Goal: Transaction & Acquisition: Purchase product/service

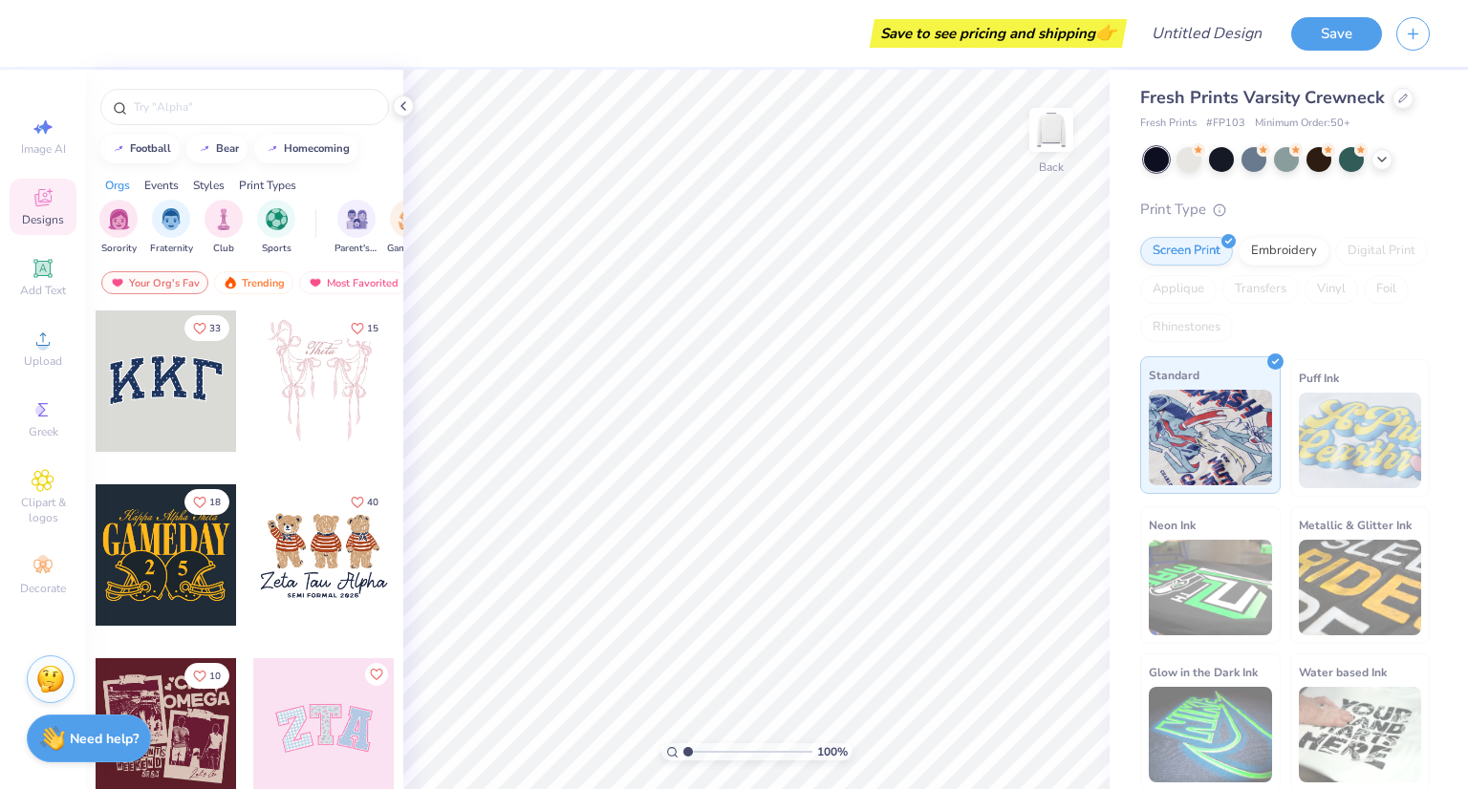
scroll to position [9, 0]
click at [32, 350] on icon at bounding box center [43, 339] width 23 height 23
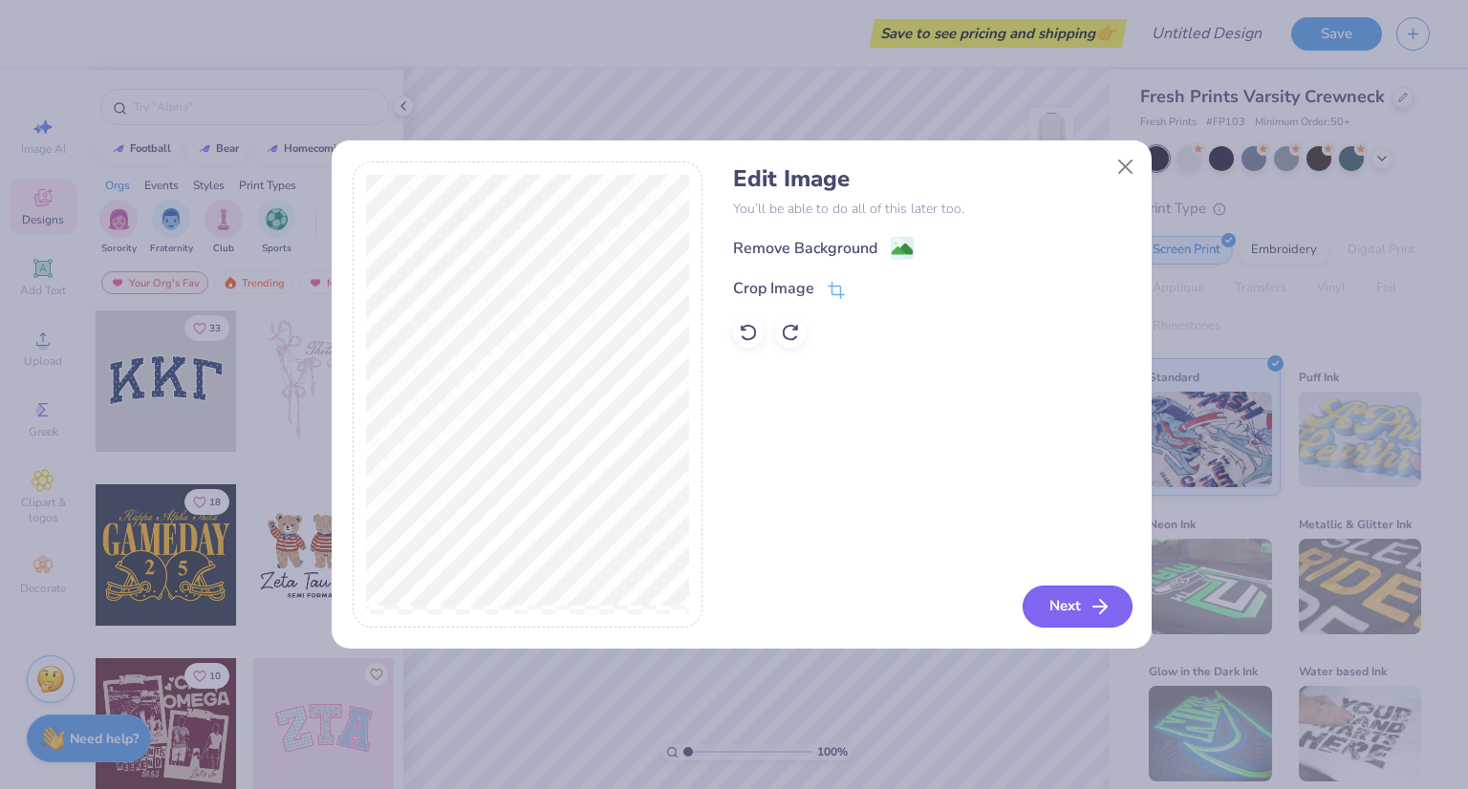
click at [1073, 607] on button "Next" at bounding box center [1077, 607] width 110 height 42
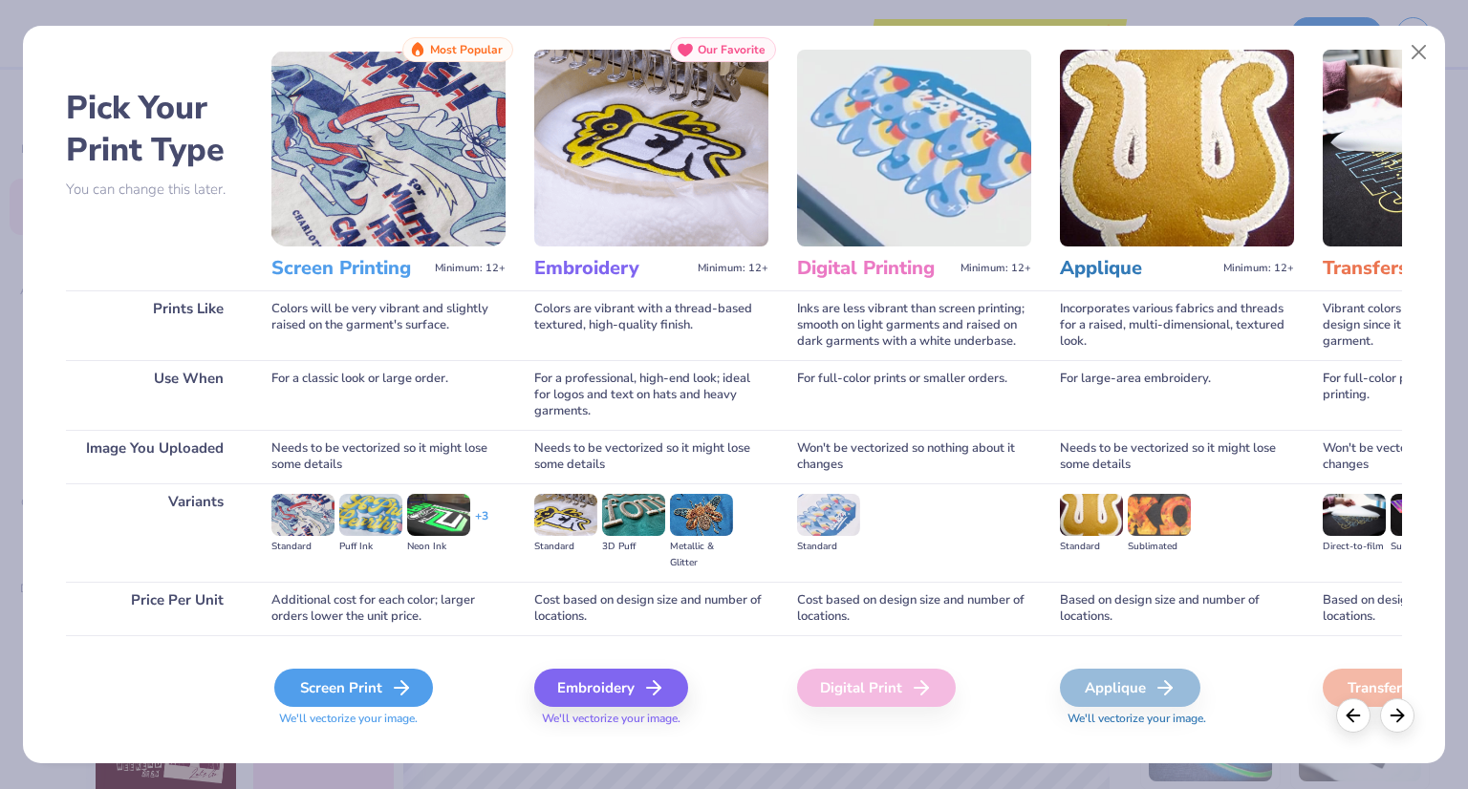
scroll to position [68, 0]
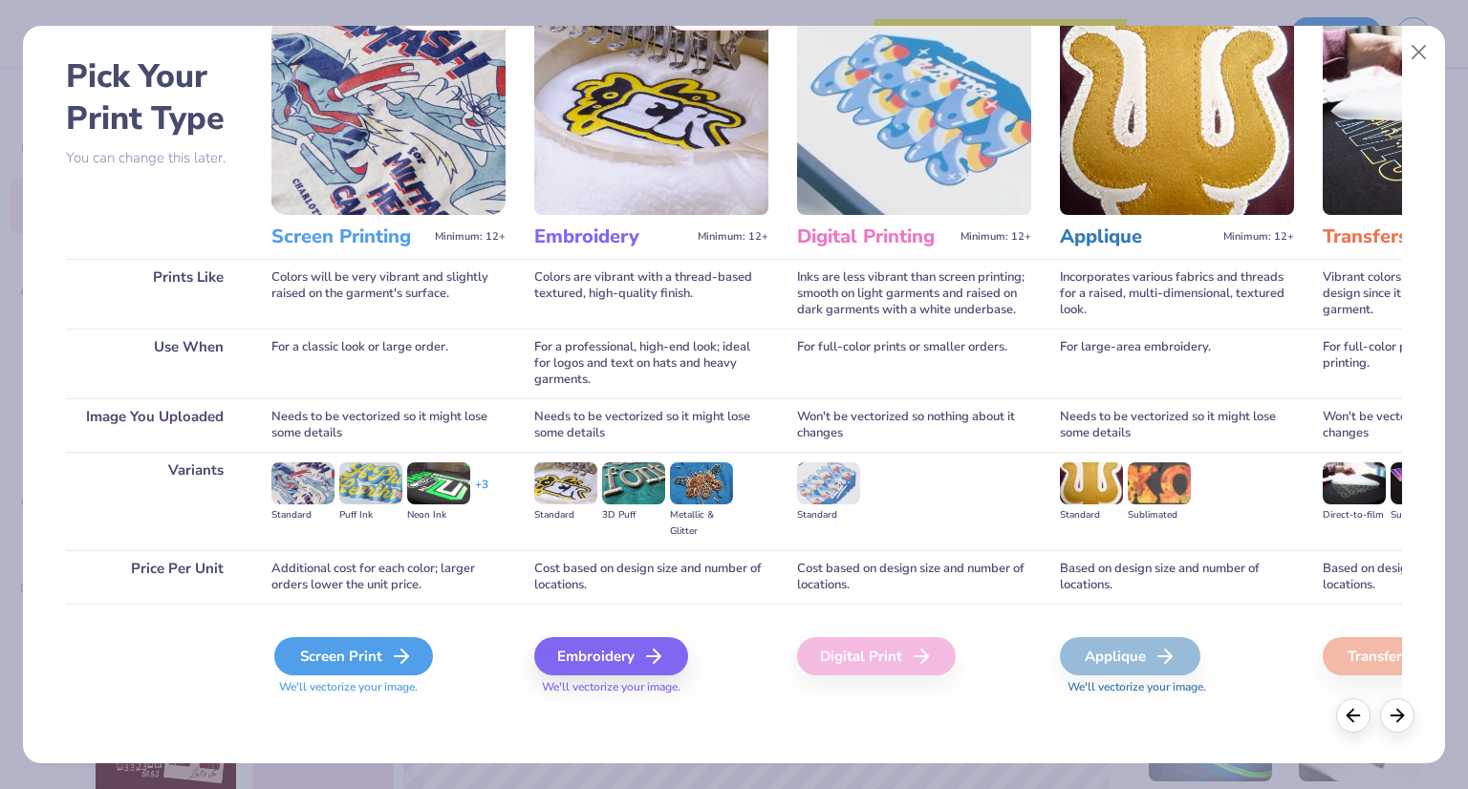
click at [390, 666] on icon at bounding box center [401, 656] width 23 height 23
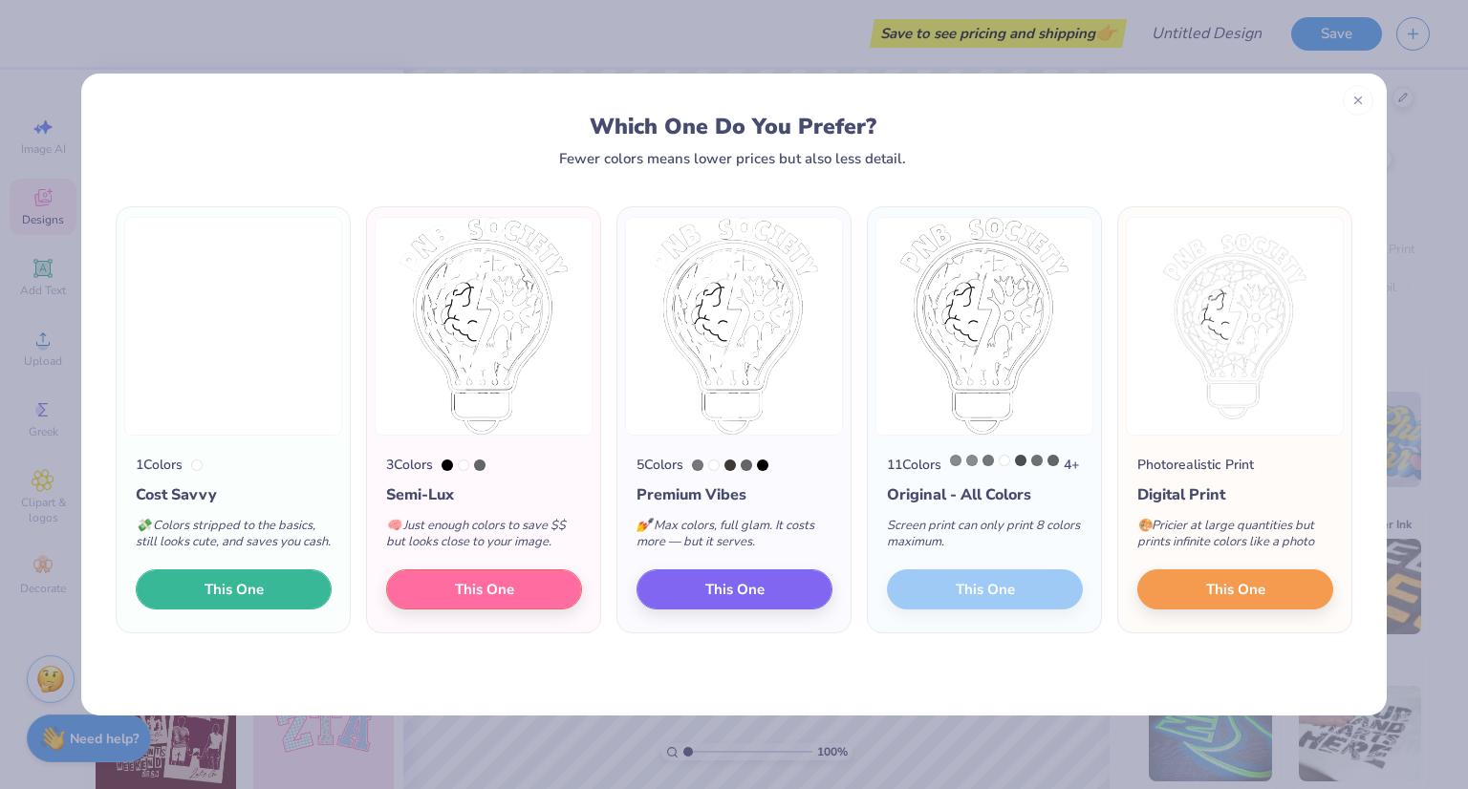
click at [231, 601] on span "This One" at bounding box center [233, 590] width 59 height 22
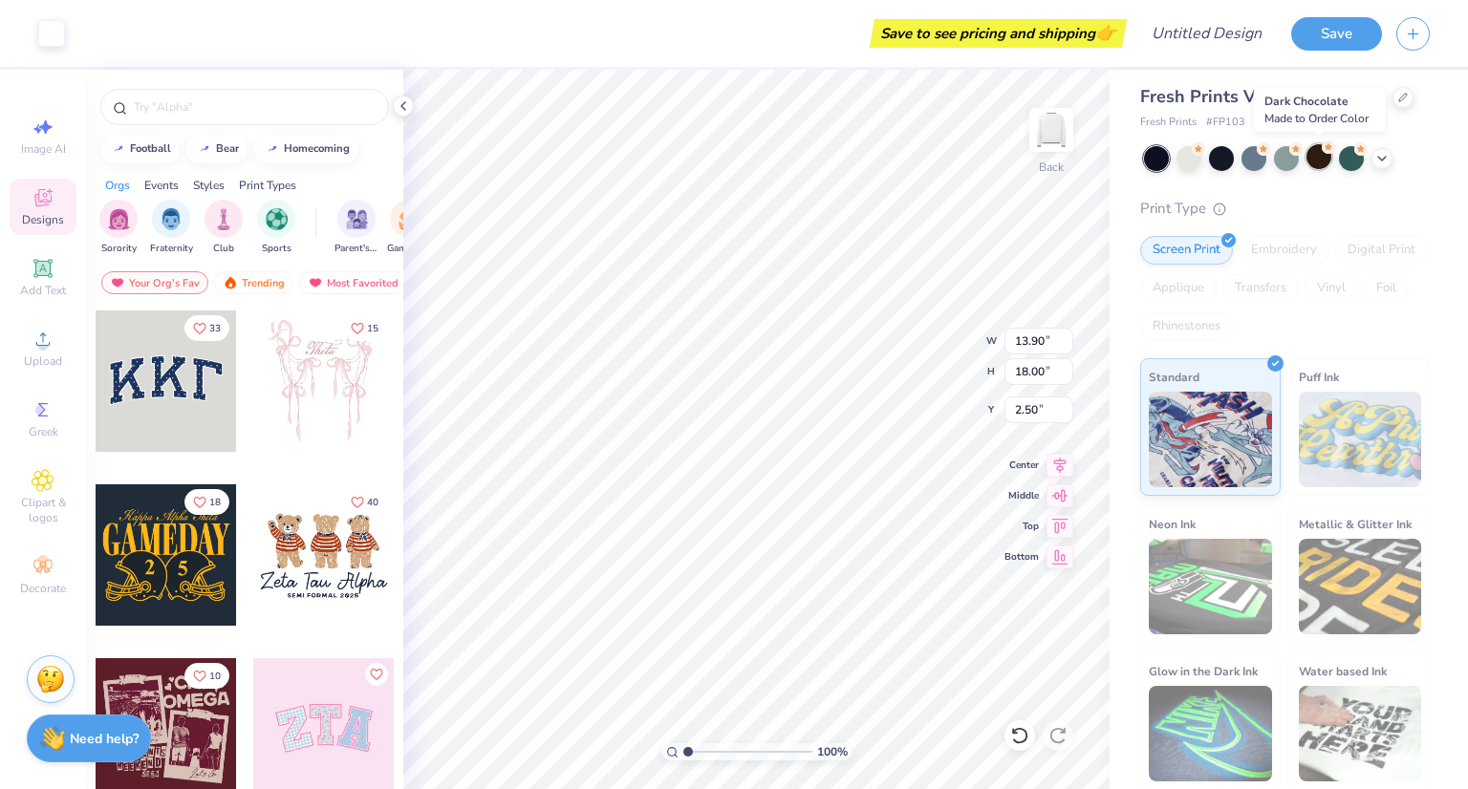
click at [1318, 164] on div at bounding box center [1318, 156] width 25 height 25
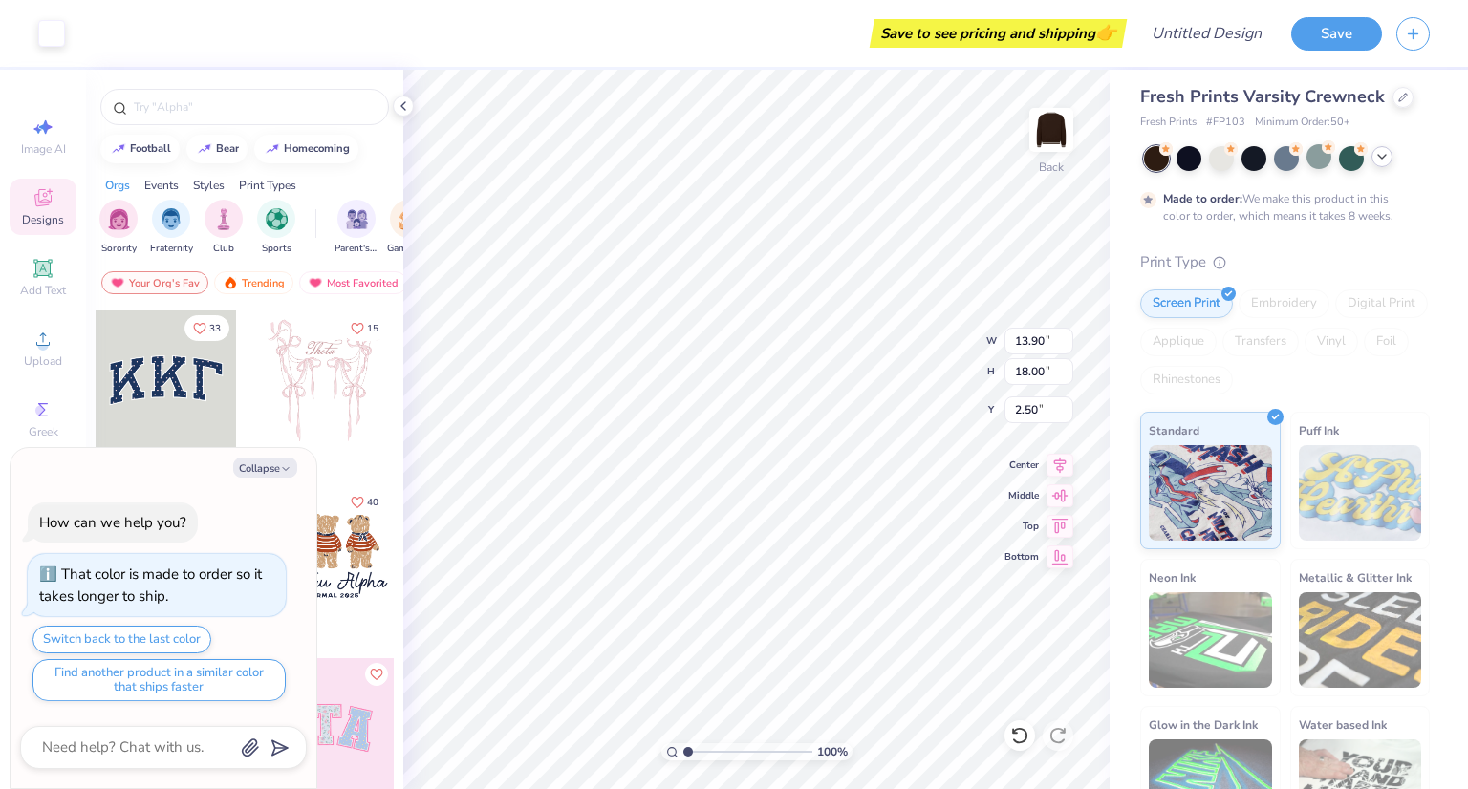
click at [1383, 159] on icon at bounding box center [1381, 156] width 15 height 15
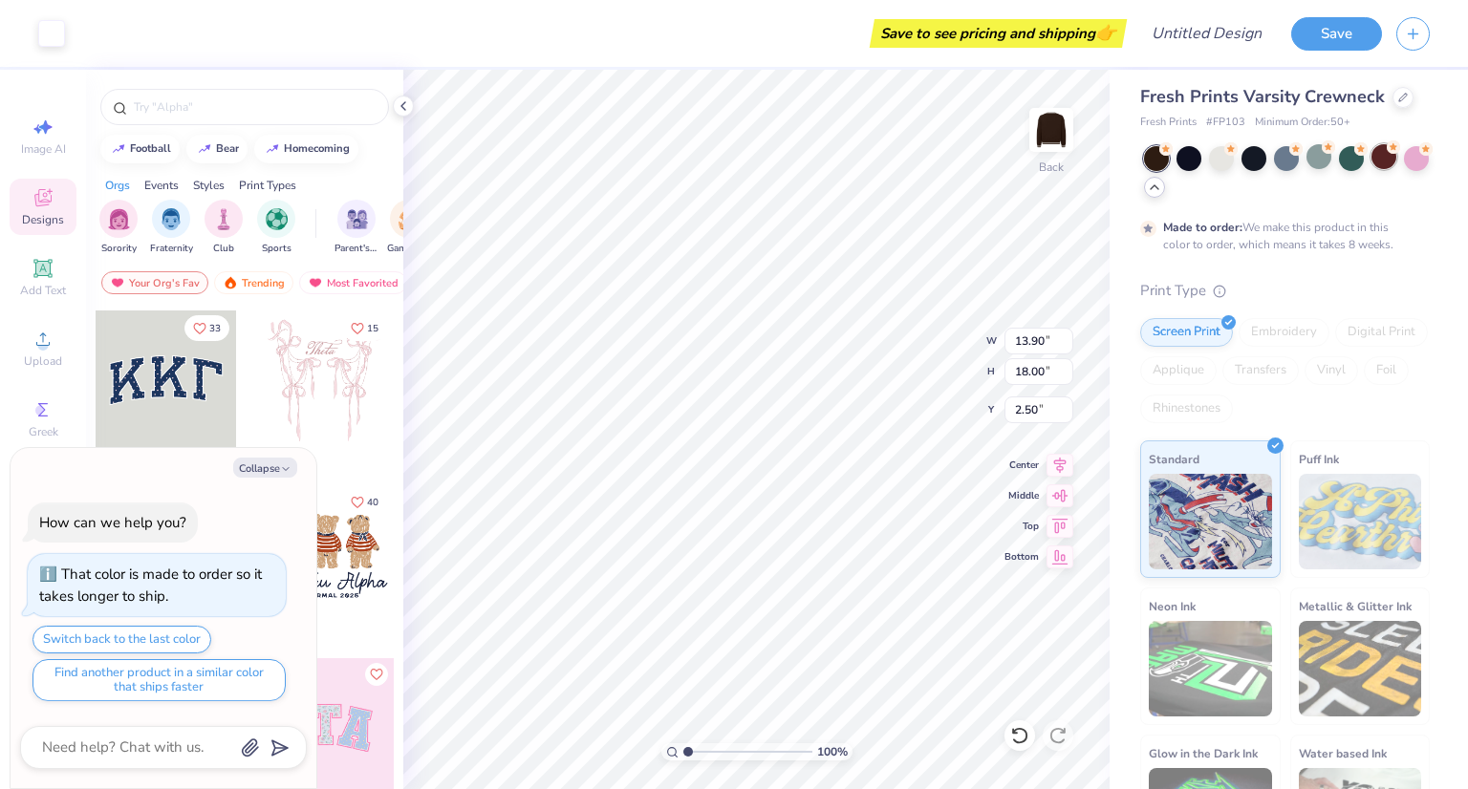
click at [1383, 158] on div at bounding box center [1383, 156] width 25 height 25
type textarea "x"
type input "7.61"
type input "9.86"
click at [1248, 159] on div at bounding box center [1253, 156] width 25 height 25
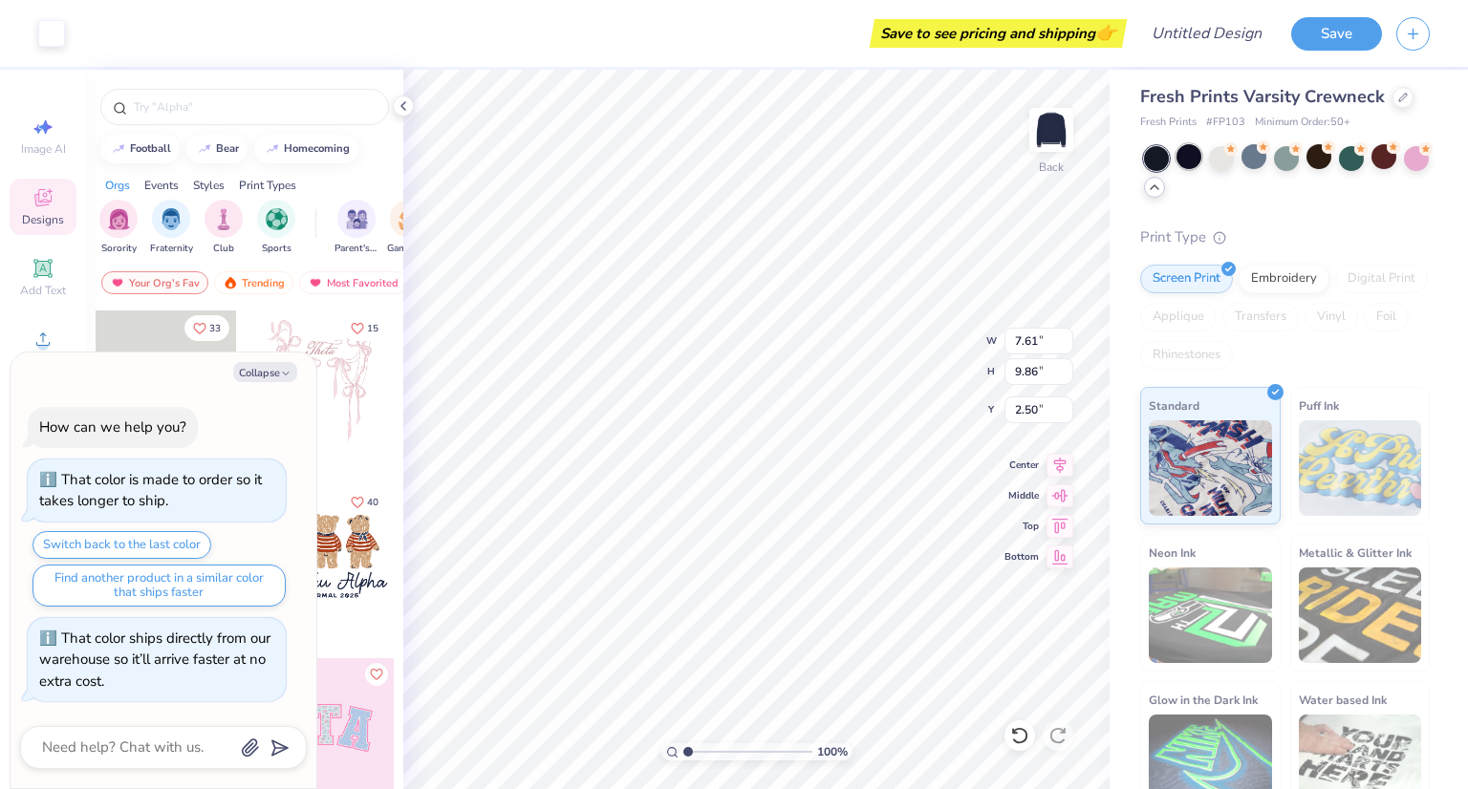
click at [1192, 157] on div at bounding box center [1188, 156] width 25 height 25
click at [1156, 159] on div at bounding box center [1156, 158] width 25 height 25
click at [1192, 154] on div at bounding box center [1188, 156] width 25 height 25
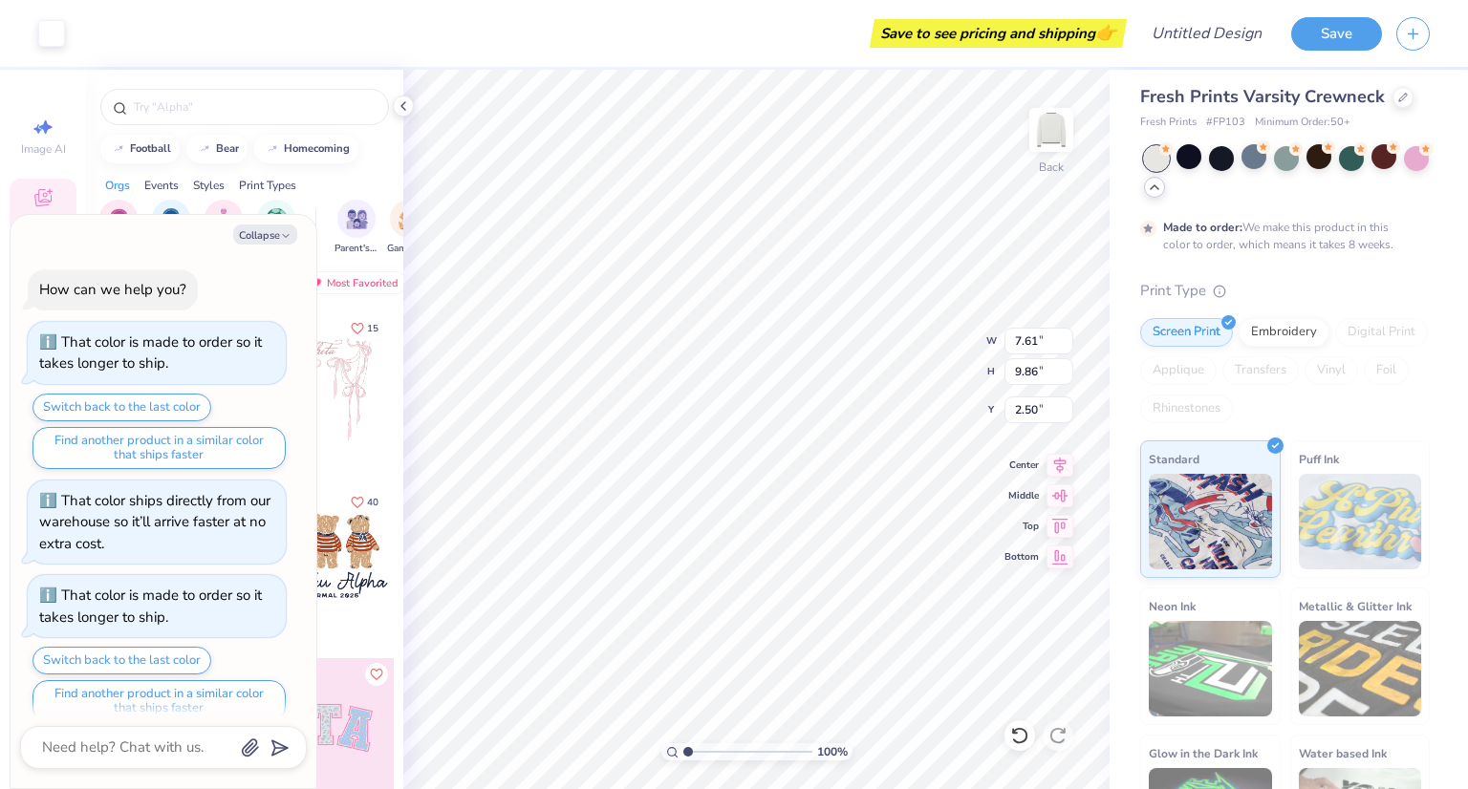
scroll to position [19, 0]
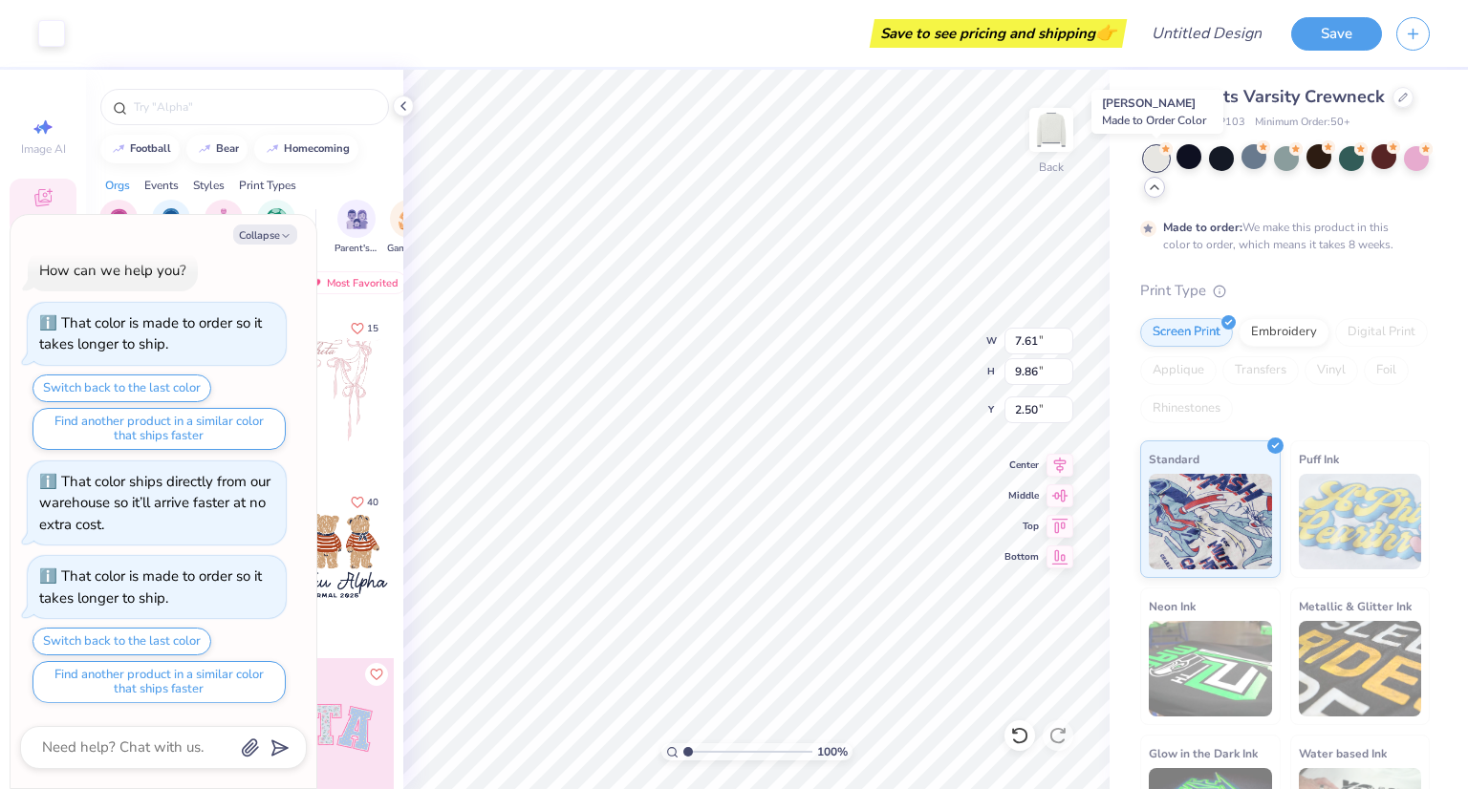
click at [1158, 165] on div at bounding box center [1156, 158] width 25 height 25
click at [1158, 167] on div at bounding box center [1156, 158] width 25 height 25
click at [1380, 147] on div at bounding box center [1383, 156] width 25 height 25
type textarea "x"
type input "5.21"
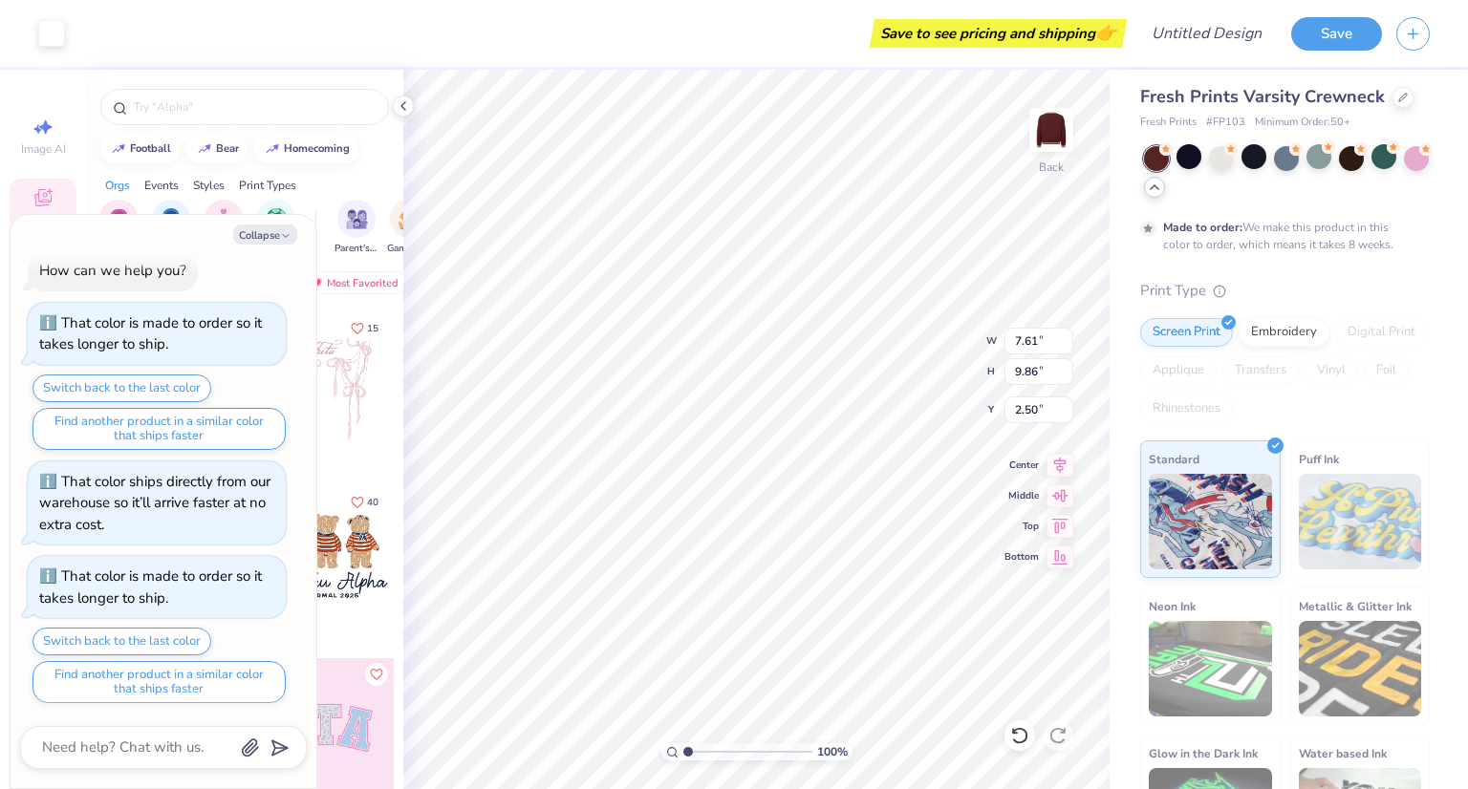
type input "6.75"
type textarea "x"
type input "3.00"
type textarea "x"
type input "3.27"
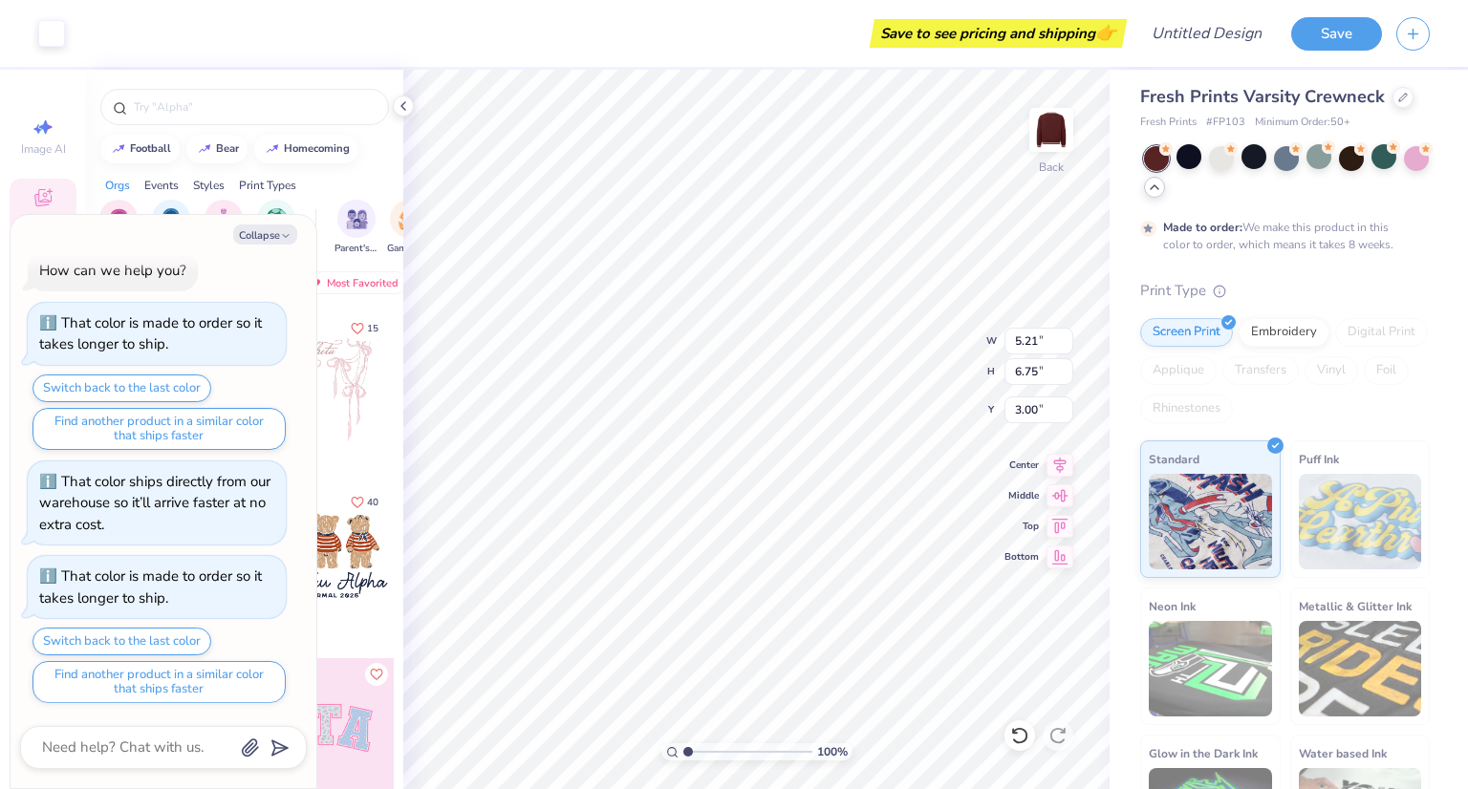
type input "4.24"
type textarea "x"
click at [1065, 525] on icon at bounding box center [1059, 523] width 27 height 23
type input "0.50"
type textarea "x"
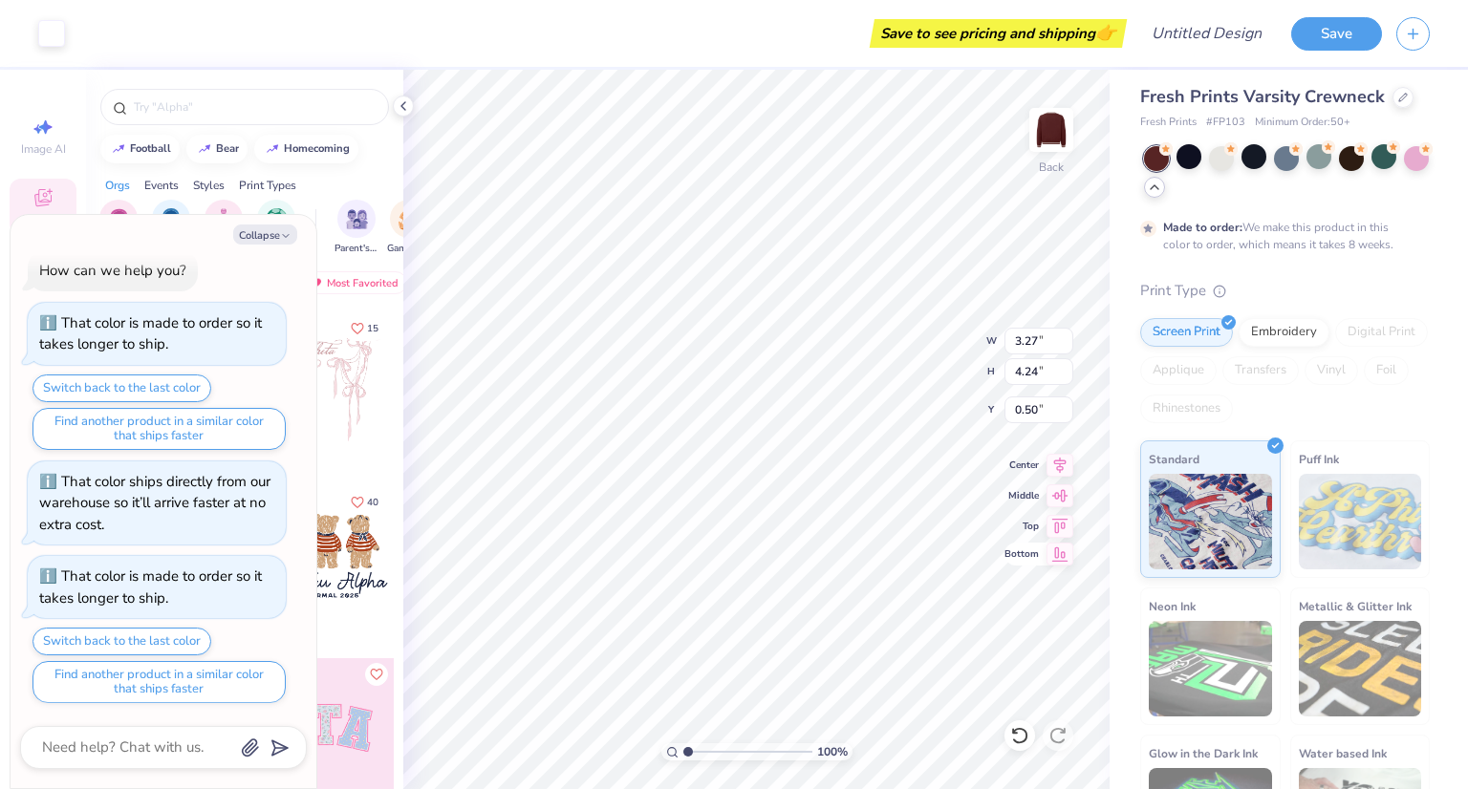
click at [1058, 561] on icon at bounding box center [1060, 554] width 16 height 14
type input "18.26"
type textarea "x"
click at [1059, 525] on icon at bounding box center [1060, 523] width 16 height 14
type input "0.50"
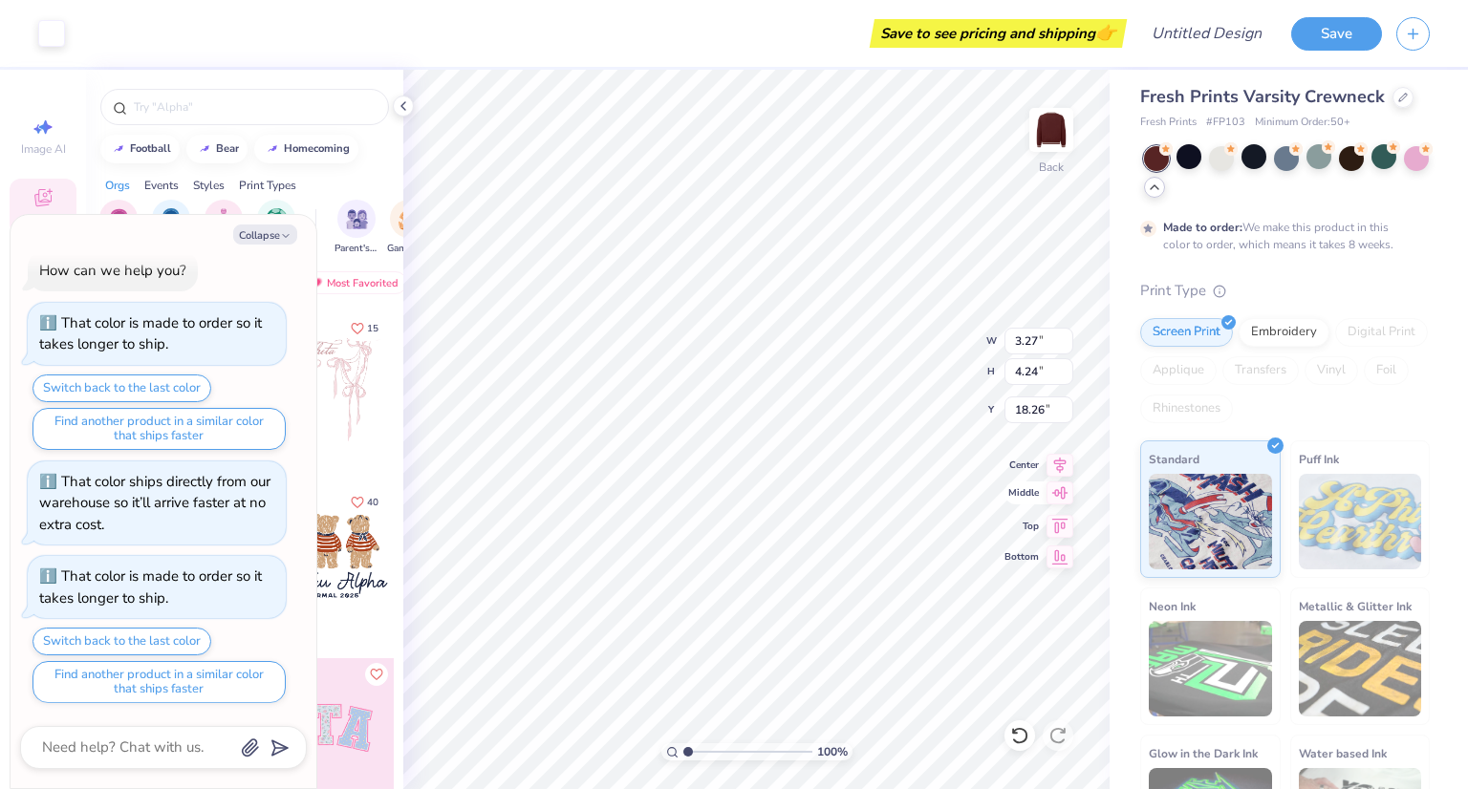
type textarea "x"
click at [1061, 492] on icon at bounding box center [1060, 493] width 16 height 12
type input "9.38"
click at [1055, 465] on icon at bounding box center [1059, 462] width 27 height 23
type textarea "x"
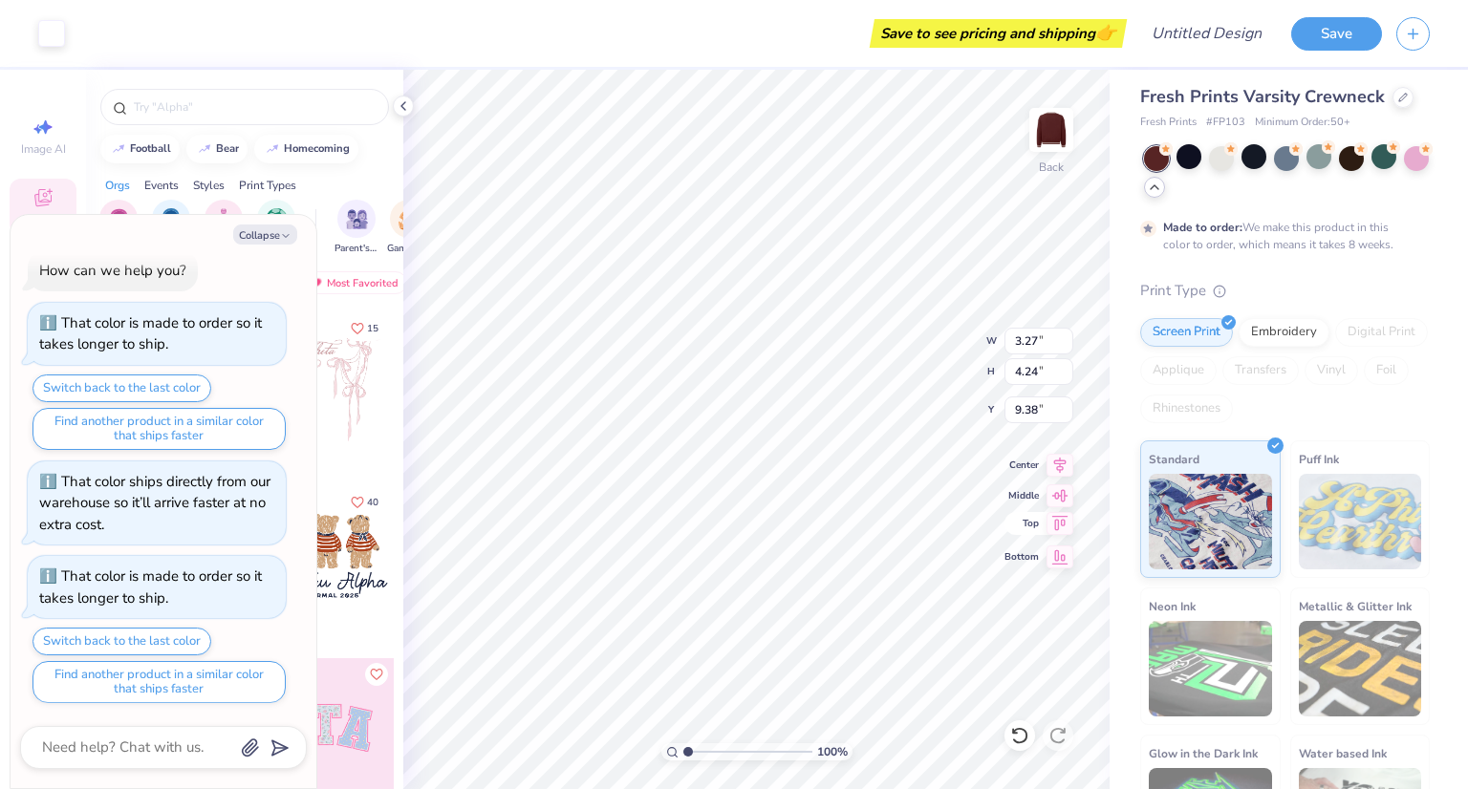
click at [1055, 527] on icon at bounding box center [1060, 523] width 16 height 14
type input "0.50"
click at [1061, 496] on icon at bounding box center [1060, 493] width 16 height 12
type textarea "x"
type input "9.38"
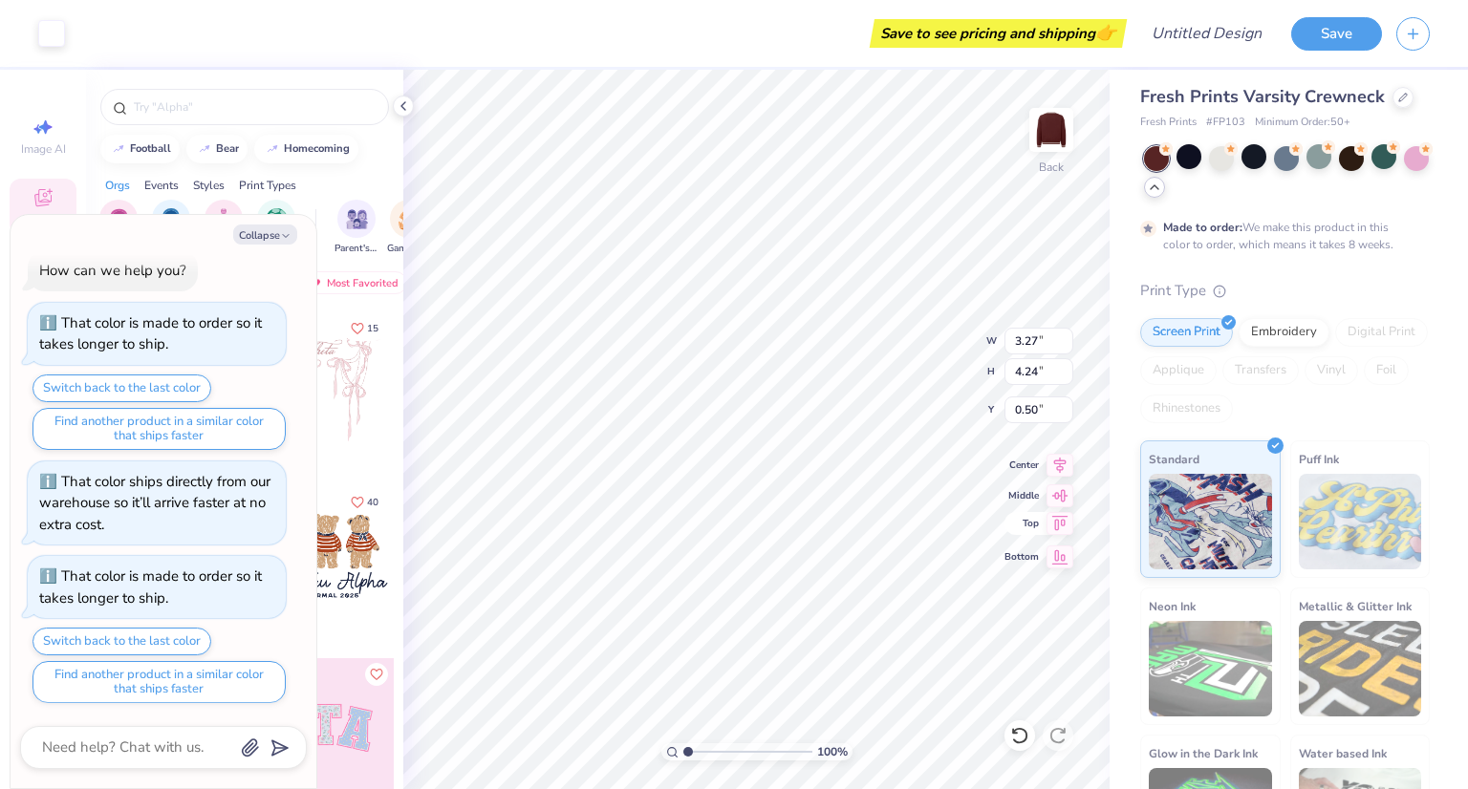
type textarea "x"
click at [1061, 460] on icon at bounding box center [1060, 463] width 12 height 16
click at [1051, 523] on icon at bounding box center [1059, 523] width 27 height 23
type input "0.50"
type textarea "x"
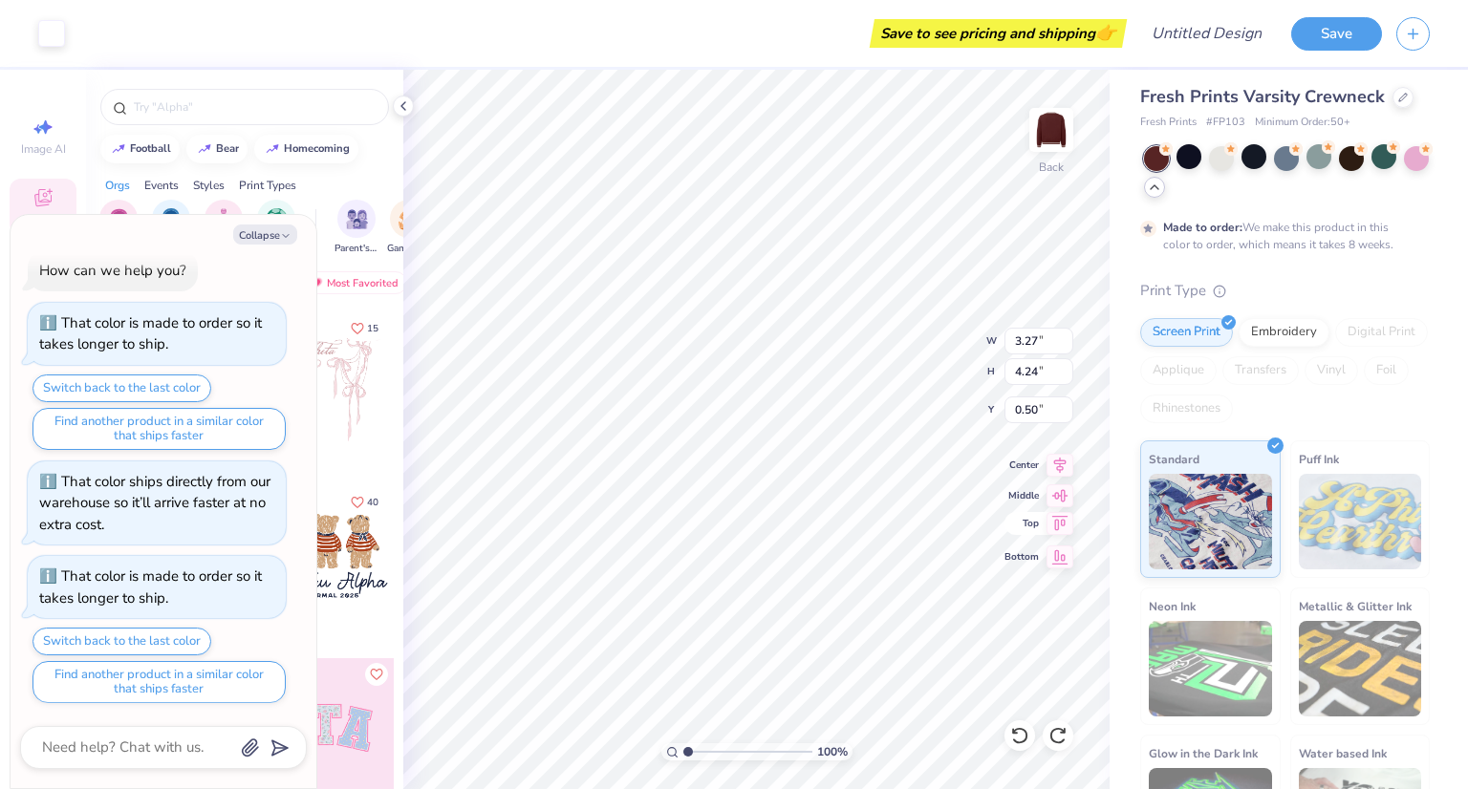
type input "9.38"
type textarea "x"
type input "0.50"
type textarea "x"
type input "9.38"
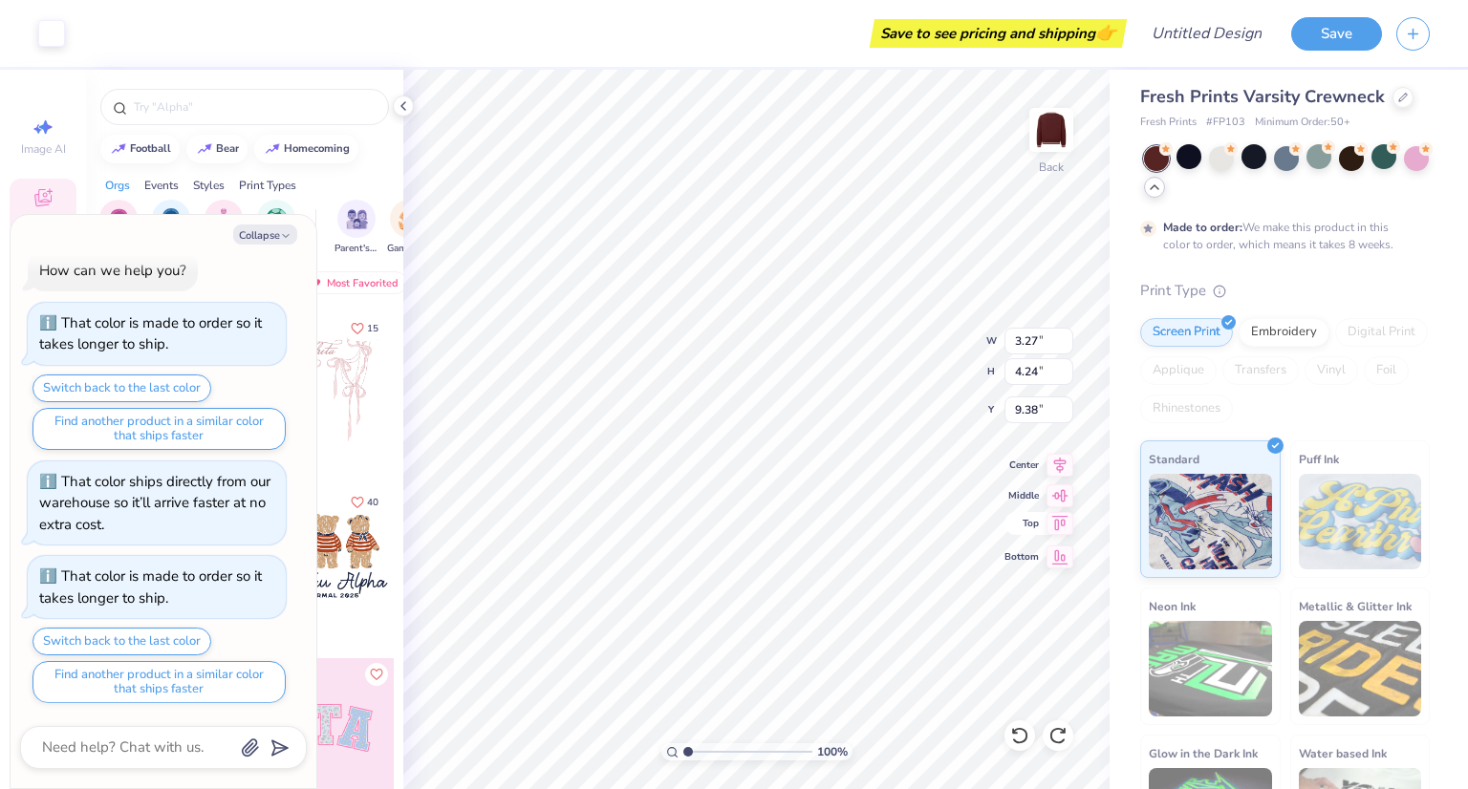
type textarea "x"
type input "0.50"
type textarea "x"
type input "18.26"
type textarea "x"
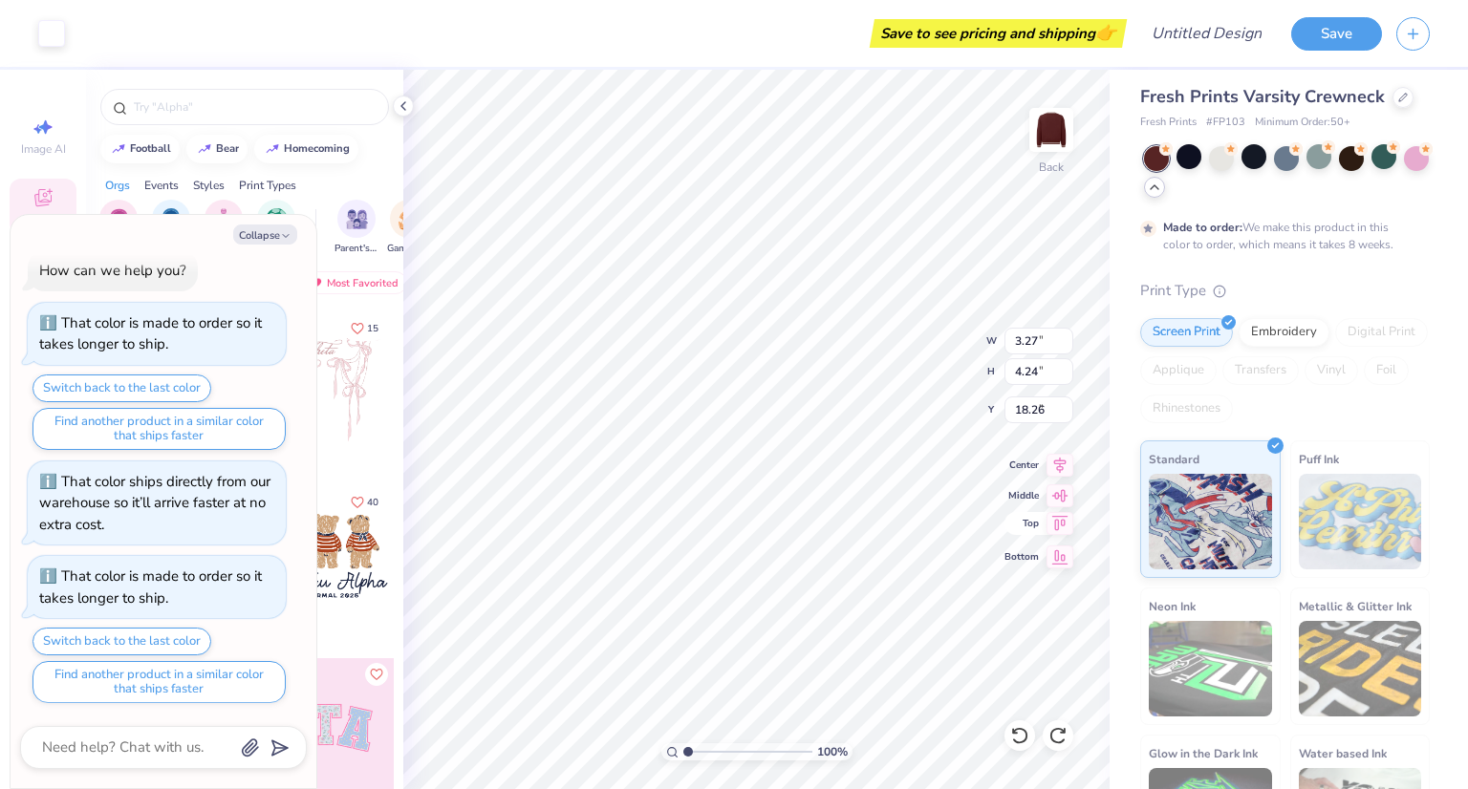
type input "0.50"
type textarea "x"
type input "3.00"
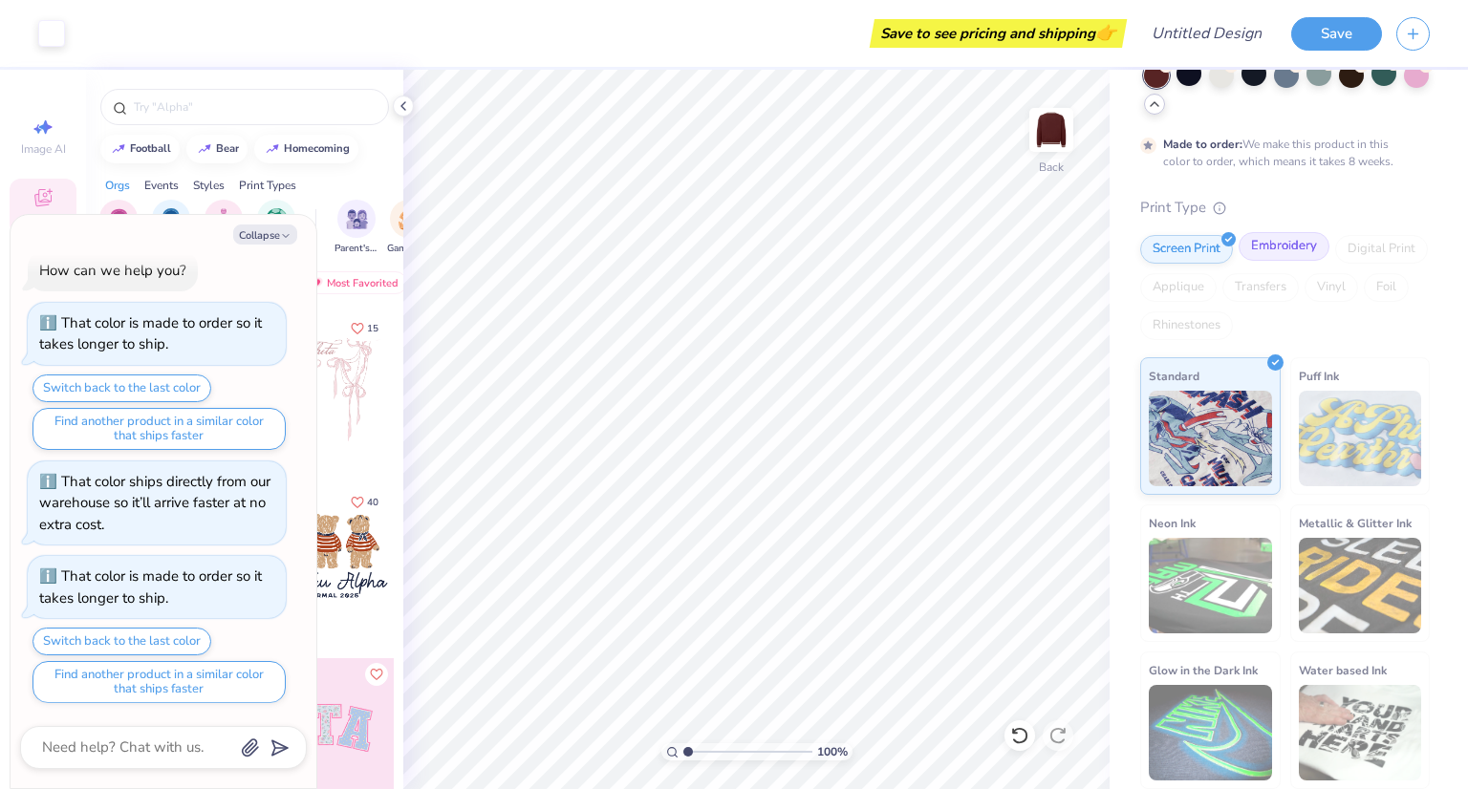
click at [1256, 251] on div "Embroidery" at bounding box center [1283, 246] width 91 height 29
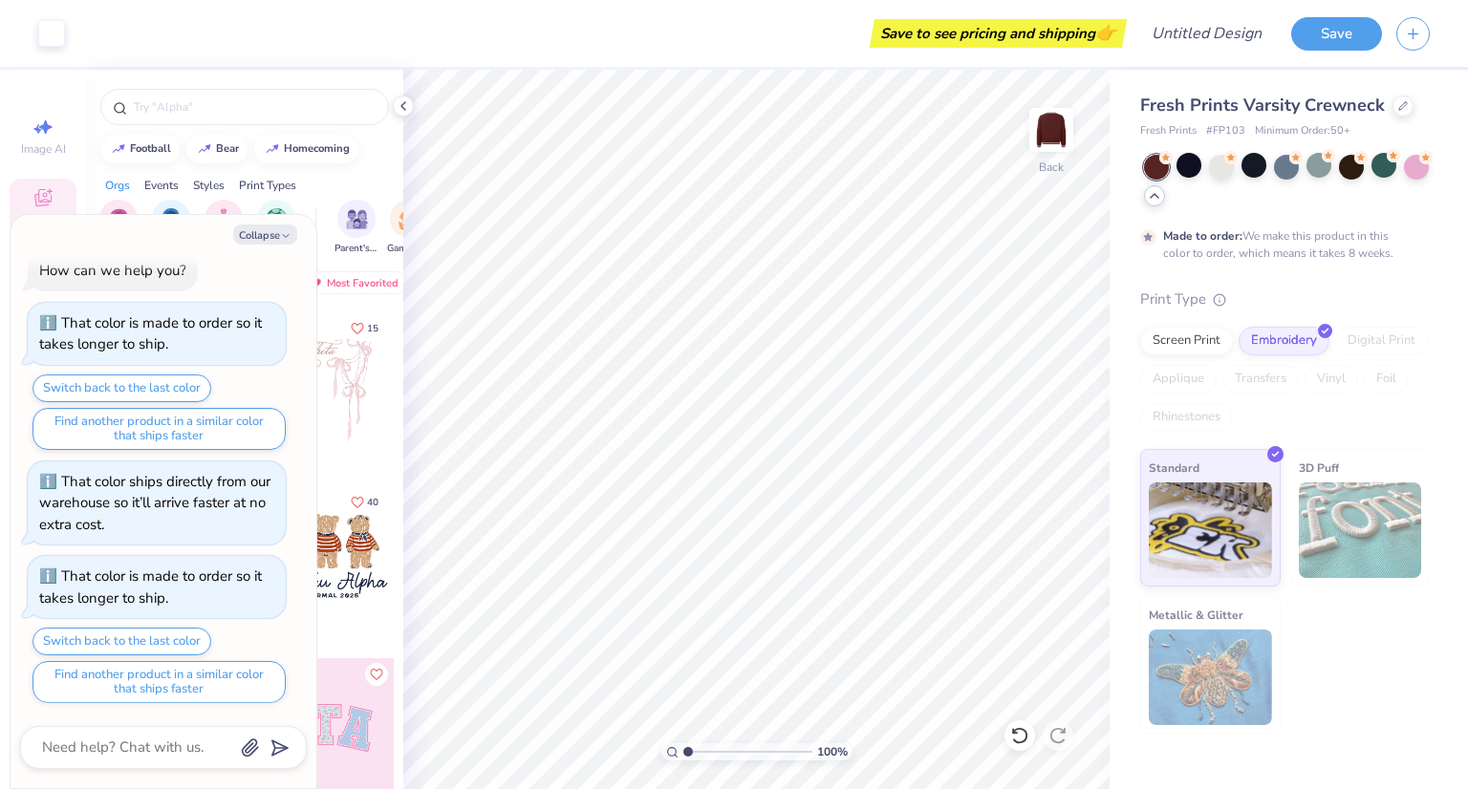
scroll to position [0, 0]
click at [1189, 350] on div "Screen Print" at bounding box center [1186, 338] width 93 height 29
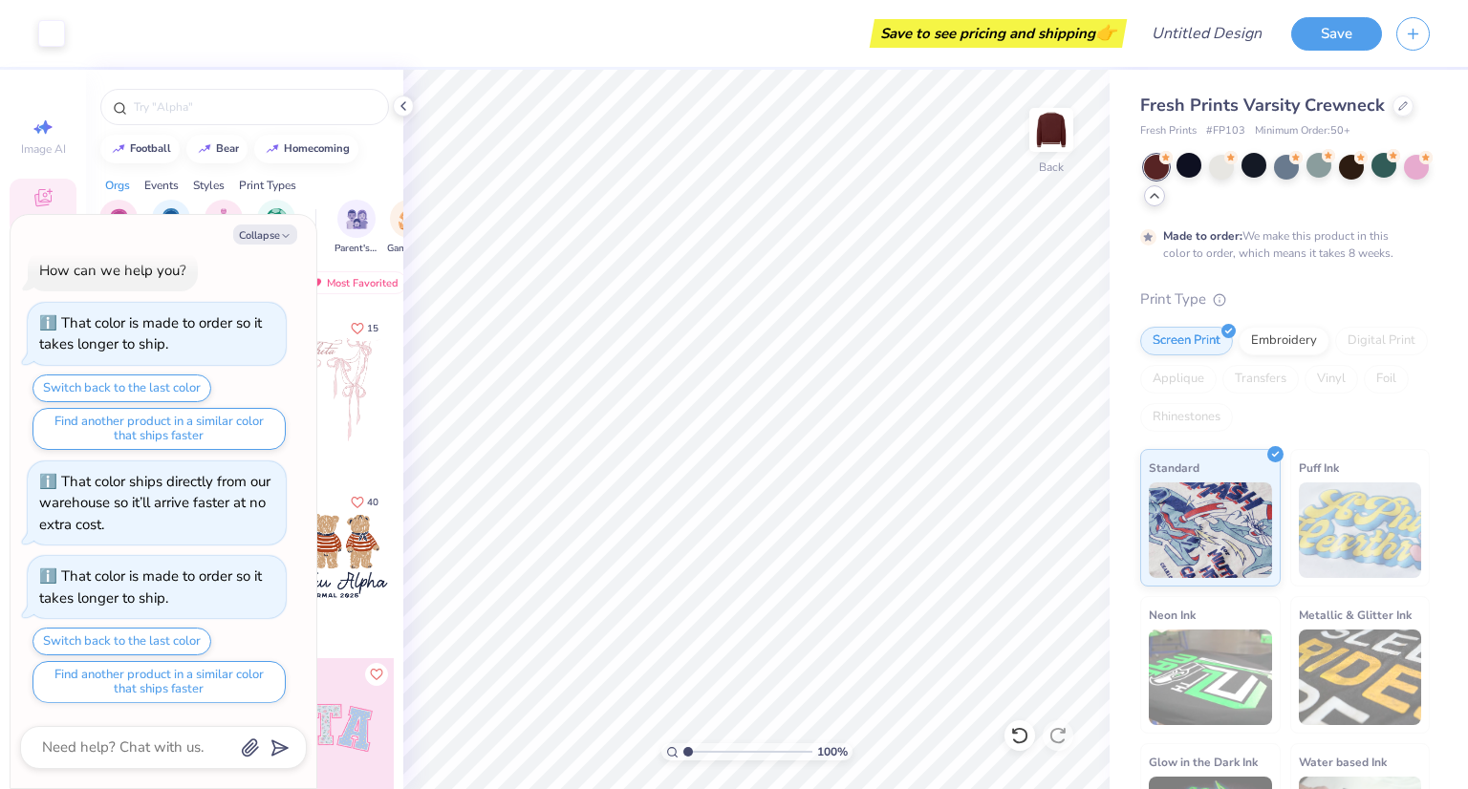
type textarea "x"
click at [1219, 39] on input "Design Title" at bounding box center [1230, 33] width 94 height 38
type input "P"
type textarea "x"
type input "PNB"
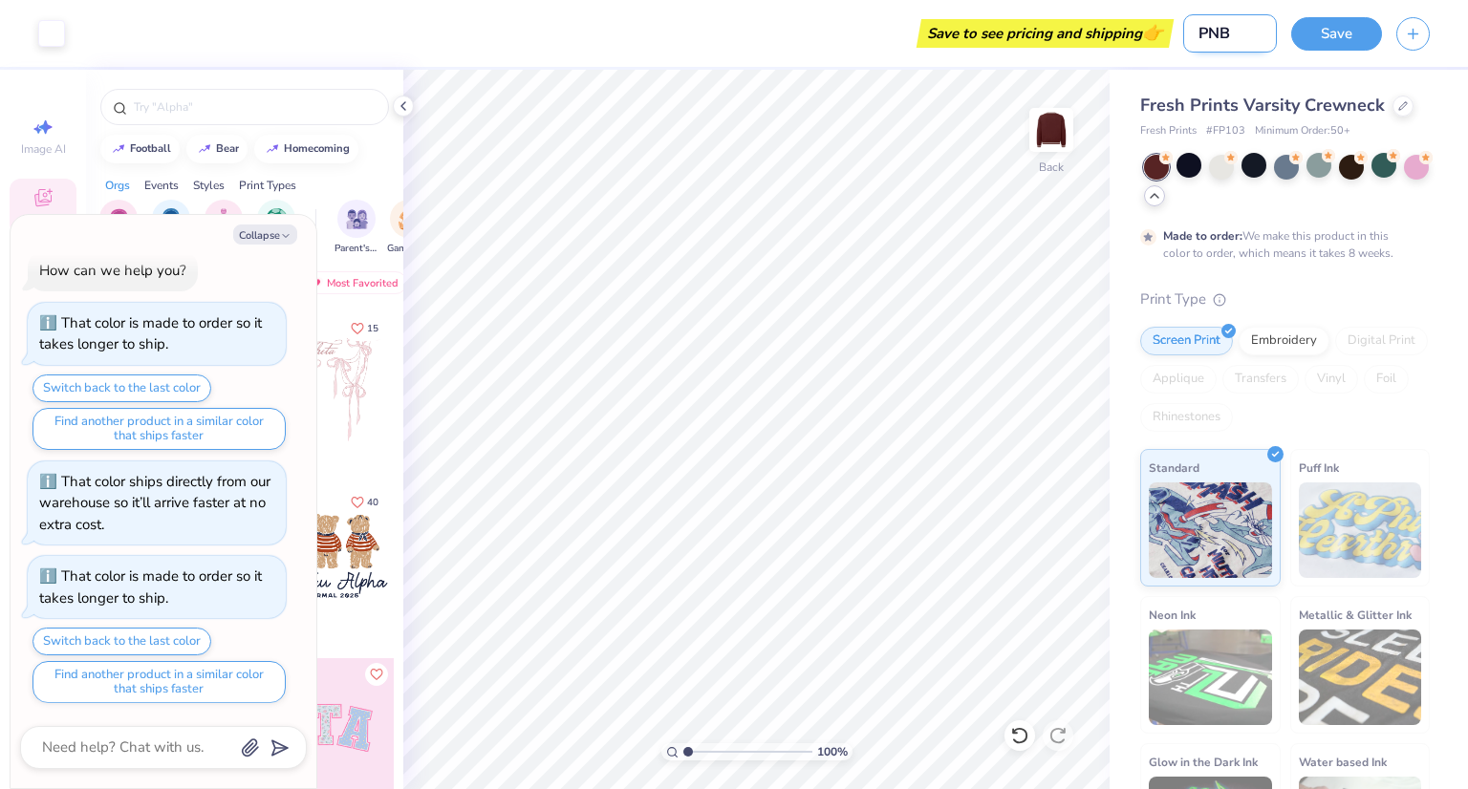
type textarea "x"
type input "PNB S"
type textarea "x"
type input "PNB Soc"
type textarea "x"
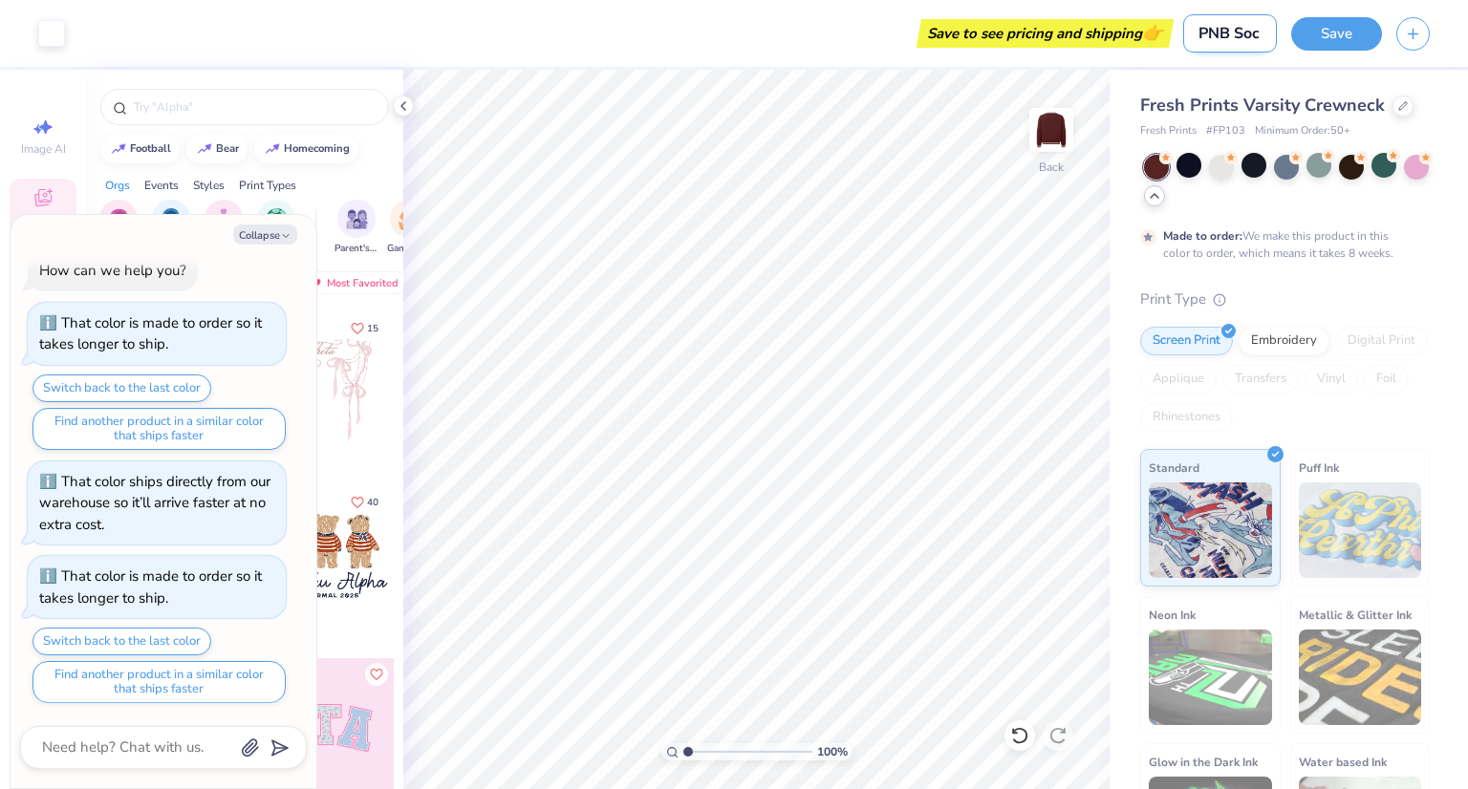
type input "PNB Soci"
type textarea "x"
type input "PNB Socie"
type textarea "x"
type input "PNB Society"
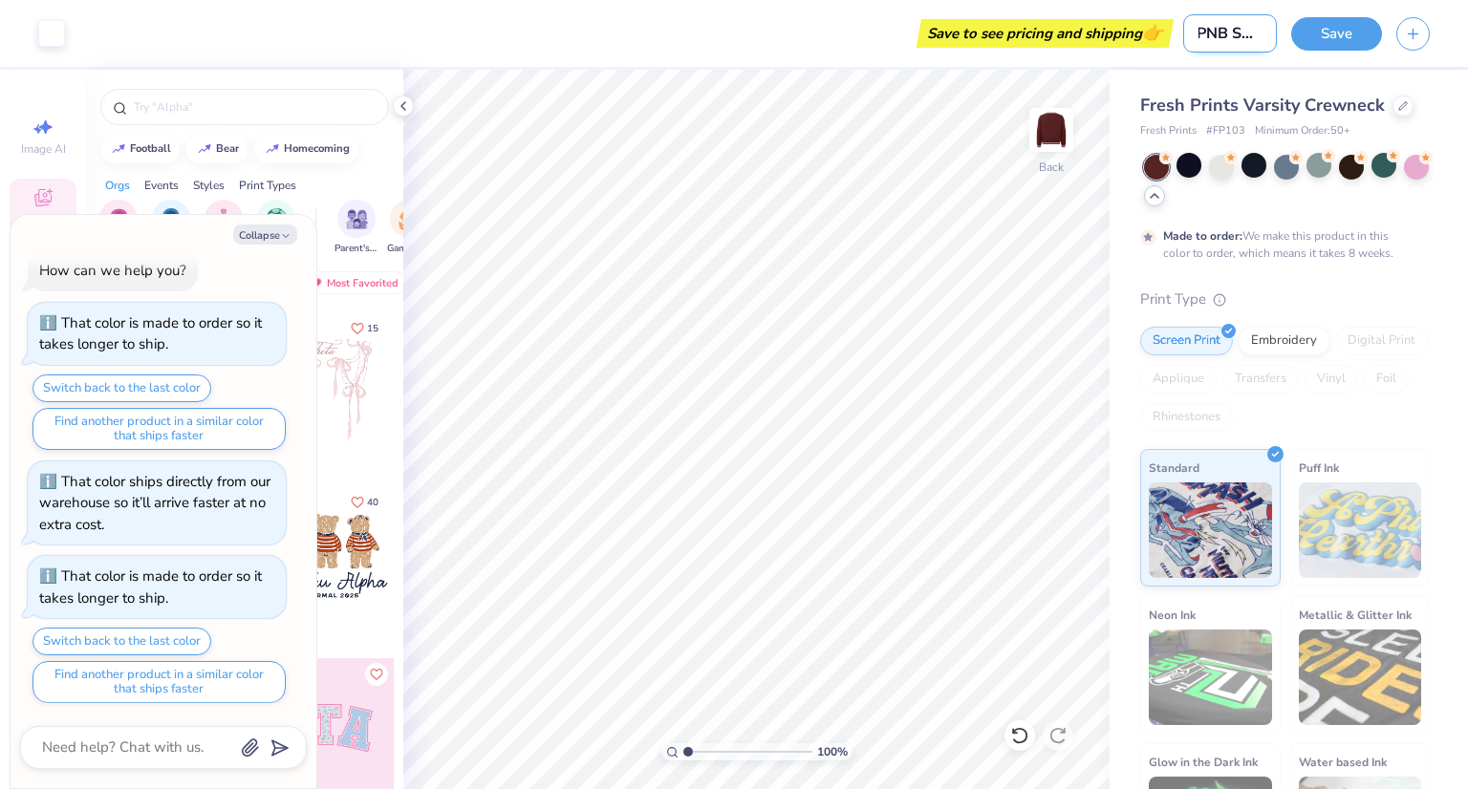
type textarea "x"
type input "PNB Society M"
type textarea "x"
type input "PNB Society ME"
type textarea "x"
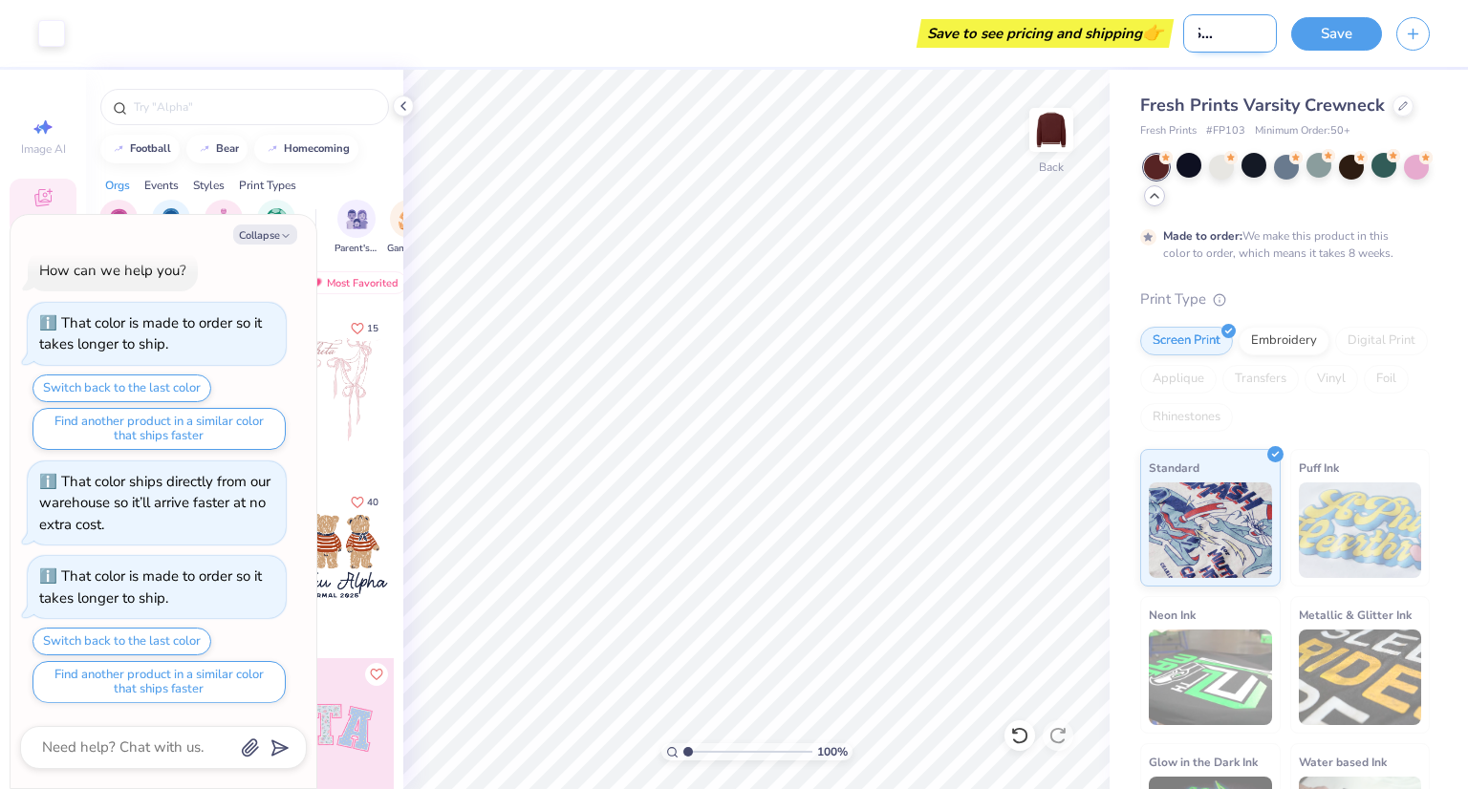
type input "PNB Society MER"
type textarea "x"
type input "PNB Society MERCH"
type textarea "x"
type input "PNB Society MERCH"
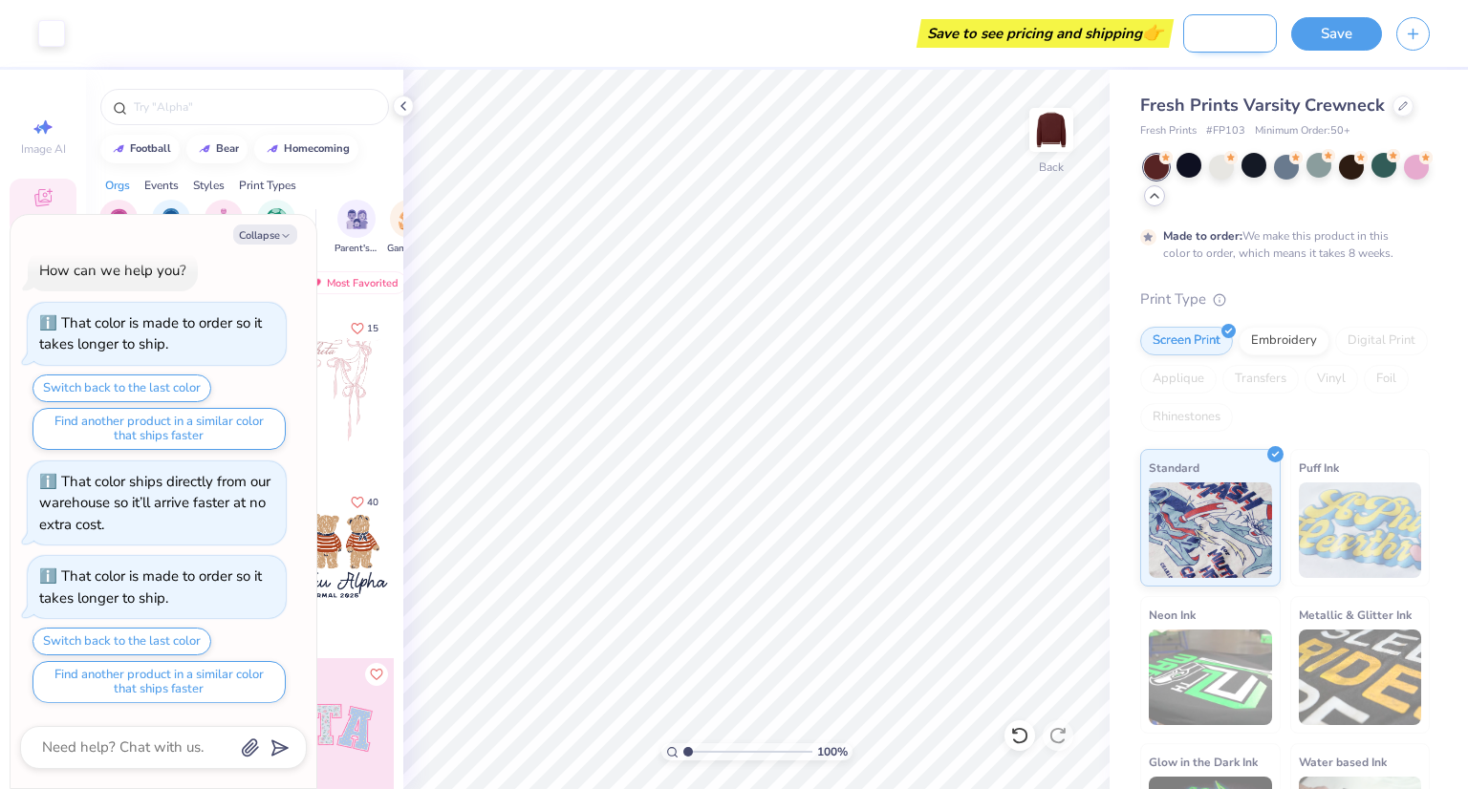
type textarea "x"
type input "PNB Society MERC"
type textarea "x"
type input "PNB Society M"
type textarea "x"
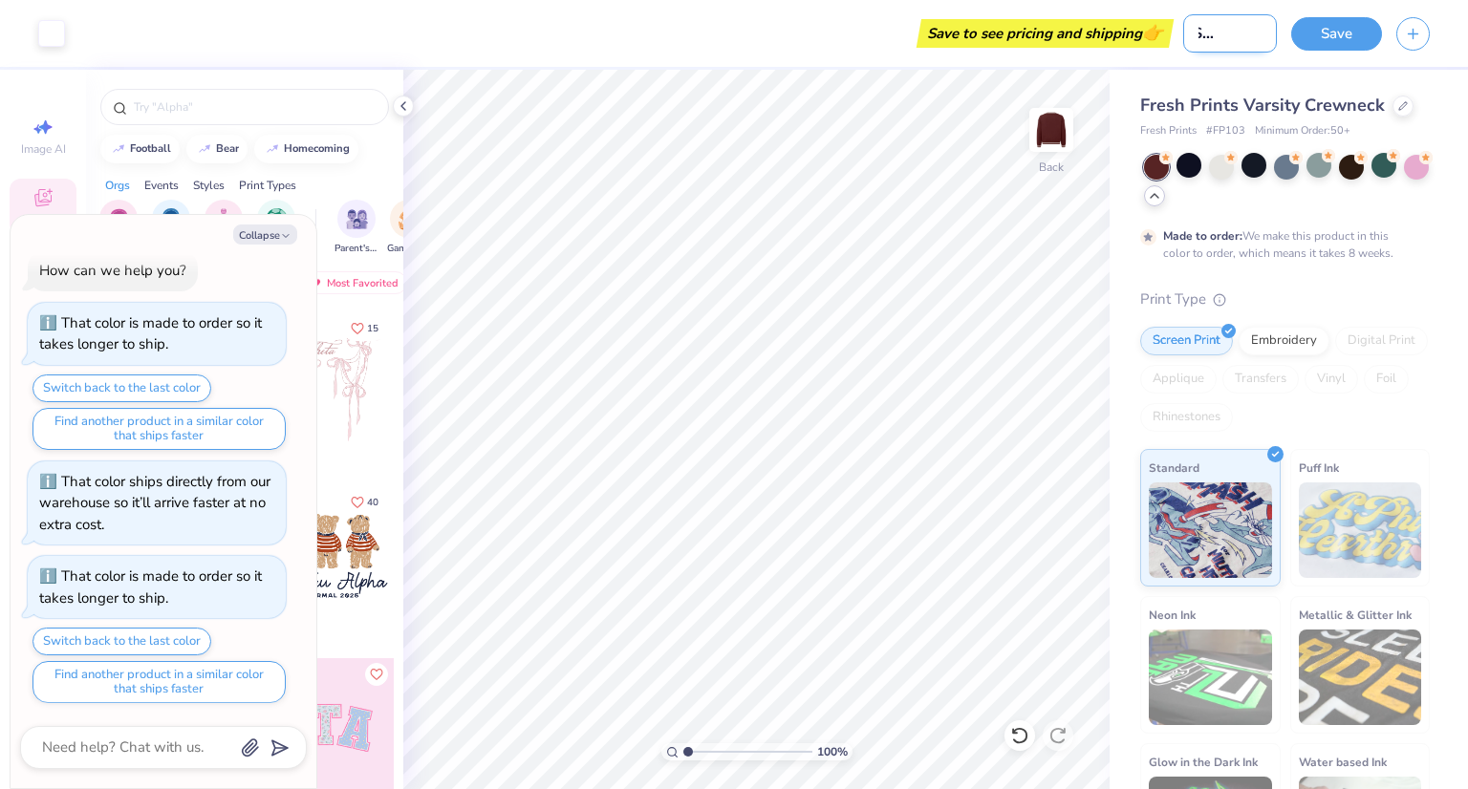
scroll to position [0, 42]
type input "PNB Society Me"
type textarea "x"
type input "PNB Society Merch"
type textarea "x"
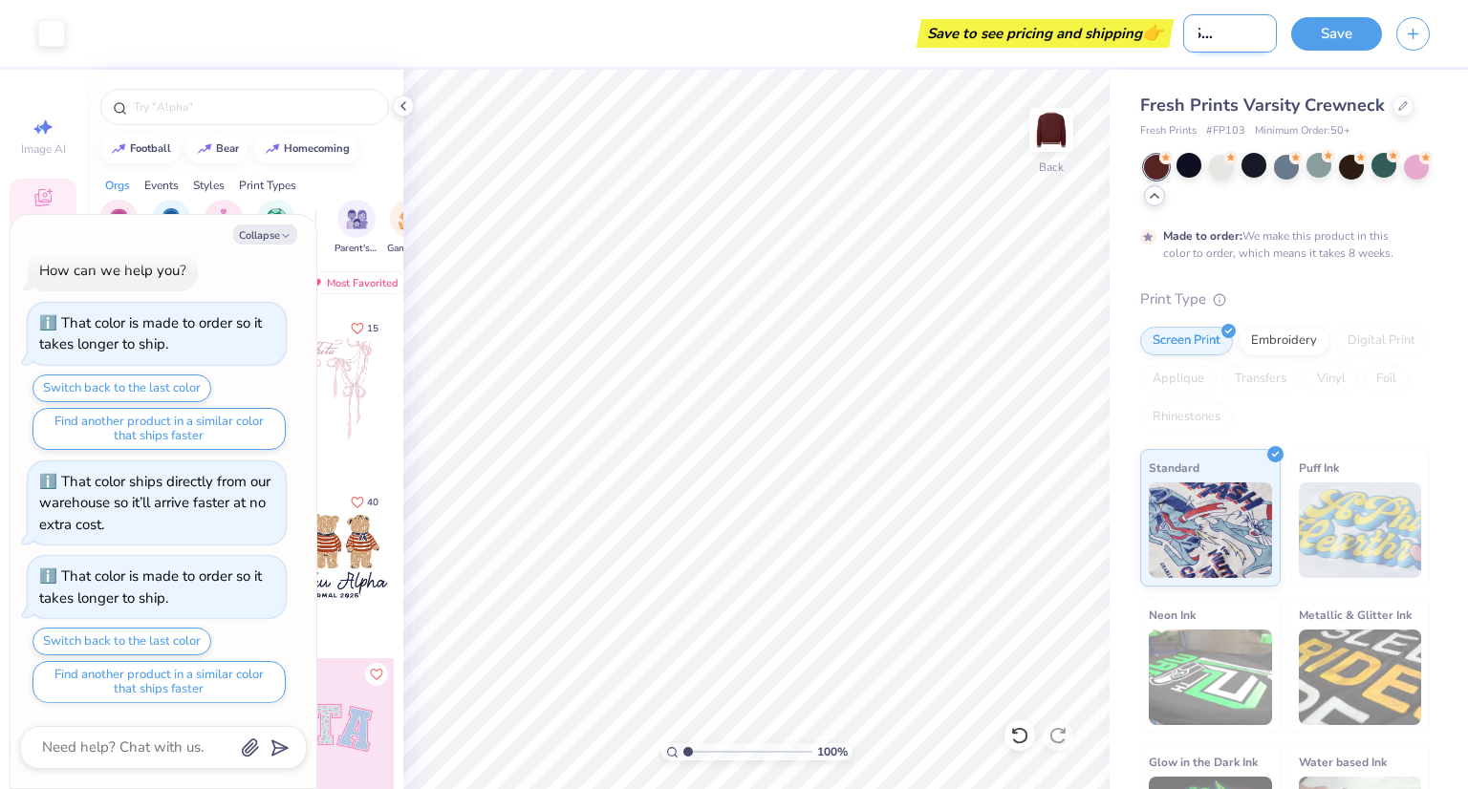
type input "PNB Society Merch"
type textarea "x"
type input "PNB Society Merch"
click at [1335, 54] on div "Save" at bounding box center [1379, 33] width 177 height 67
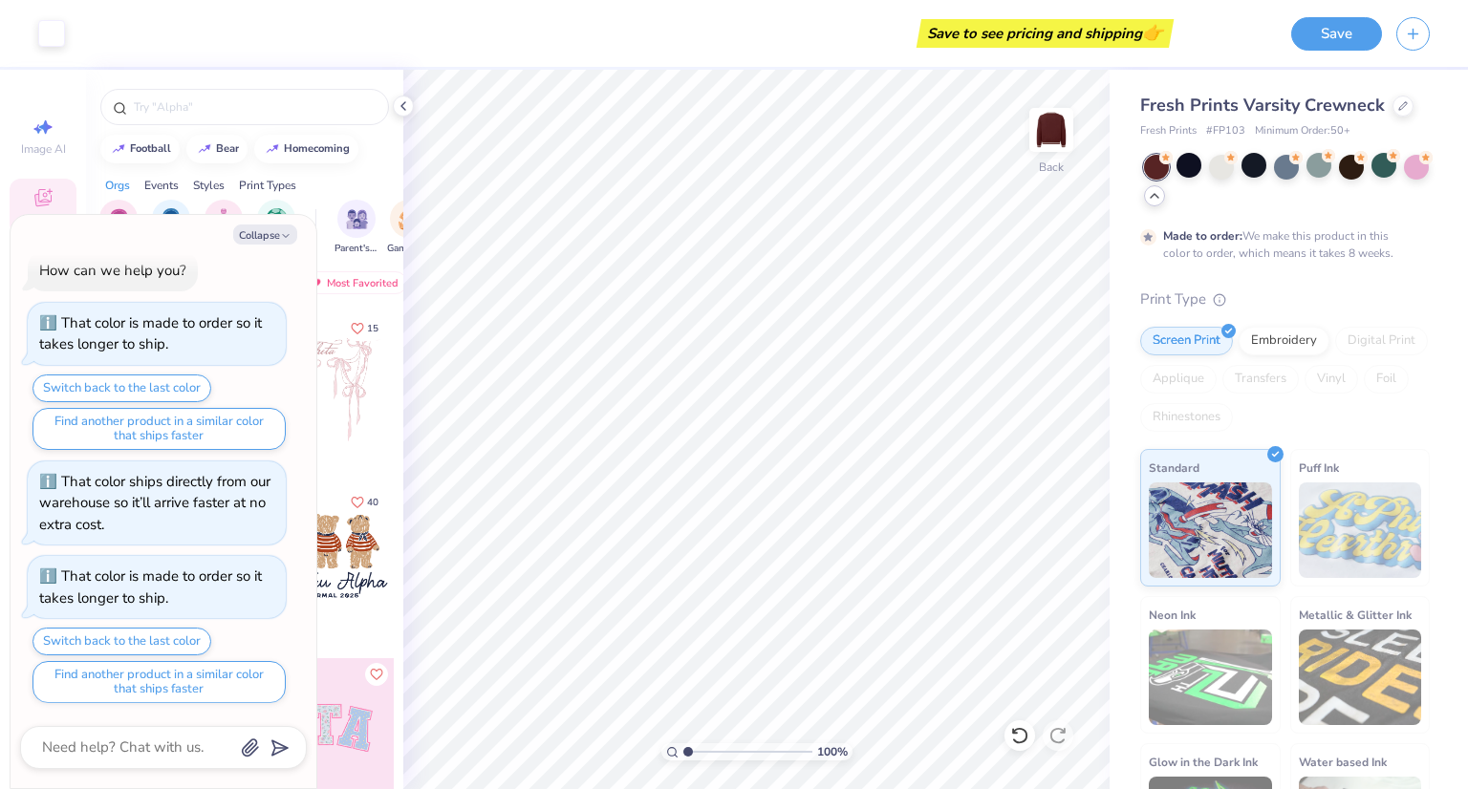
scroll to position [0, 0]
click at [1336, 43] on button "Save" at bounding box center [1336, 30] width 91 height 33
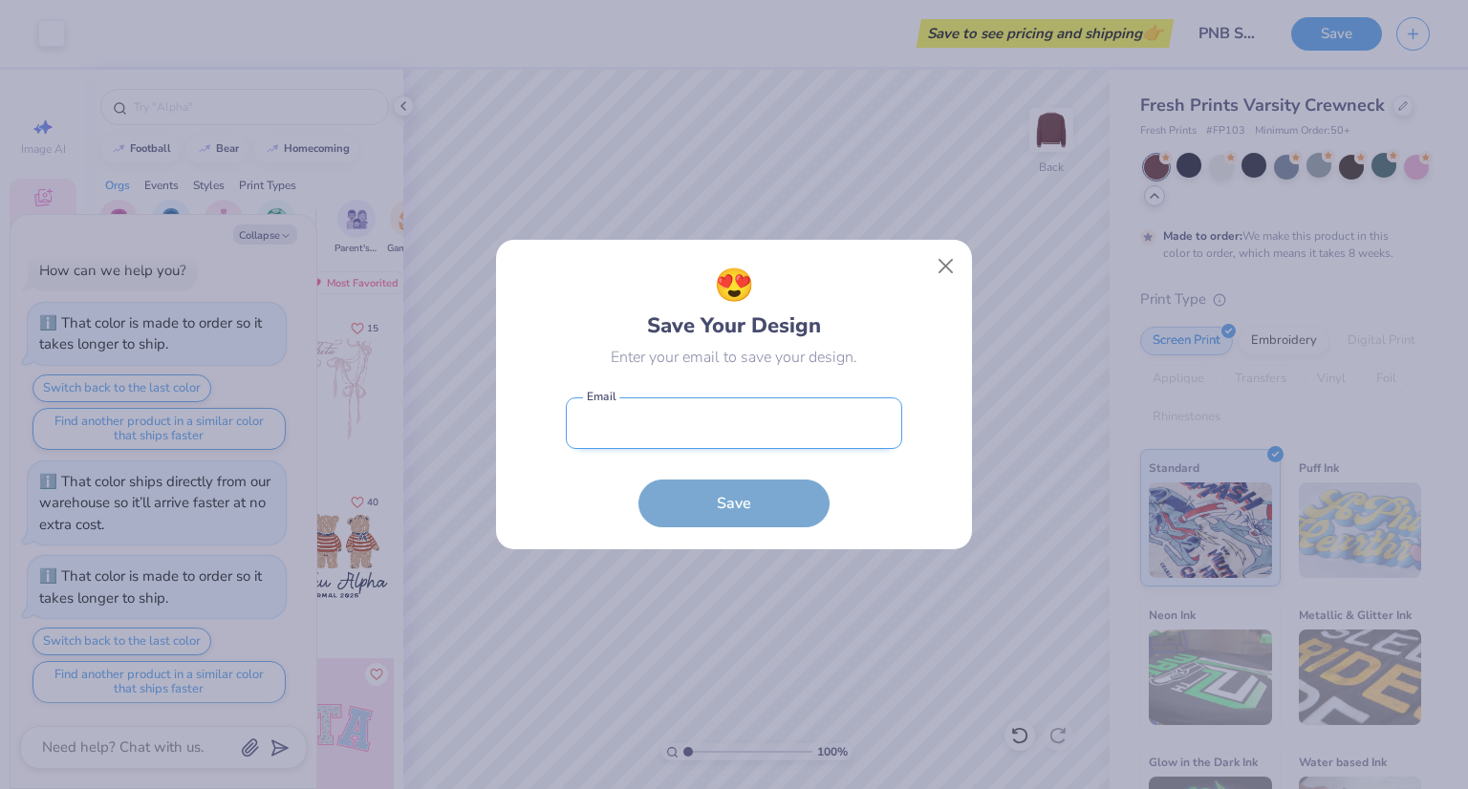
click at [715, 427] on input "email" at bounding box center [734, 423] width 336 height 53
type input "roshithjagannathan@gmail.com"
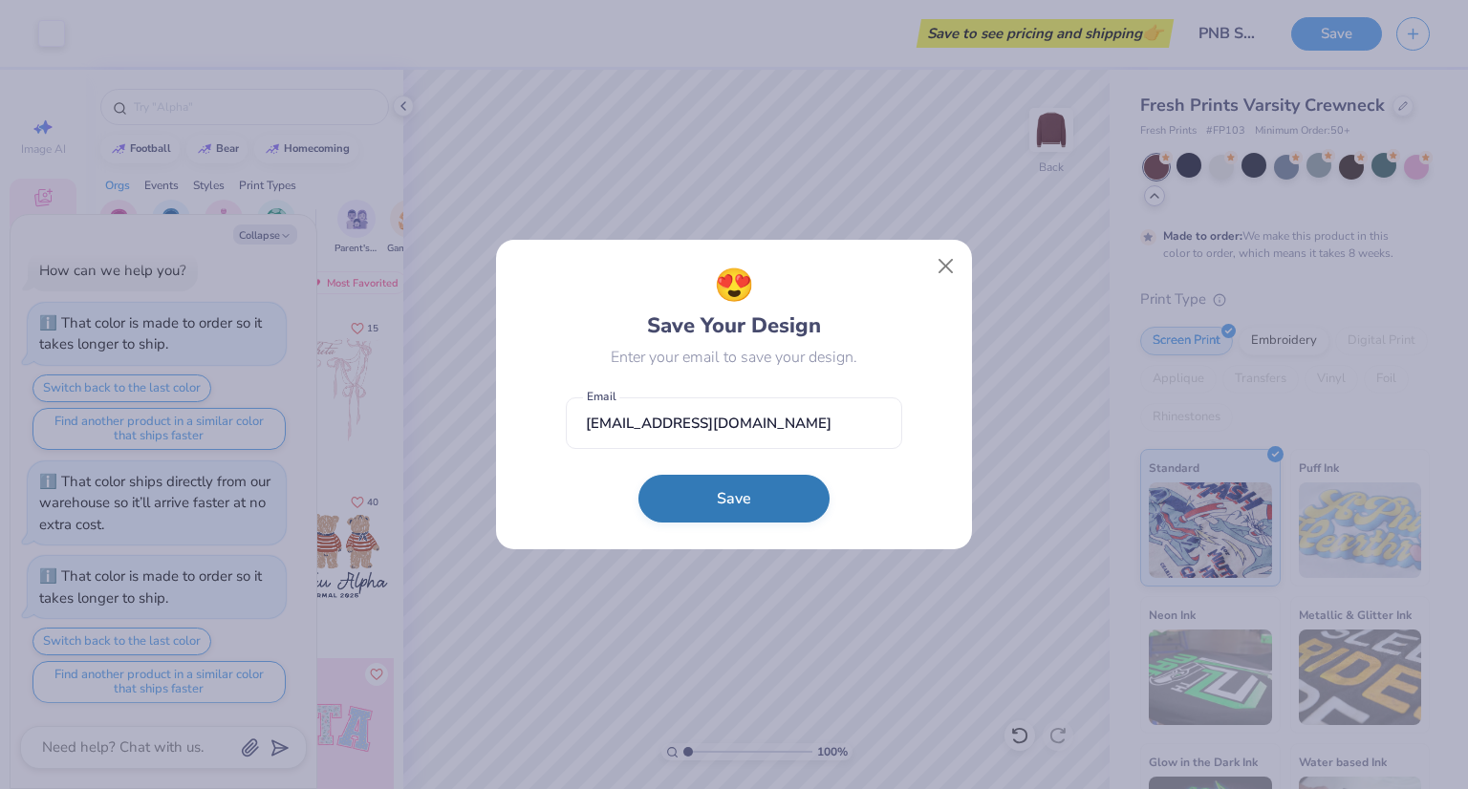
click at [764, 479] on button "Save" at bounding box center [733, 499] width 191 height 48
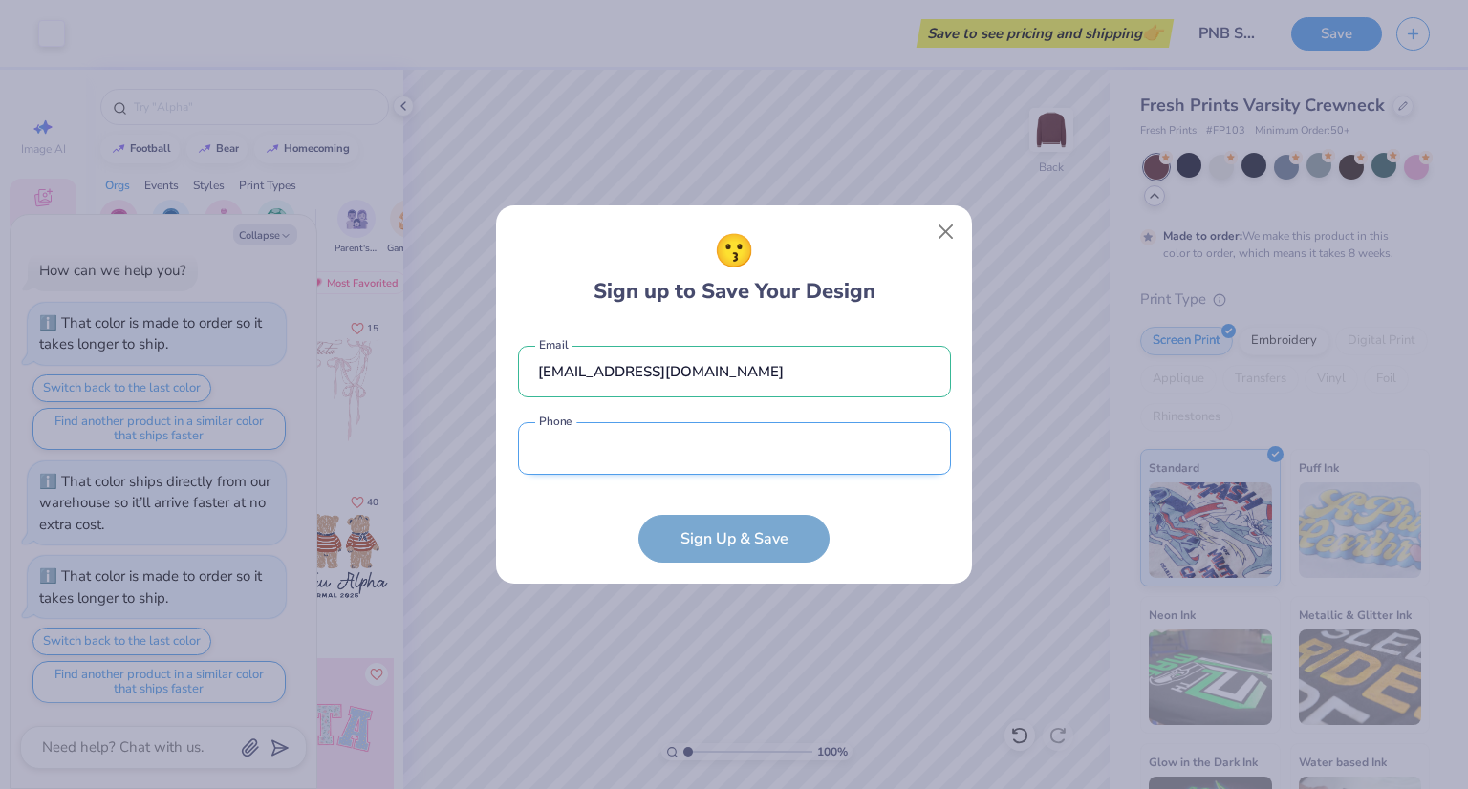
click at [726, 458] on input "tel" at bounding box center [734, 448] width 433 height 53
type input "(848) 247-3618"
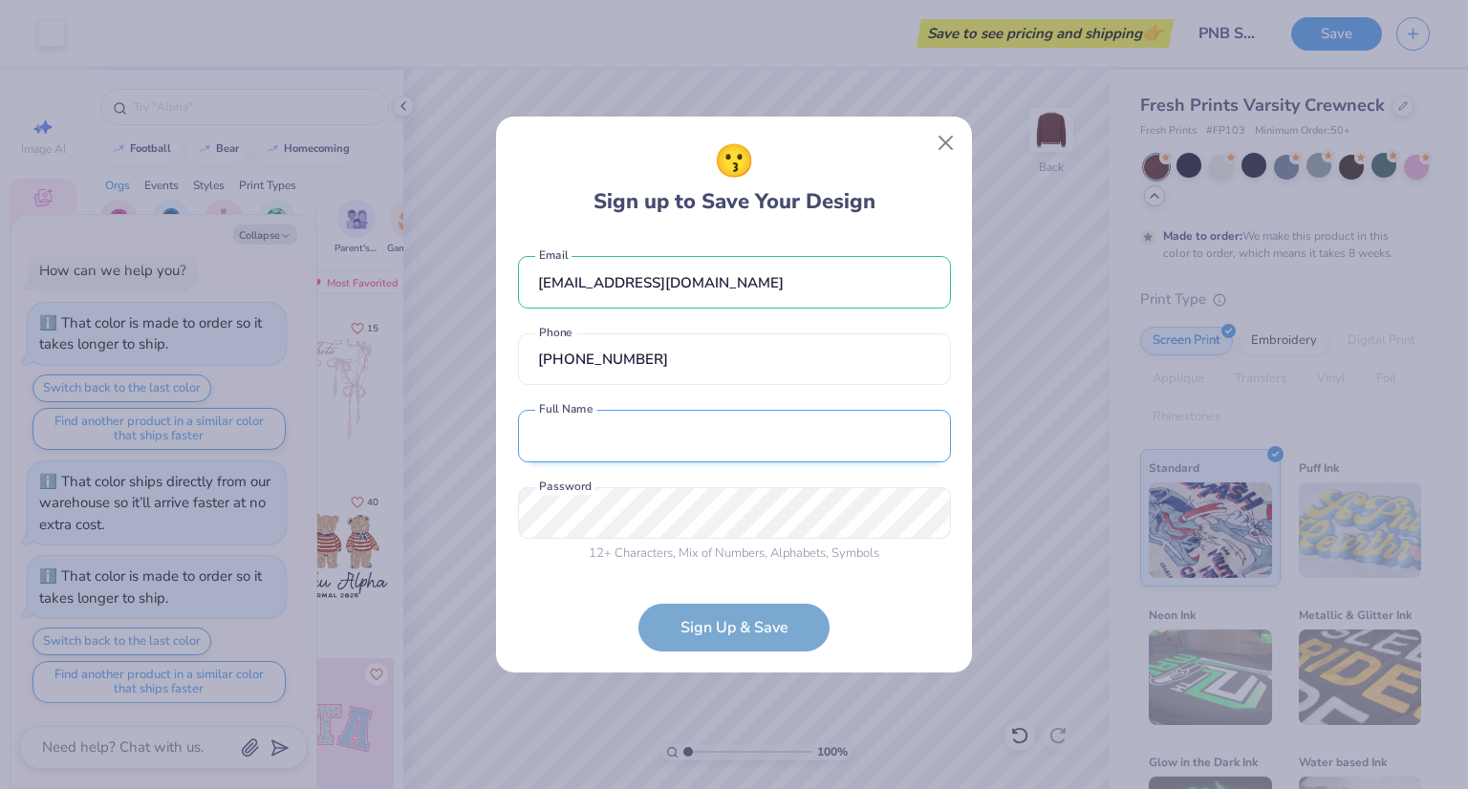
click at [688, 437] on input "text" at bounding box center [734, 436] width 433 height 53
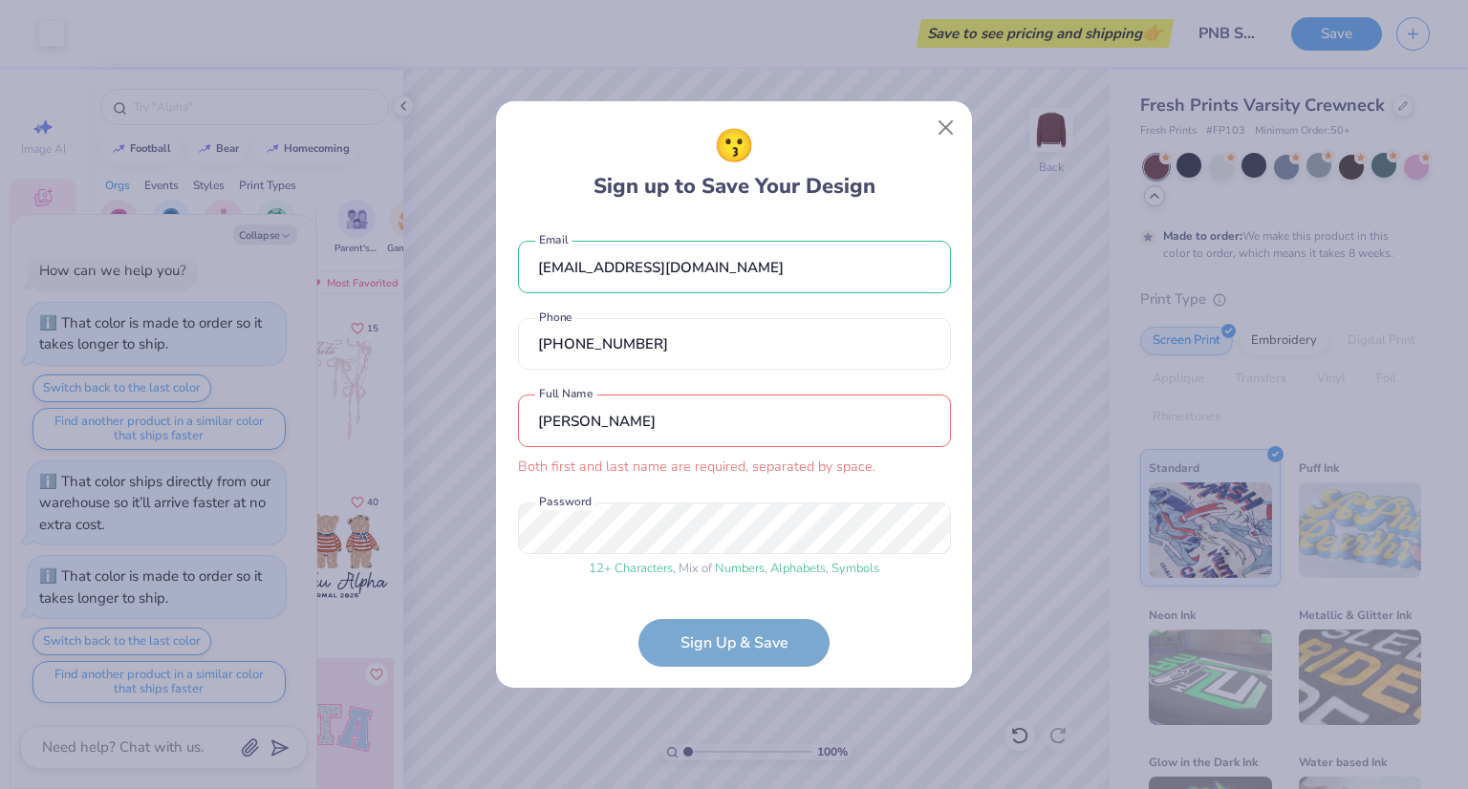
click at [707, 639] on form "roshithjagannathan@gmail.com Email (848) 247-3618 Phone Roshith Jagannathan Bot…" at bounding box center [734, 444] width 433 height 444
click at [778, 623] on form "roshithjagannathan@gmail.com Email (848) 247-3618 Phone Roshith Jagannathan Bot…" at bounding box center [734, 444] width 433 height 444
click at [761, 641] on form "roshithjagannathan@gmail.com Email (848) 247-3618 Phone Roshith Jagannathan Bot…" at bounding box center [734, 444] width 433 height 444
click at [816, 418] on input "Roshith Jagannathan" at bounding box center [734, 421] width 433 height 53
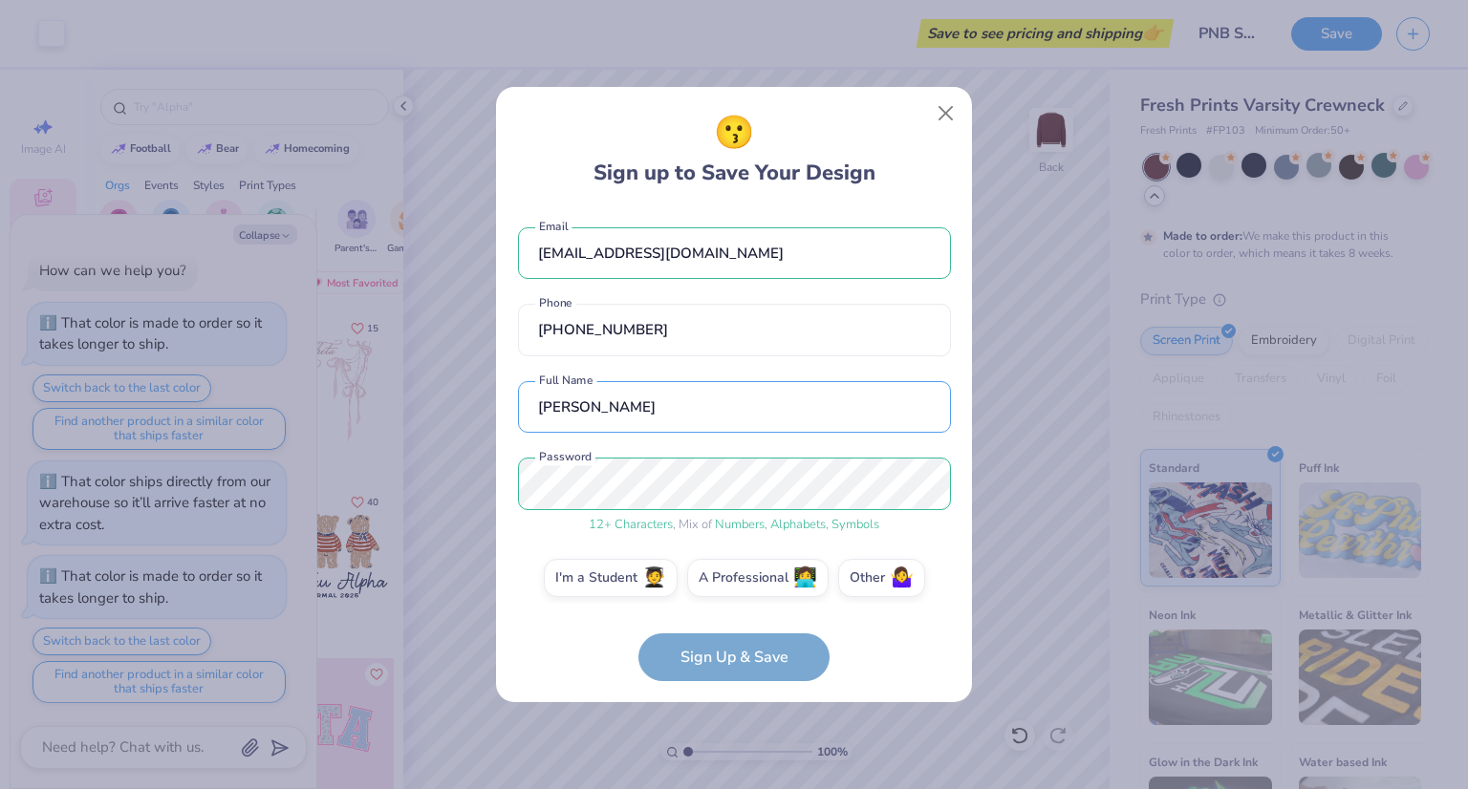
type input "Roshith Jagannathan"
click at [746, 643] on form "roshithjagannathan@gmail.com Email (848) 247-3618 Phone Roshith Jagannathan Ful…" at bounding box center [734, 444] width 433 height 473
click at [740, 659] on form "roshithjagannathan@gmail.com Email (848) 247-3618 Phone Roshith Jagannathan Ful…" at bounding box center [734, 444] width 433 height 473
click at [738, 656] on form "roshithjagannathan@gmail.com Email (848) 247-3618 Phone Roshith Jagannathan Ful…" at bounding box center [734, 444] width 433 height 473
click at [604, 568] on label "I'm a Student 🧑‍🎓" at bounding box center [611, 575] width 134 height 38
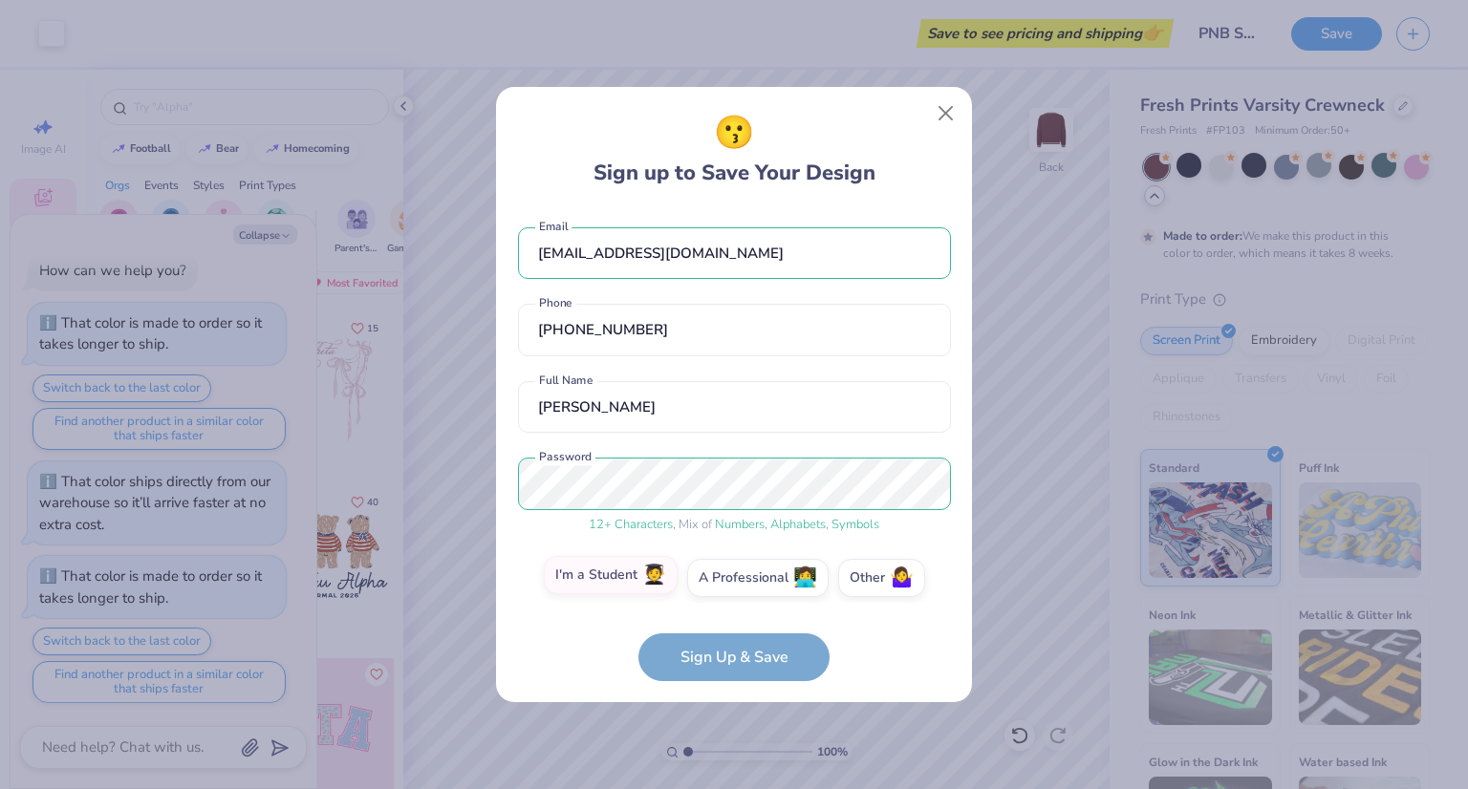
click at [728, 577] on input "I'm a Student 🧑‍🎓" at bounding box center [734, 583] width 12 height 12
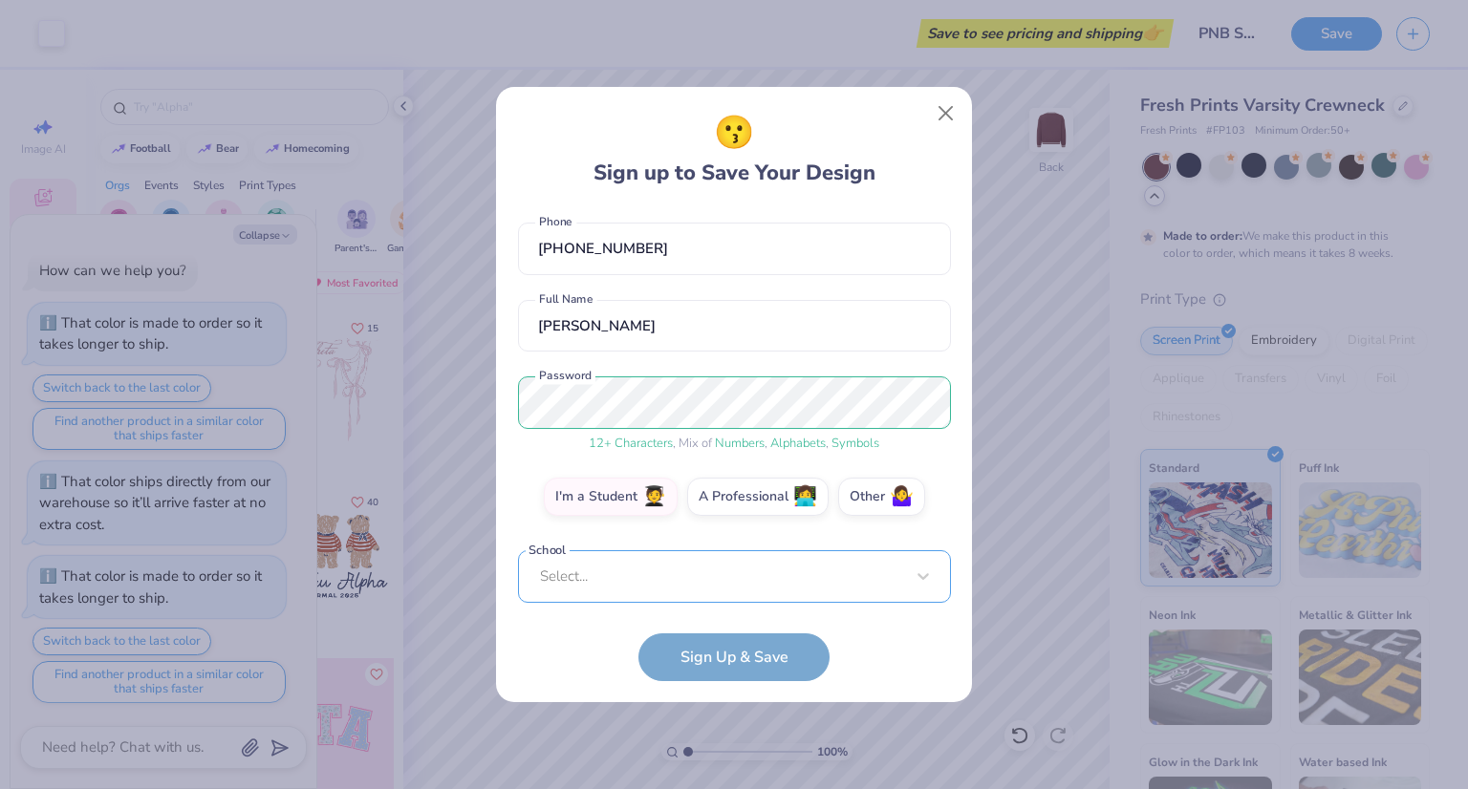
click at [713, 589] on div "roshithjagannathan@gmail.com Email (848) 247-3618 Phone Roshith Jagannathan Ful…" at bounding box center [734, 405] width 433 height 395
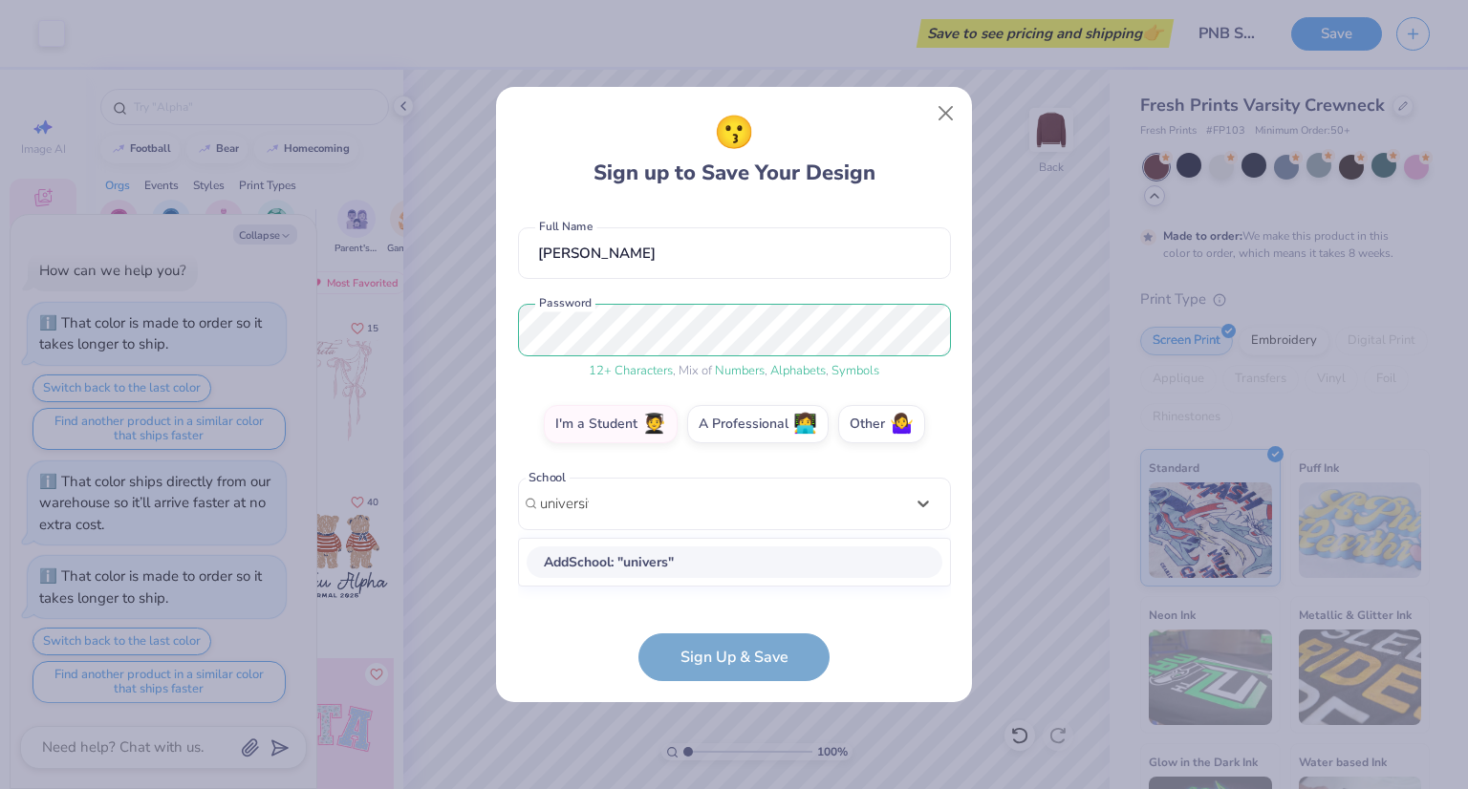
scroll to position [138, 0]
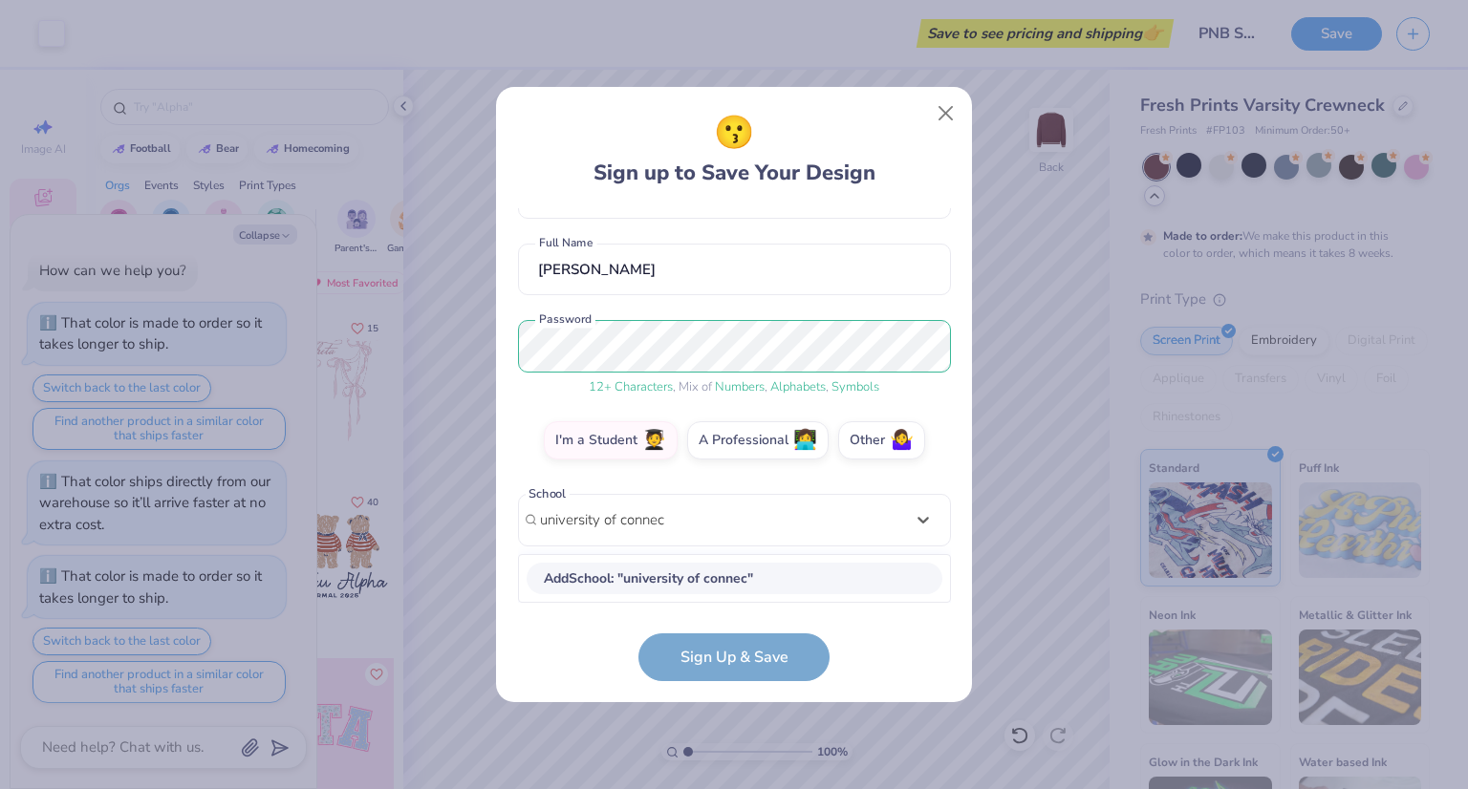
type input "university of connec"
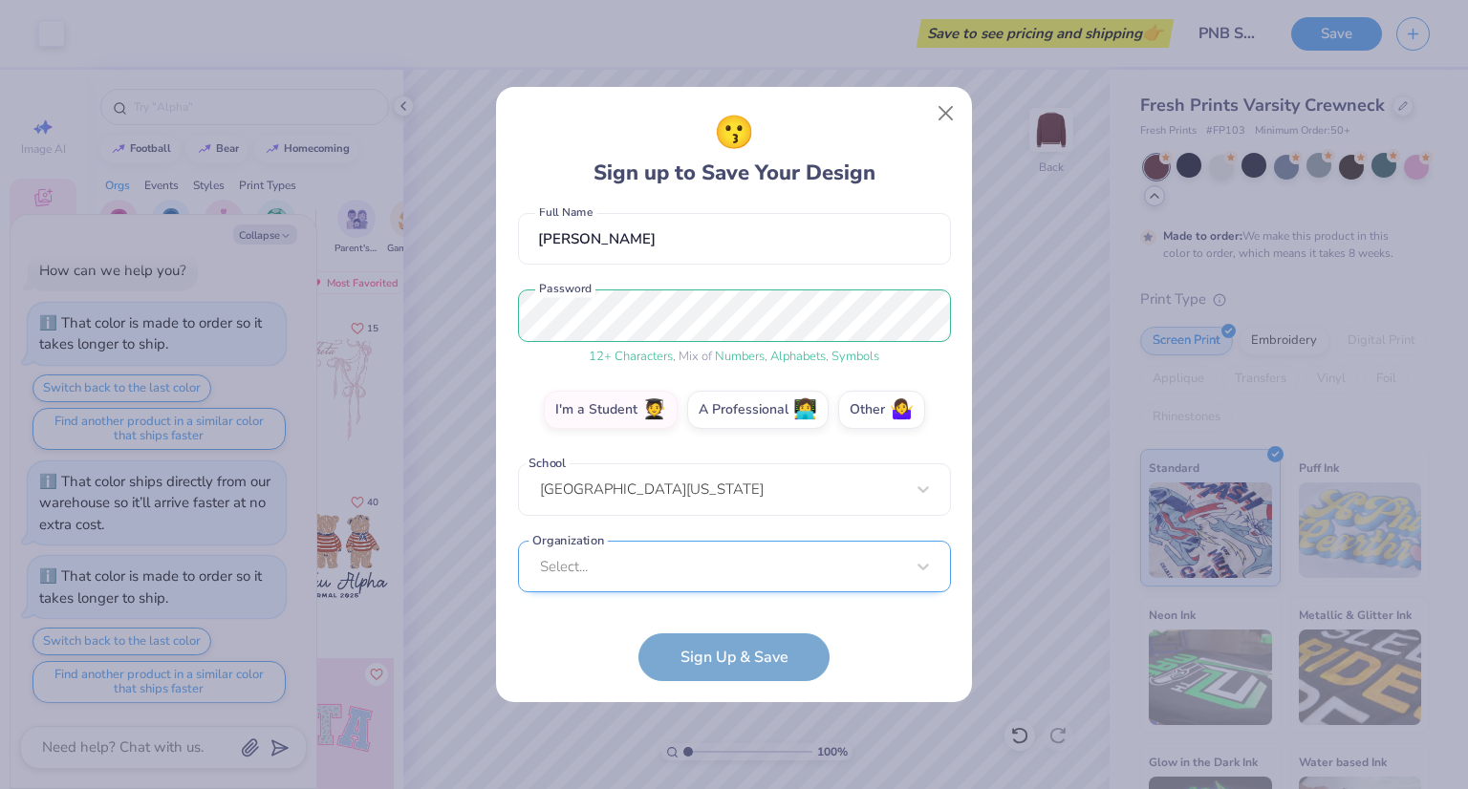
click at [670, 567] on div "Select..." at bounding box center [734, 567] width 433 height 53
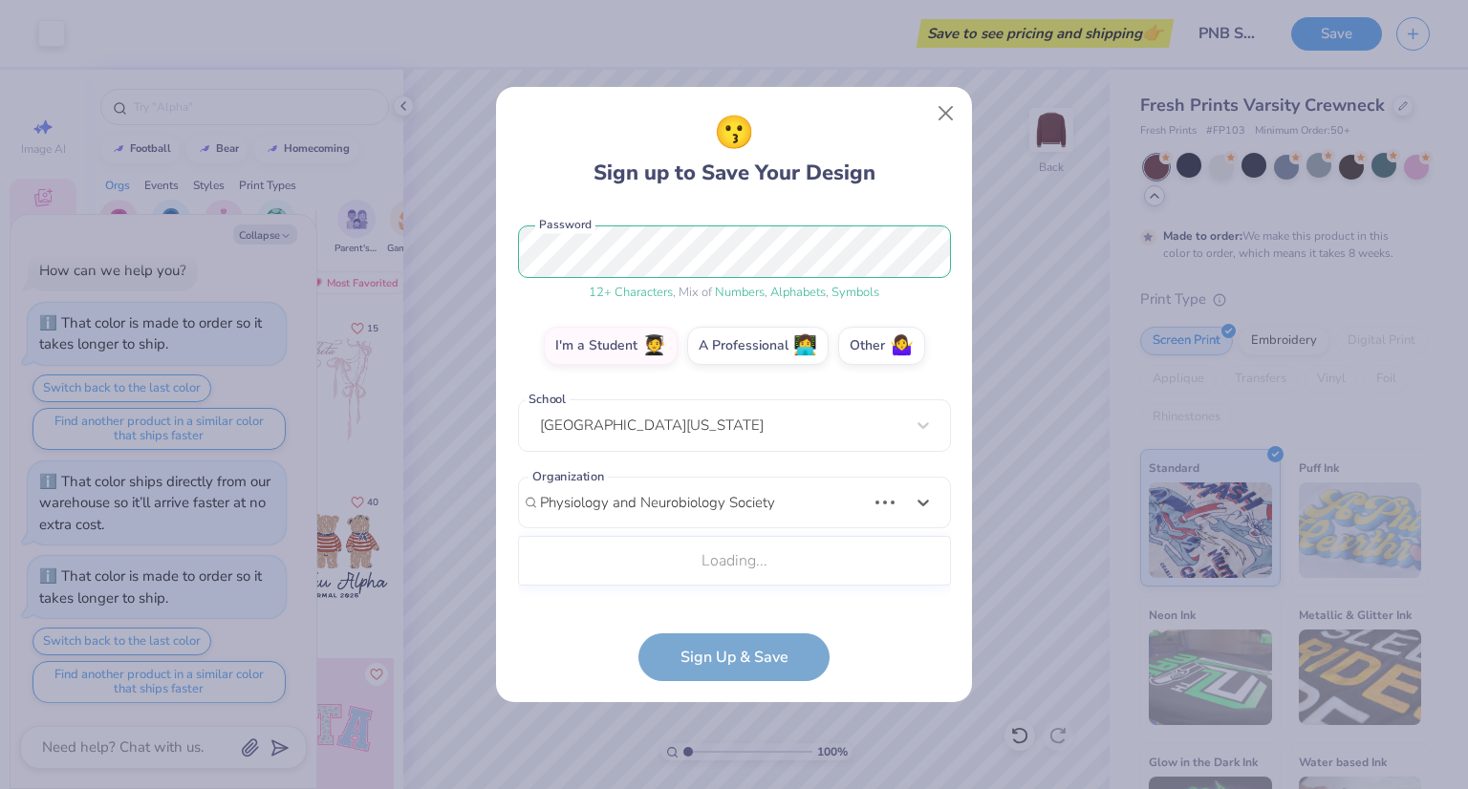
scroll to position [215, 0]
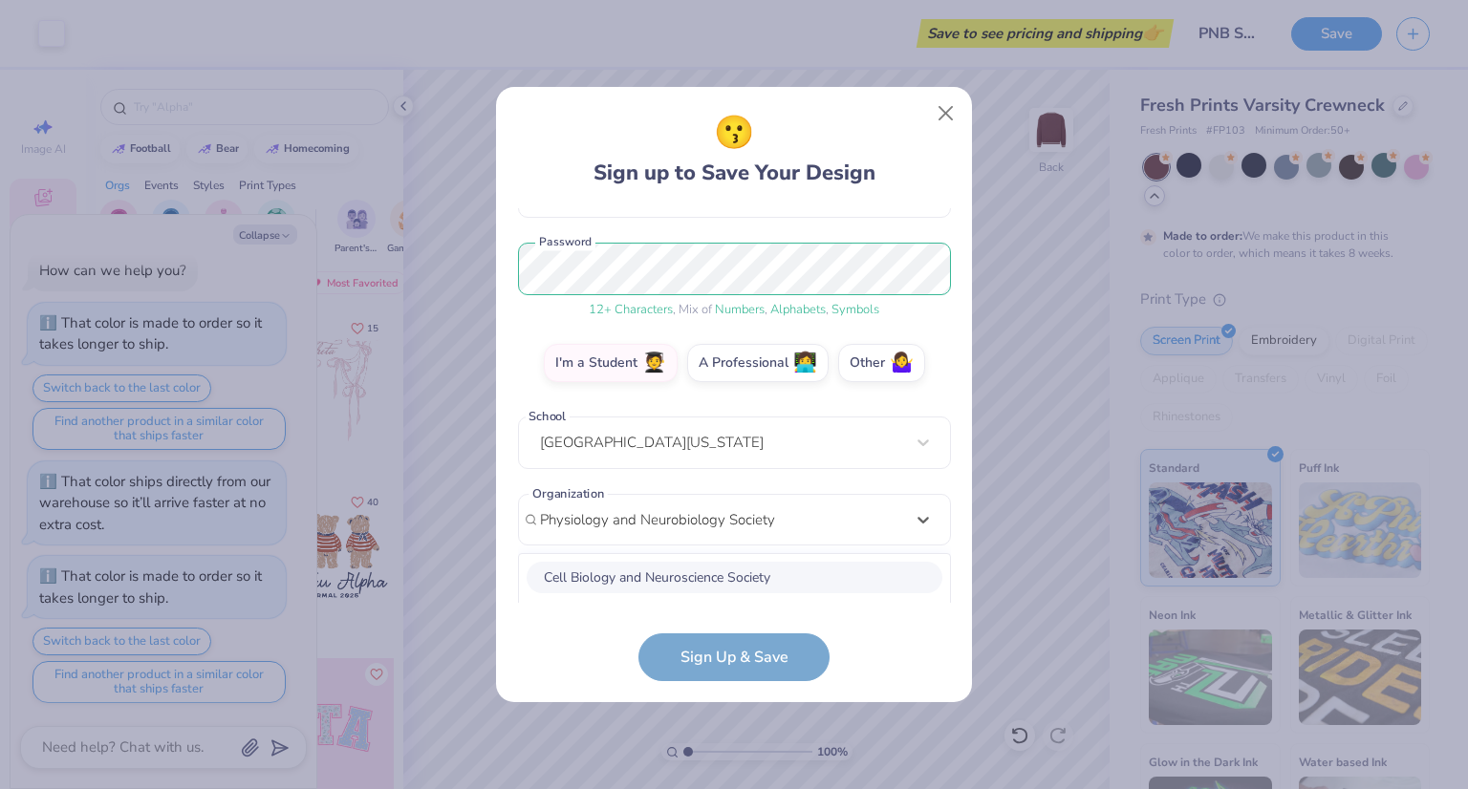
type input "Physiology and Neurobiology Society"
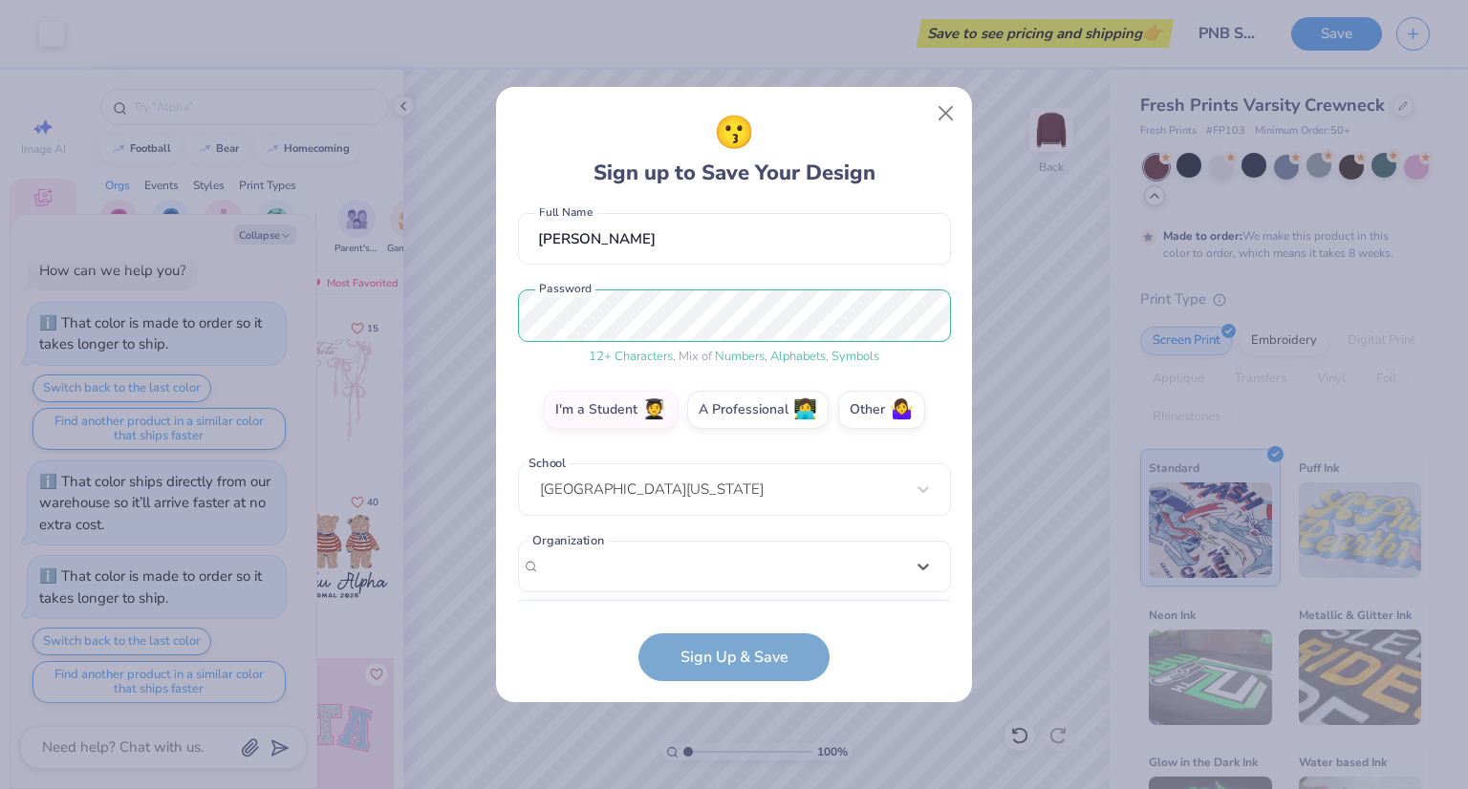
click at [770, 670] on form "roshithjagannathan@gmail.com Email (848) 247-3618 Phone Roshith Jagannathan Ful…" at bounding box center [734, 444] width 433 height 473
click at [757, 565] on div "option focused, 8 of 60. 60 results available. Use Up and Down to choose option…" at bounding box center [734, 715] width 433 height 349
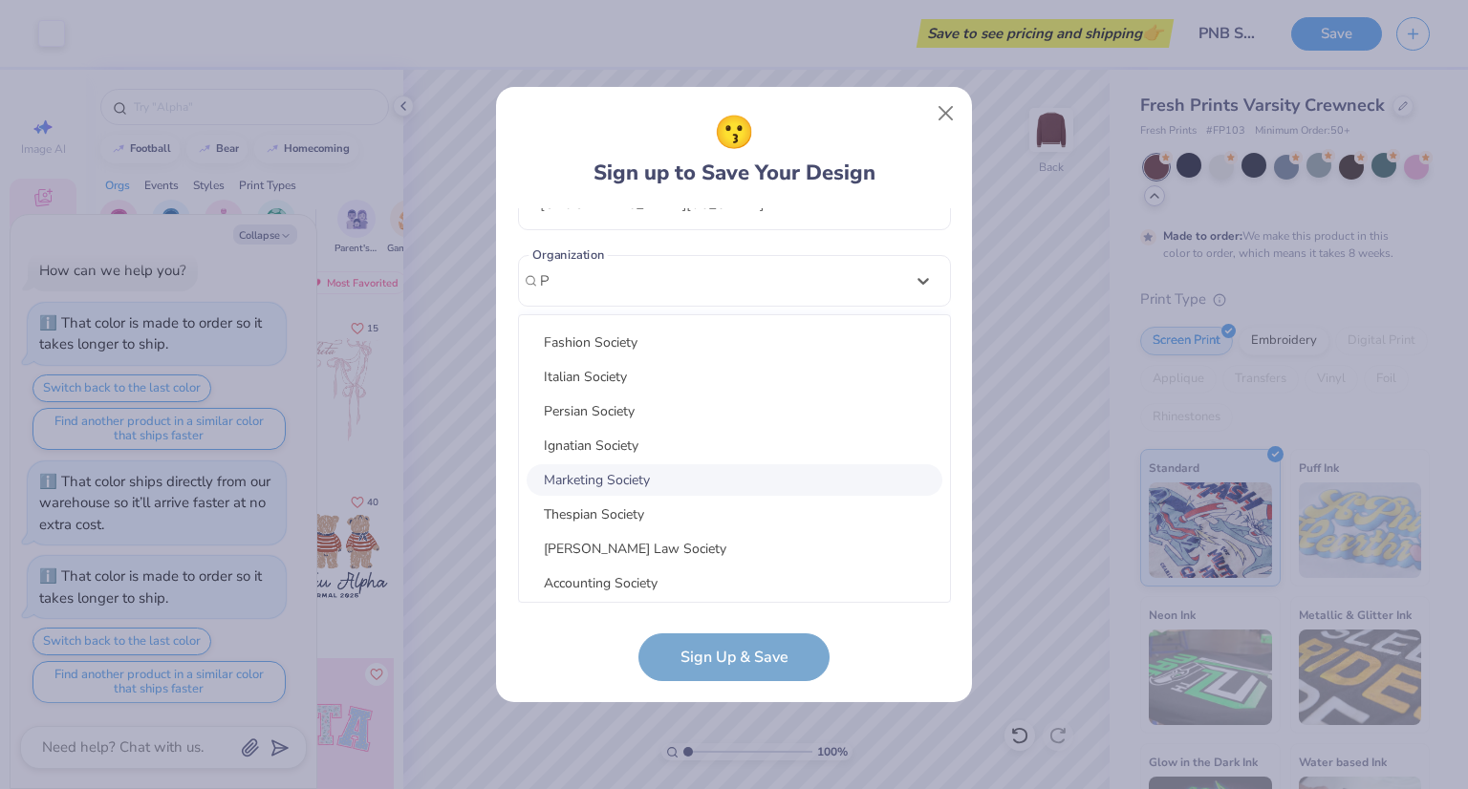
scroll to position [0, 0]
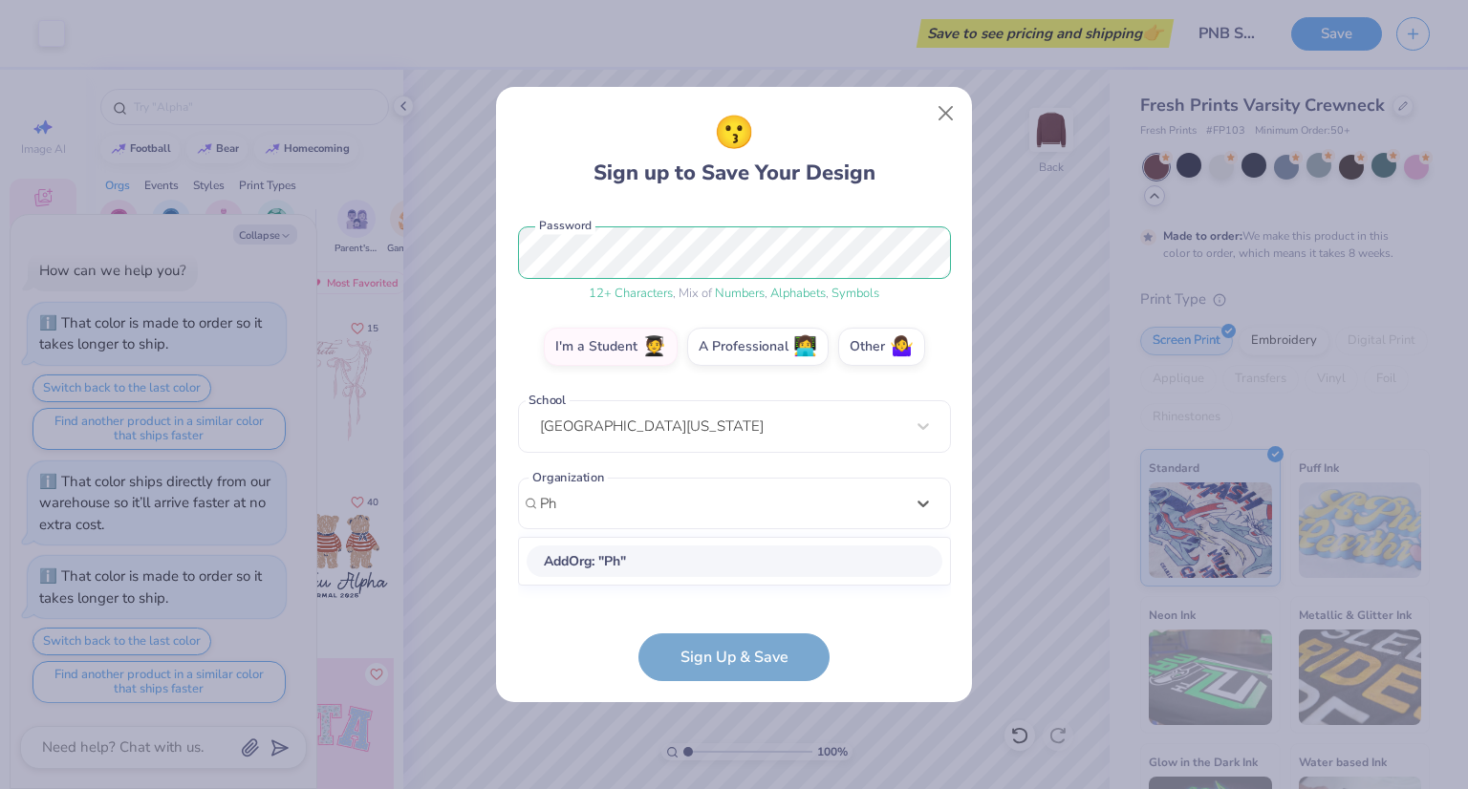
type input "P"
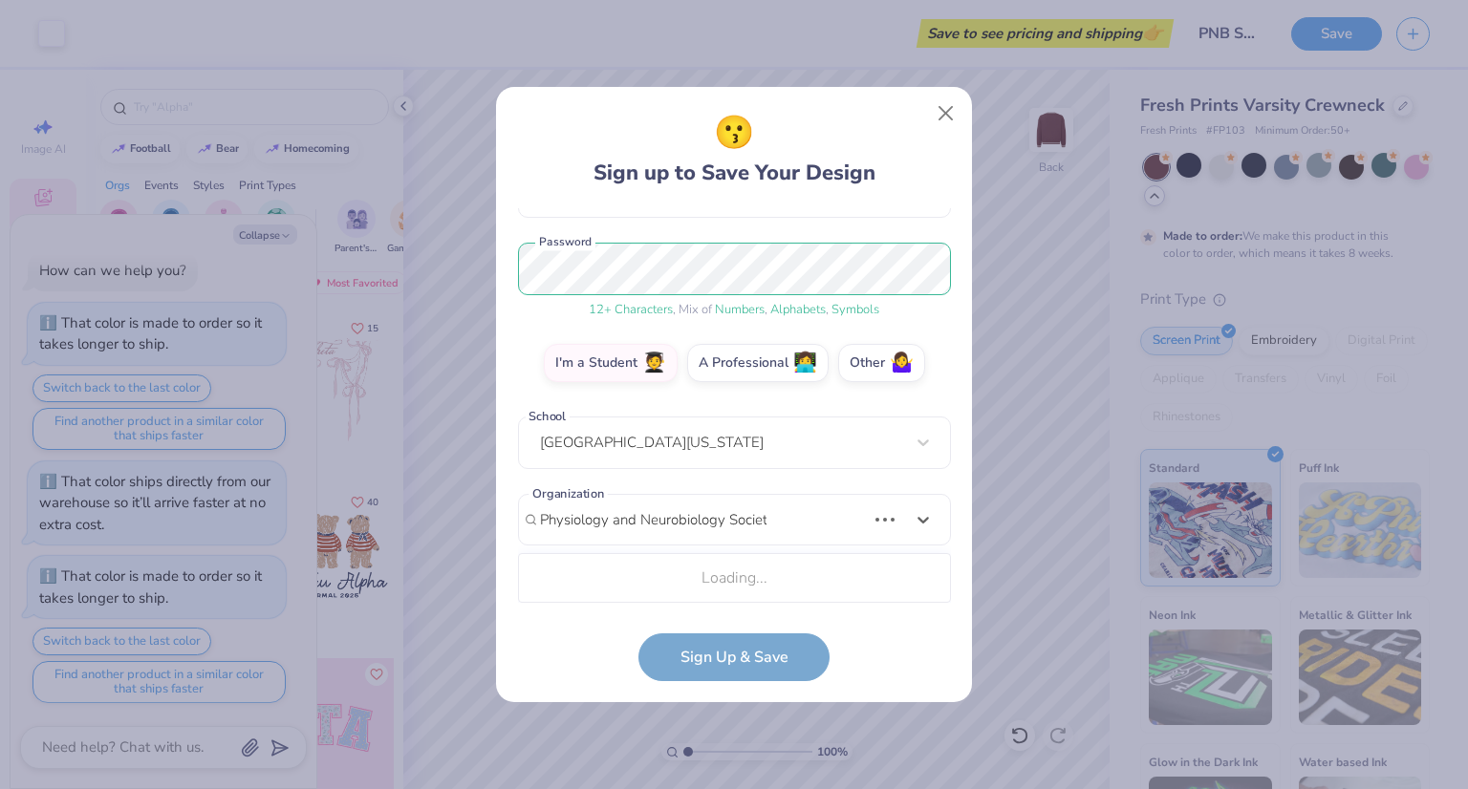
scroll to position [454, 0]
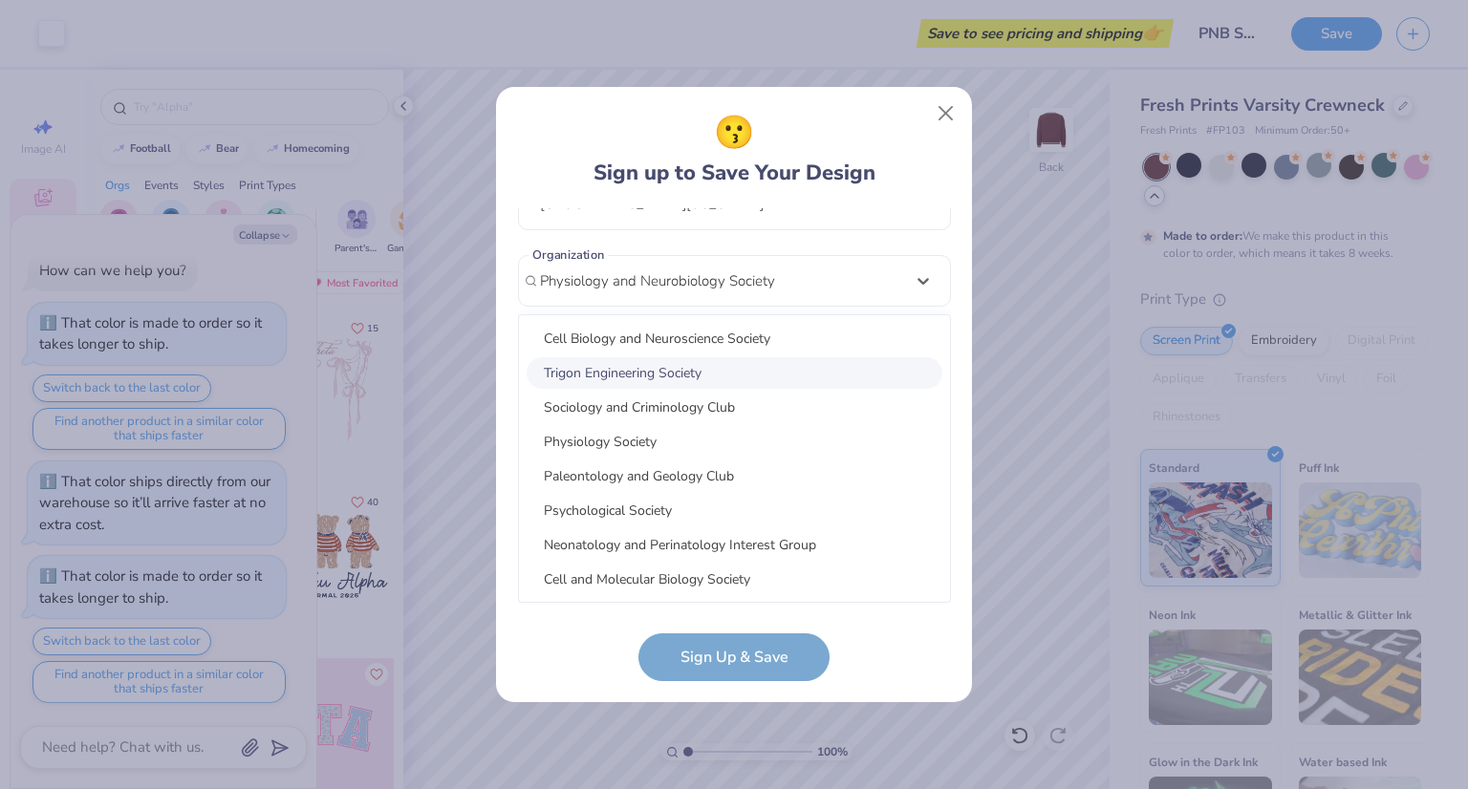
type input "Physiology and Neurobiology Society"
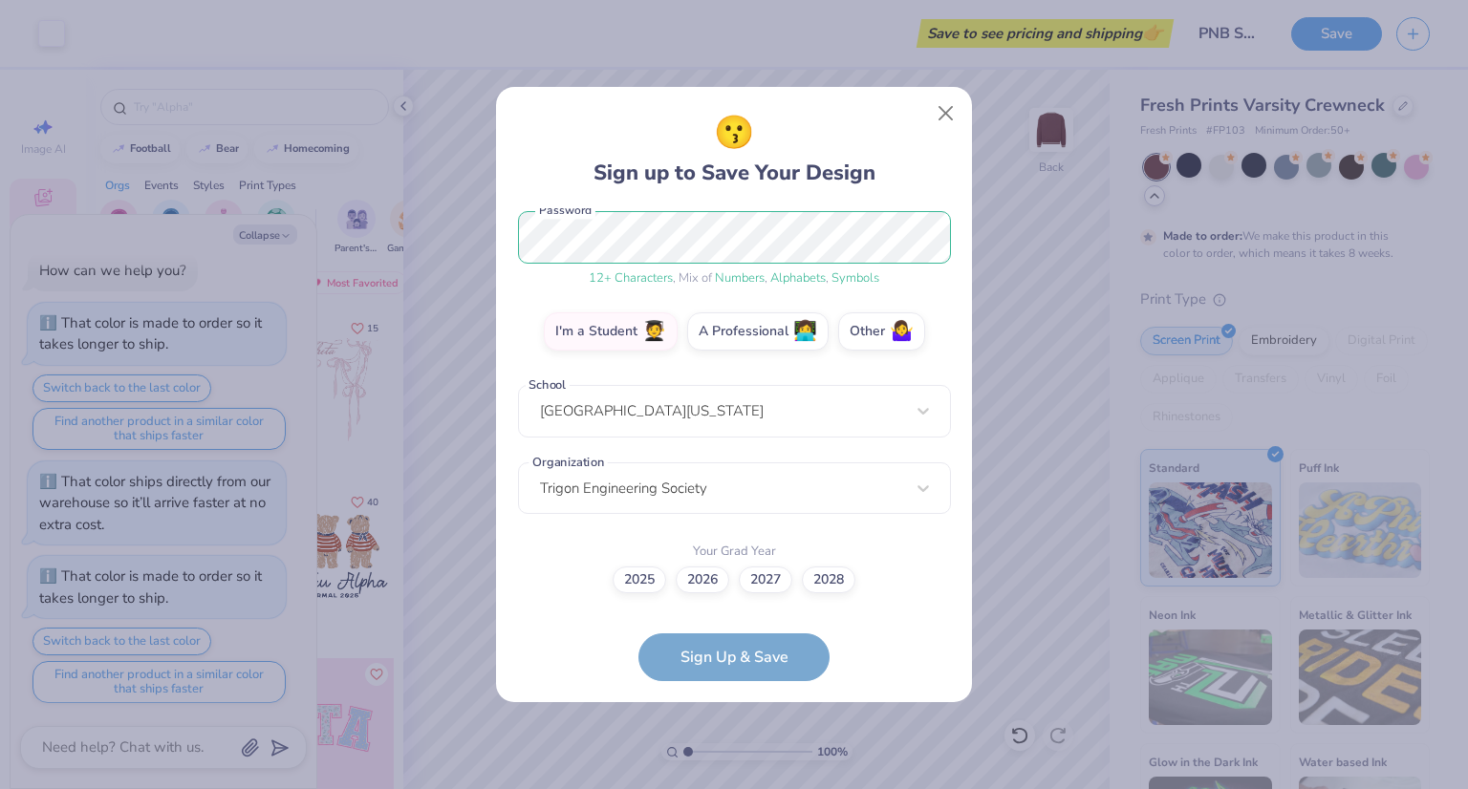
scroll to position [246, 0]
click at [826, 486] on div "Trigon Engineering Society" at bounding box center [734, 489] width 433 height 53
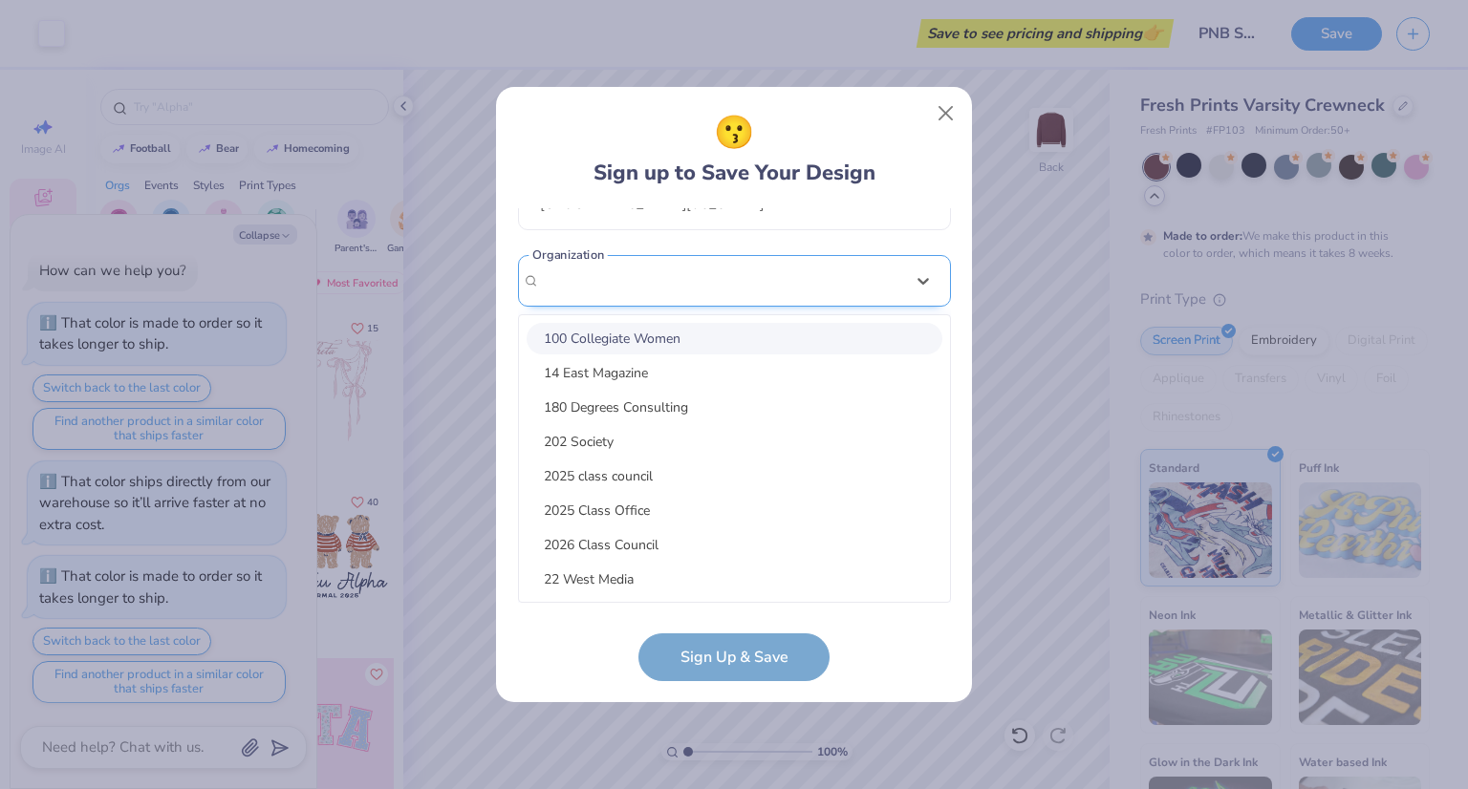
paste input "Physiology and Neurobiology Society"
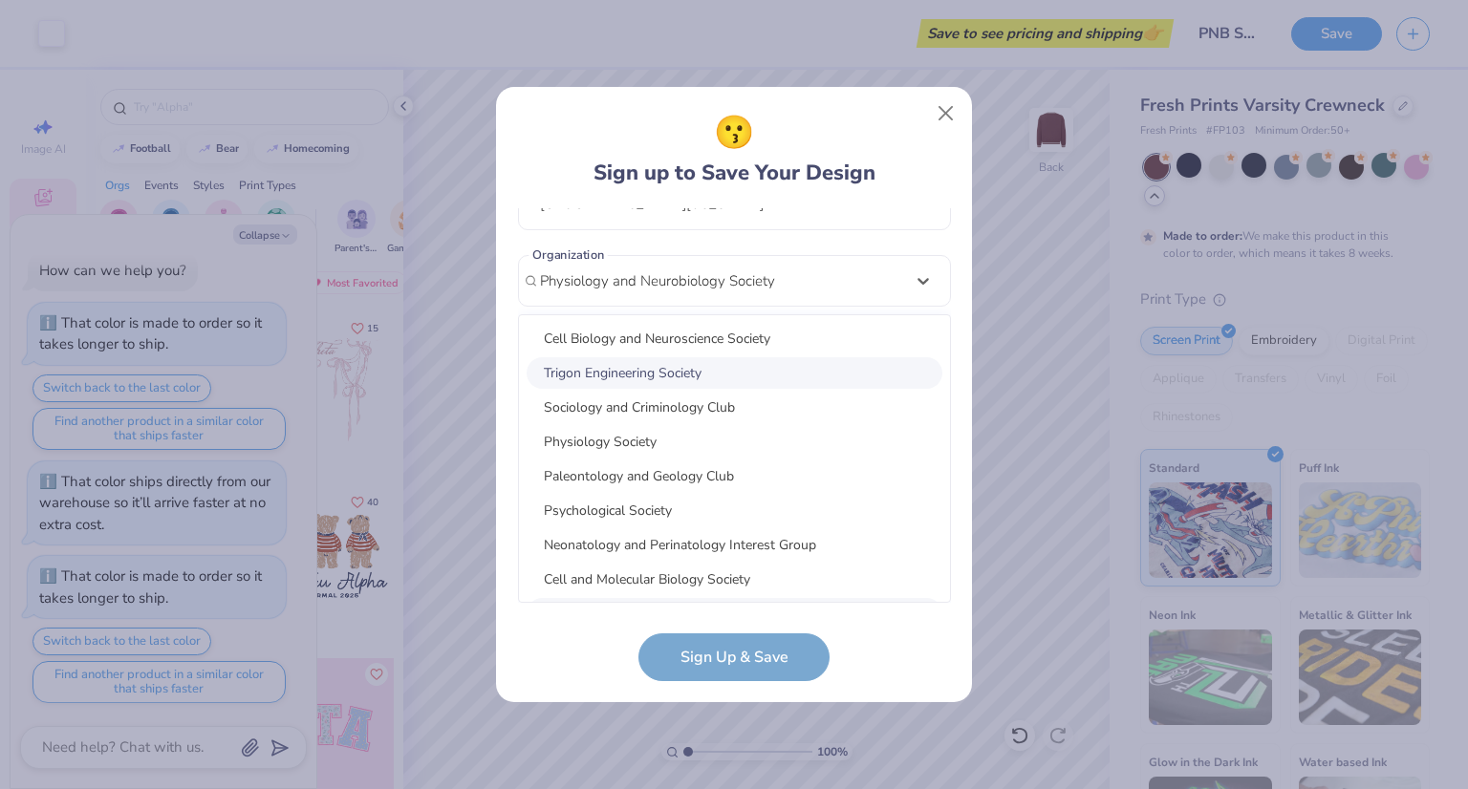
type input "Physiology and Neurobiology Society"
click at [917, 659] on form "roshithjagannathan@gmail.com Email (848) 247-3618 Phone Roshith Jagannathan Ful…" at bounding box center [734, 444] width 433 height 473
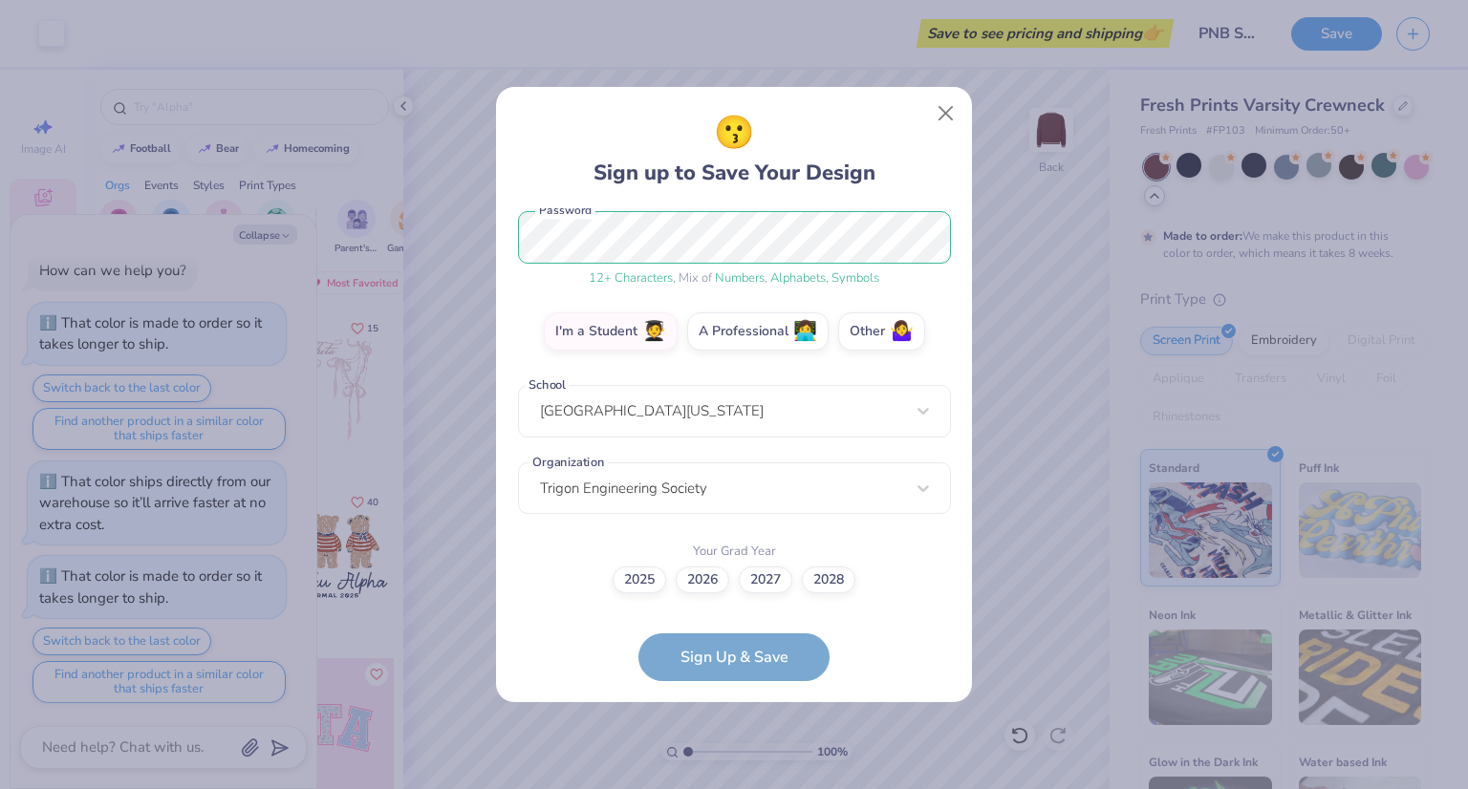
scroll to position [246, 0]
click at [824, 490] on div "Trigon Engineering Society" at bounding box center [734, 489] width 433 height 53
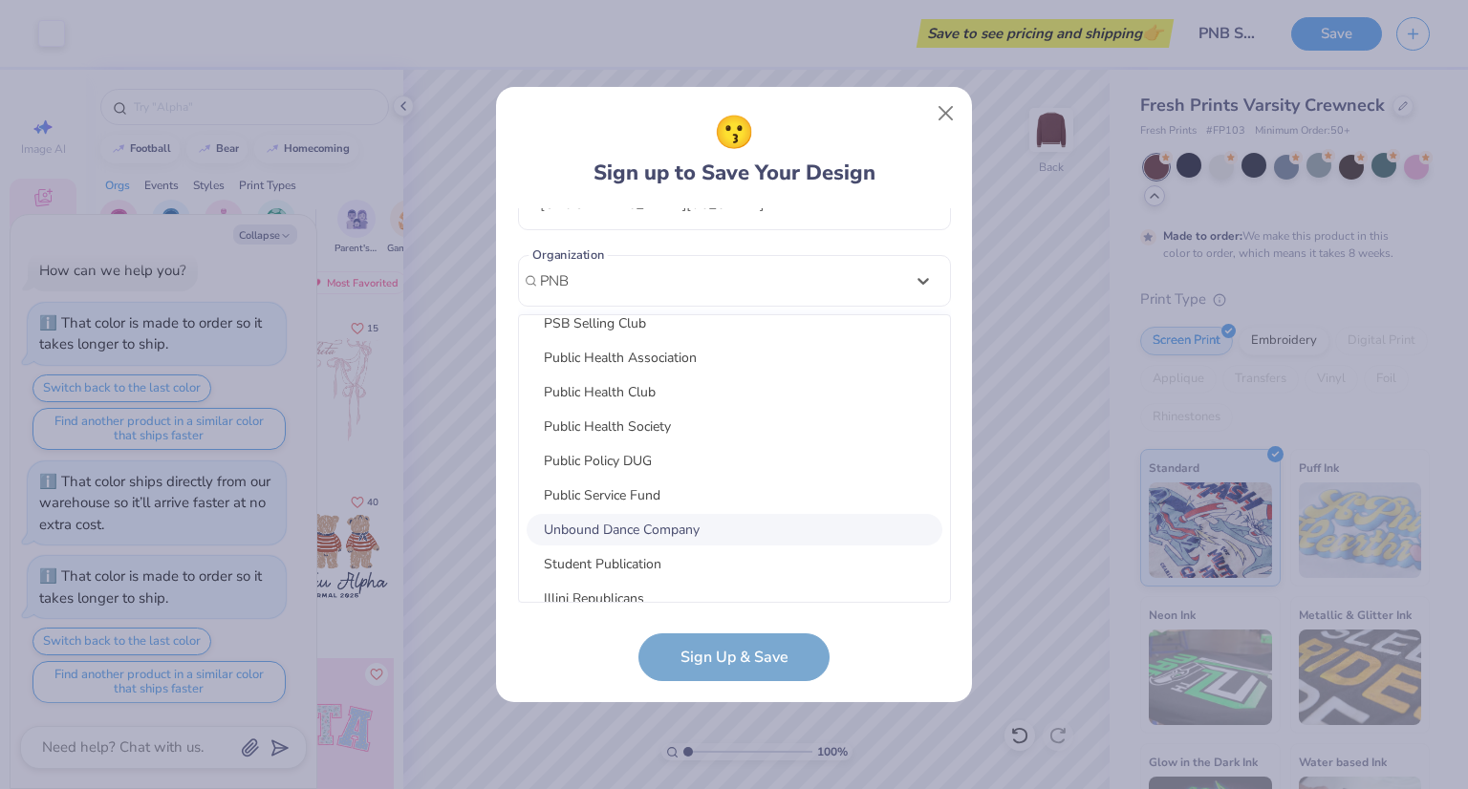
scroll to position [791, 0]
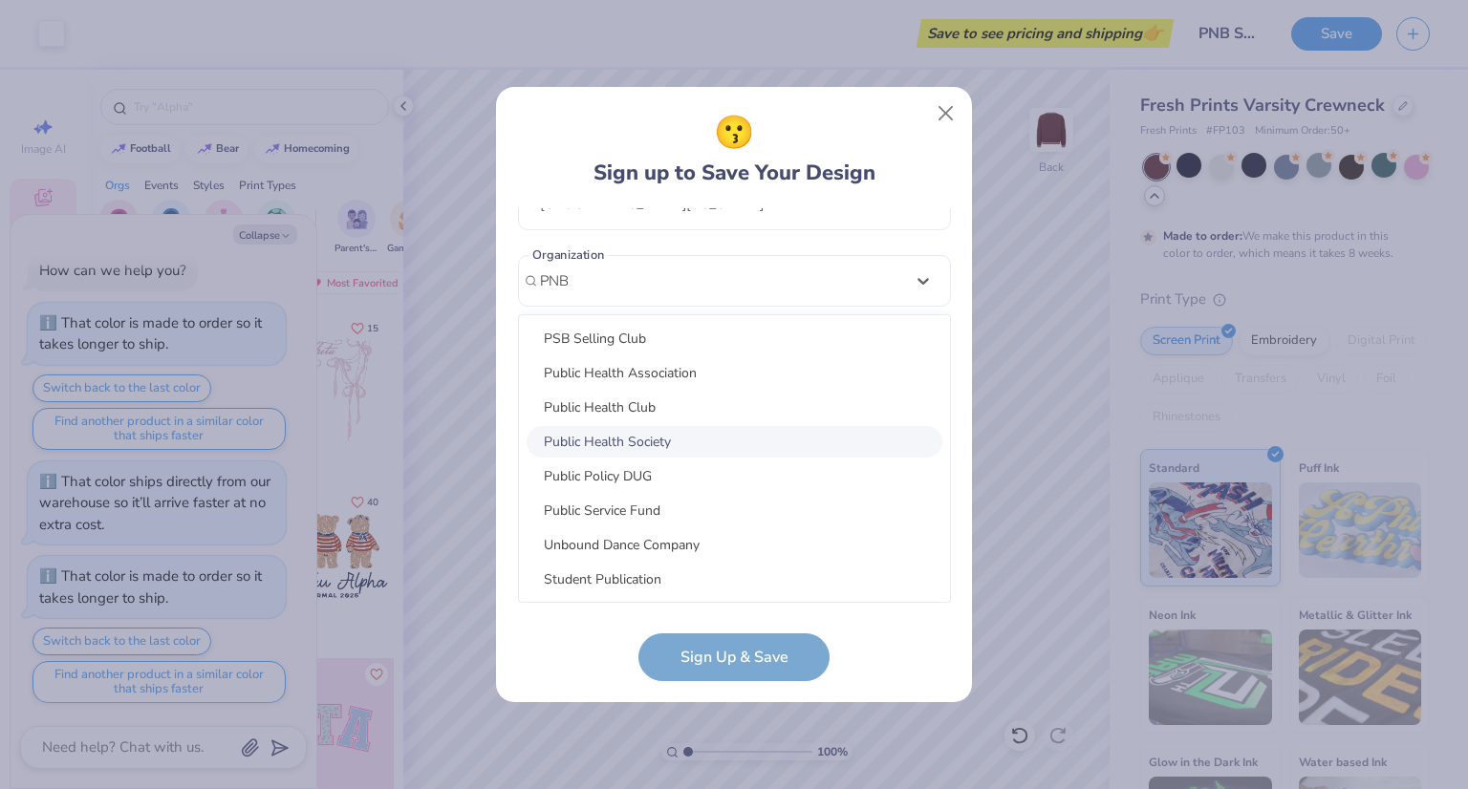
type input "c"
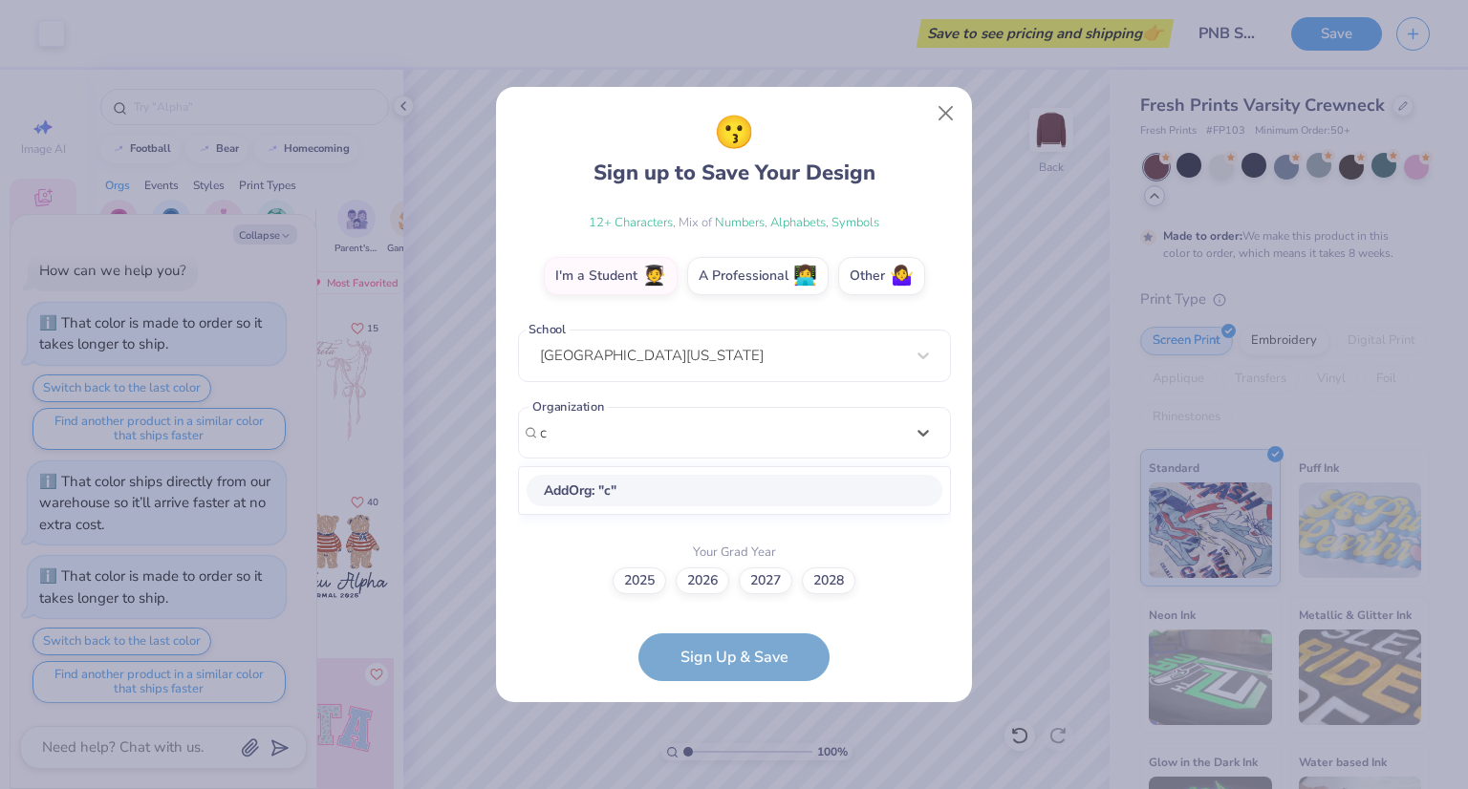
scroll to position [214, 0]
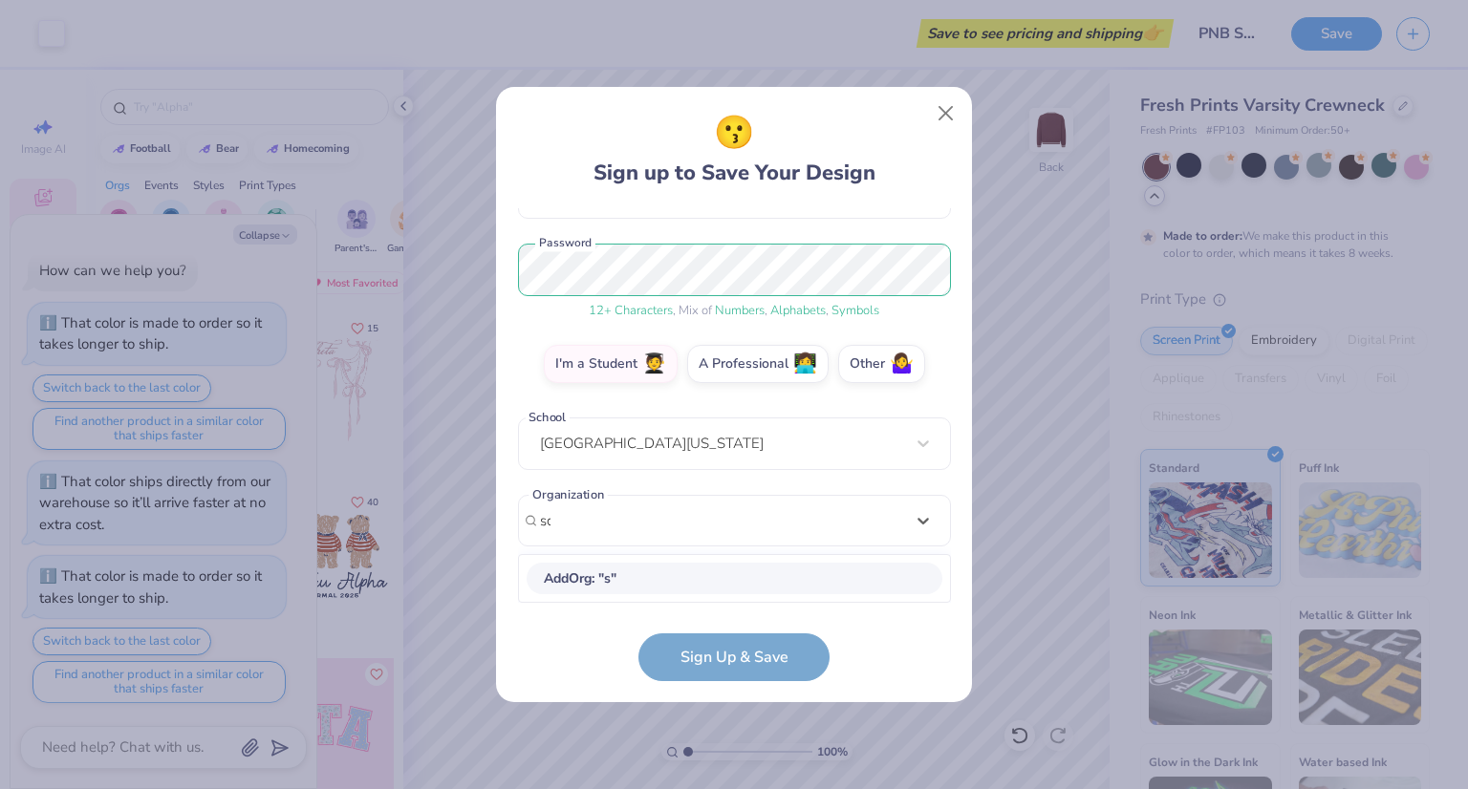
type input "sci"
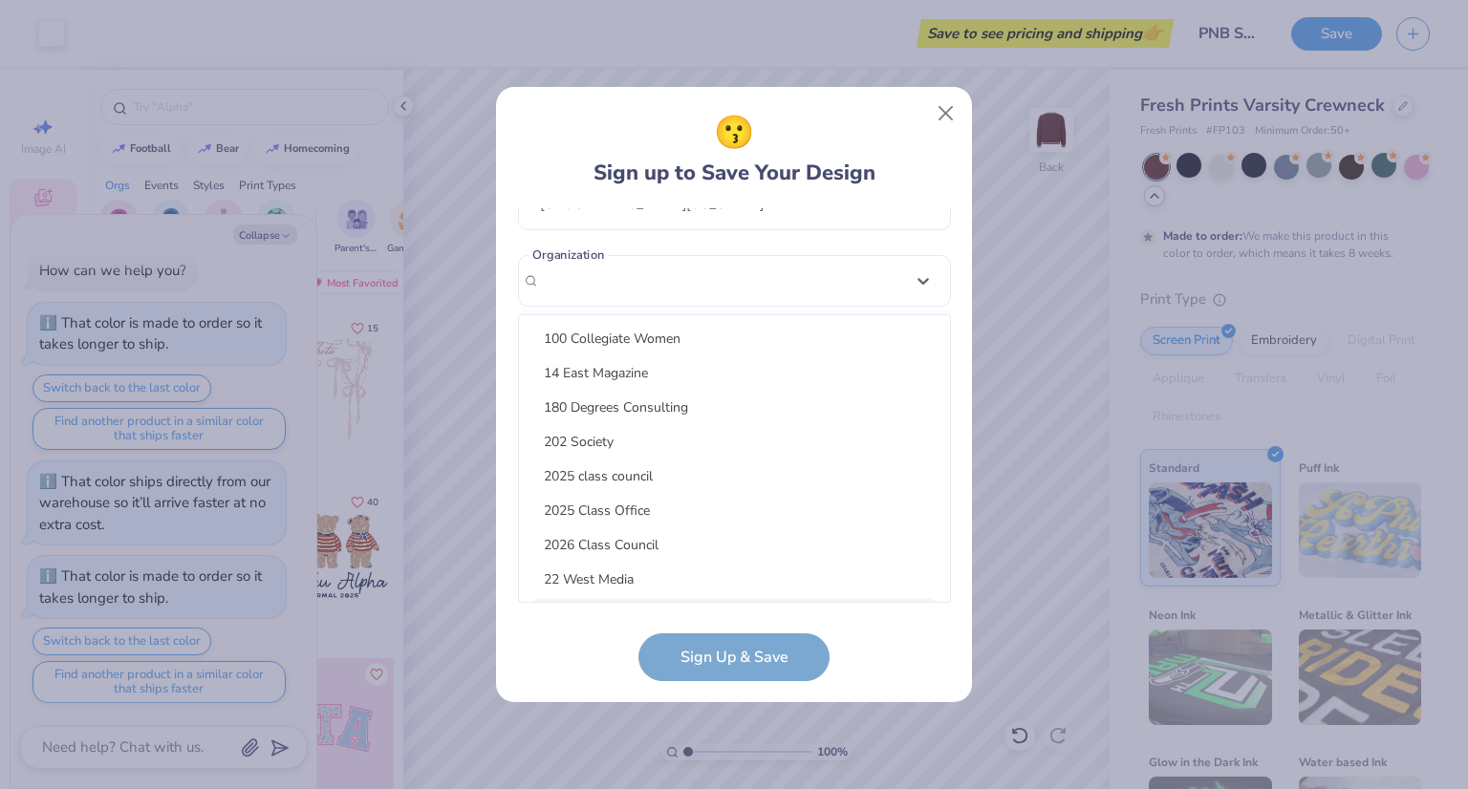
click at [870, 680] on div "😗 Sign up to Save Your Design roshithjagannathan@gmail.com Email (848) 247-3618…" at bounding box center [734, 394] width 476 height 615
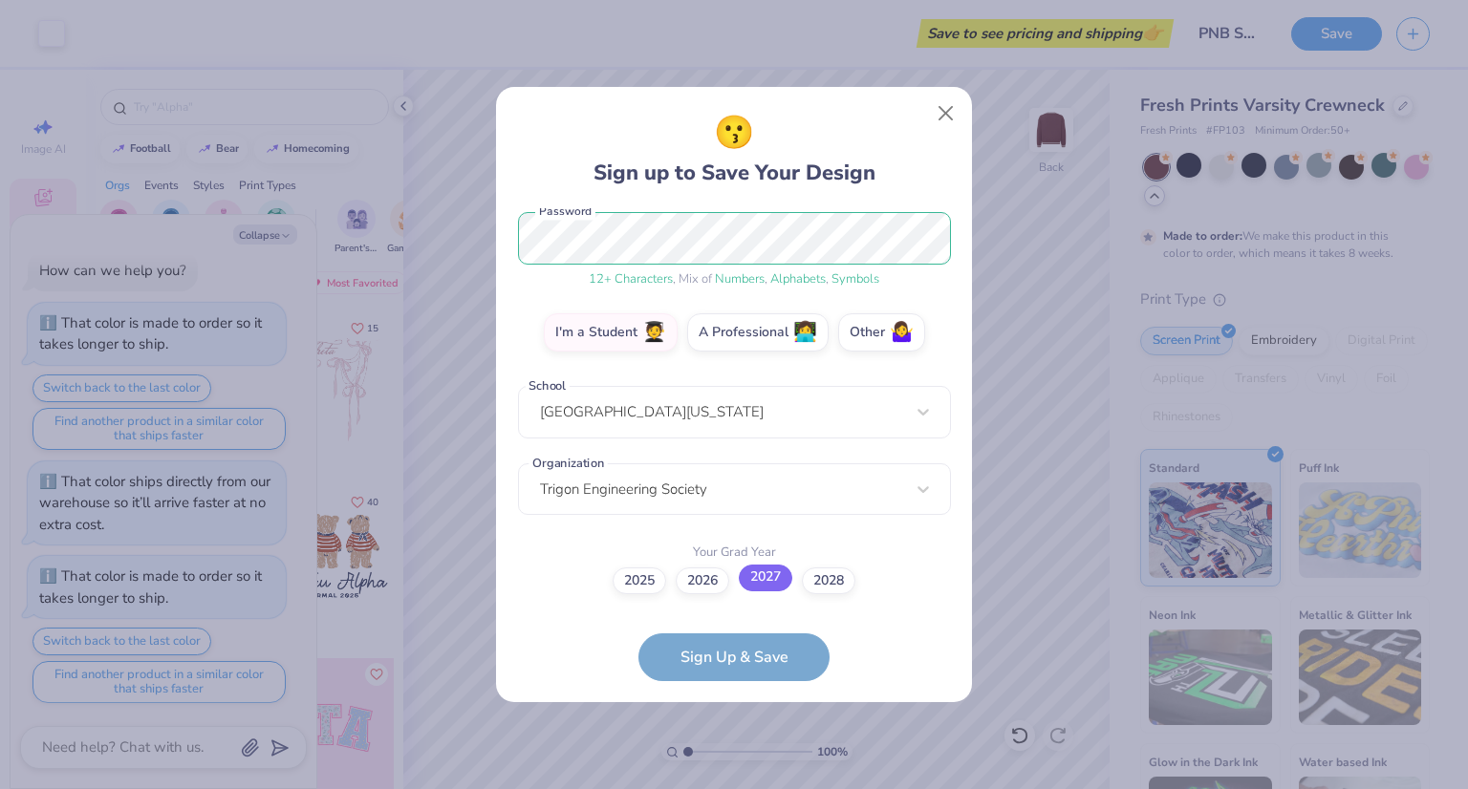
click at [770, 576] on label "2027" at bounding box center [766, 578] width 54 height 27
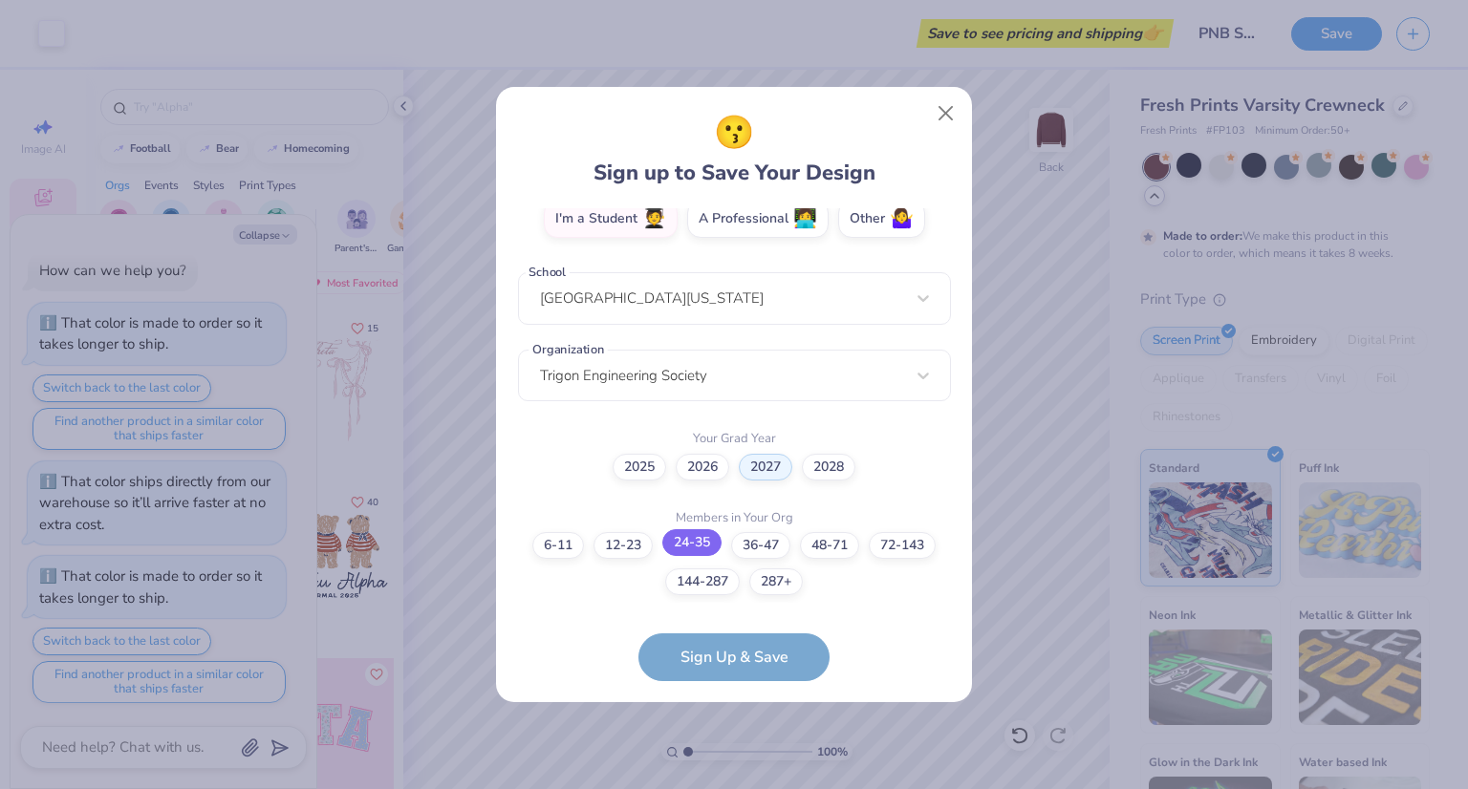
click at [694, 554] on label "24-35" at bounding box center [691, 542] width 59 height 27
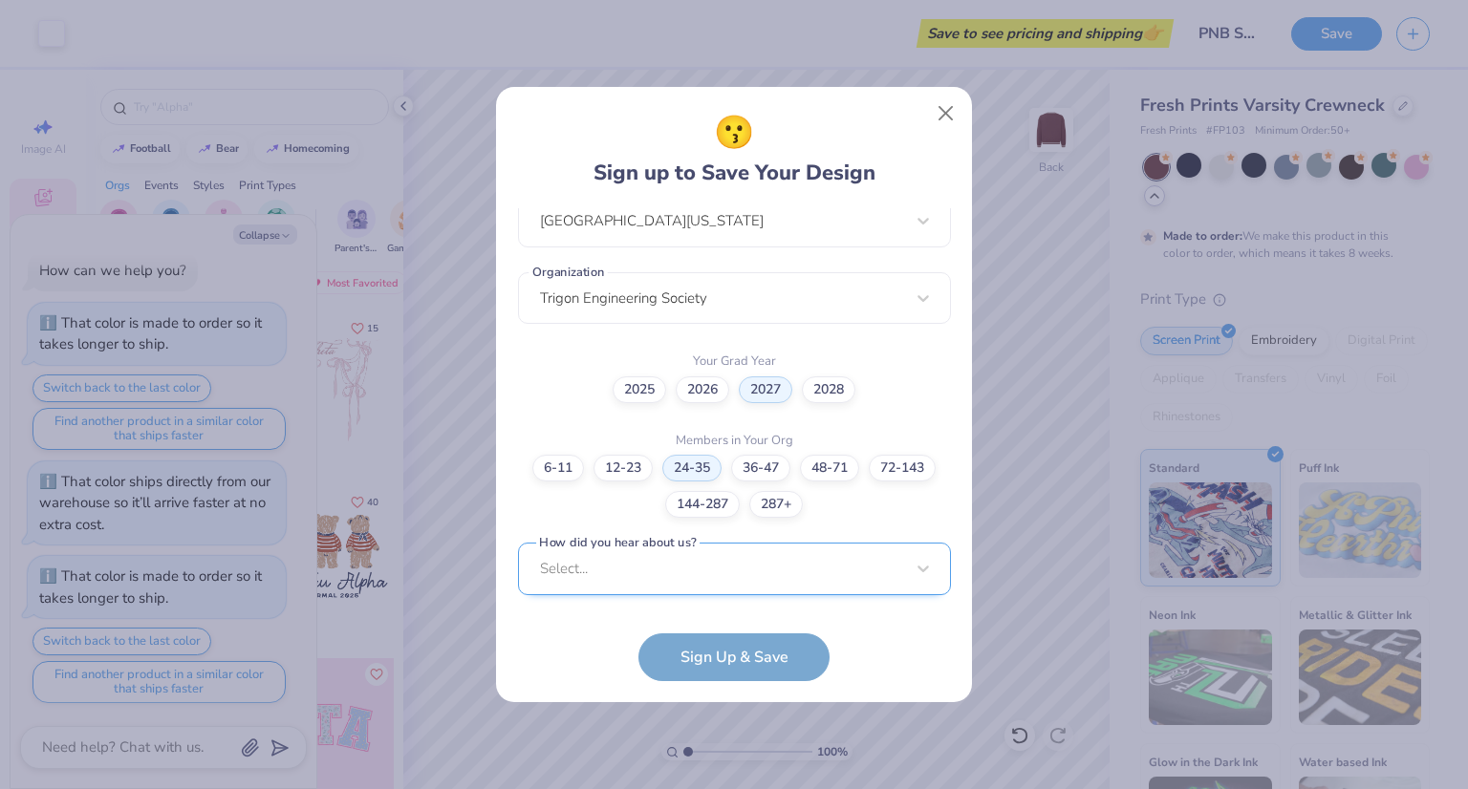
click at [715, 574] on div "Select..." at bounding box center [734, 569] width 433 height 53
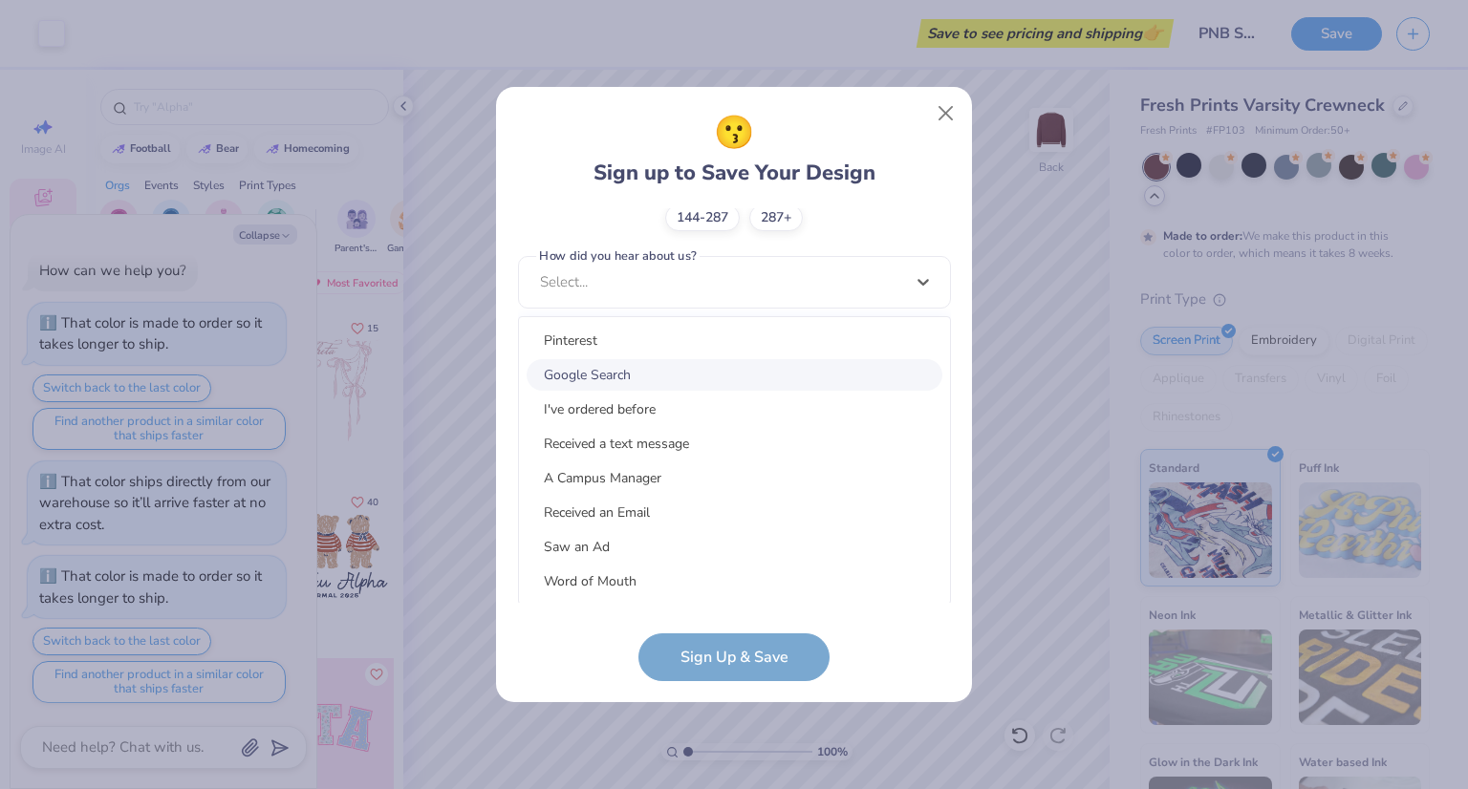
drag, startPoint x: 639, startPoint y: 360, endPoint x: 640, endPoint y: 384, distance: 23.9
click at [640, 360] on div "Google Search" at bounding box center [734, 375] width 416 height 32
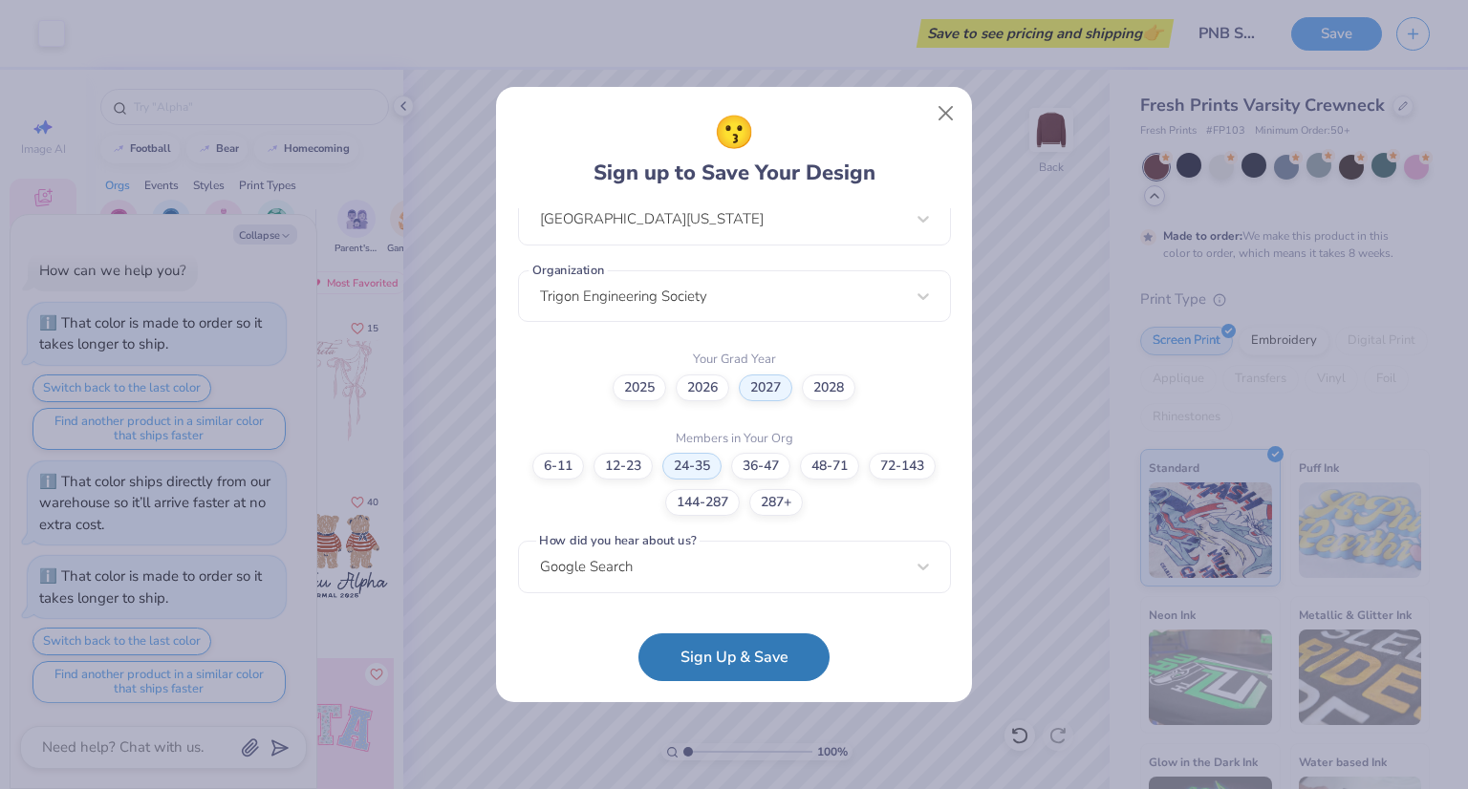
scroll to position [437, 0]
click at [720, 646] on button "Sign Up & Save" at bounding box center [733, 653] width 191 height 48
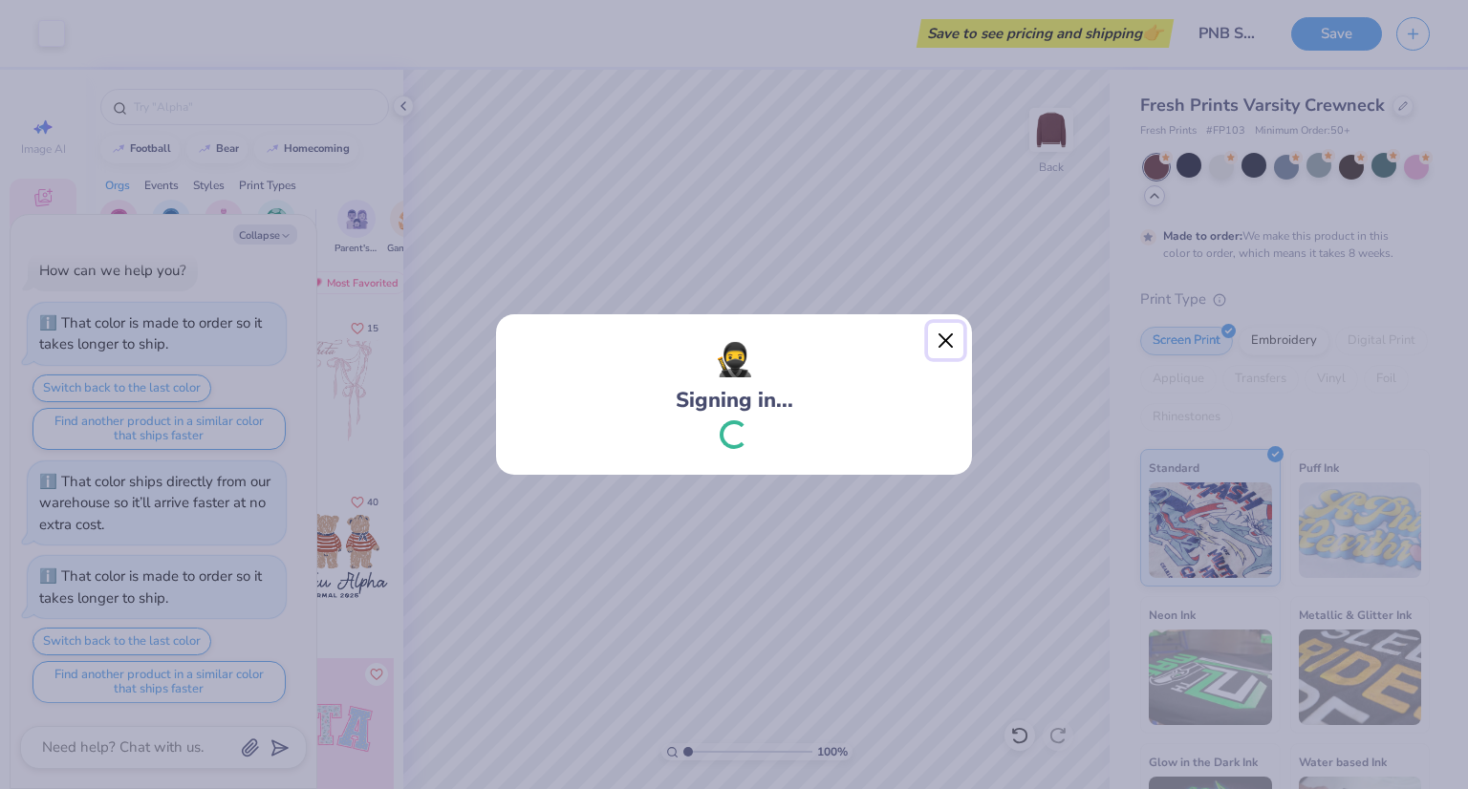
click at [941, 342] on button "Close" at bounding box center [946, 341] width 36 height 36
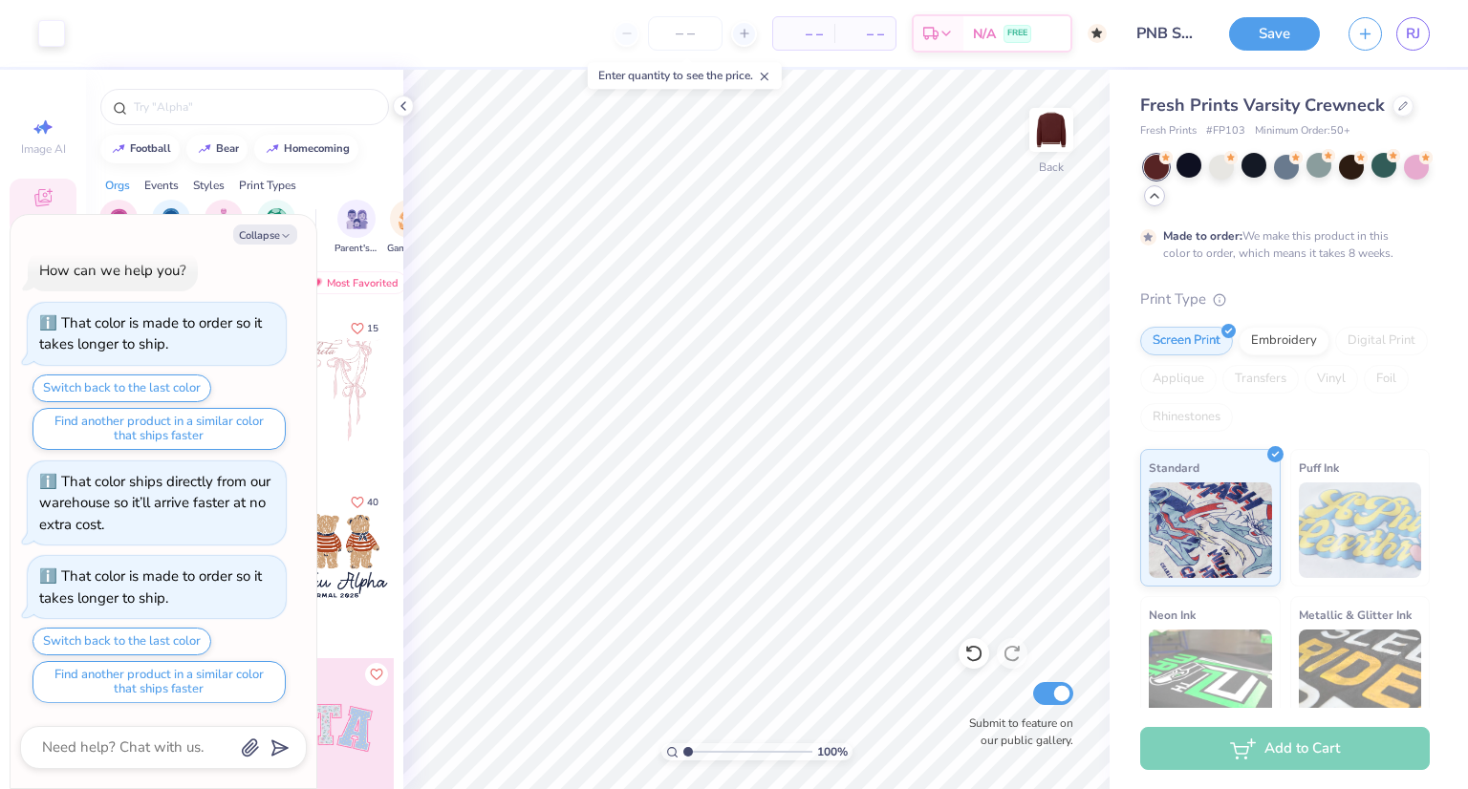
type textarea "x"
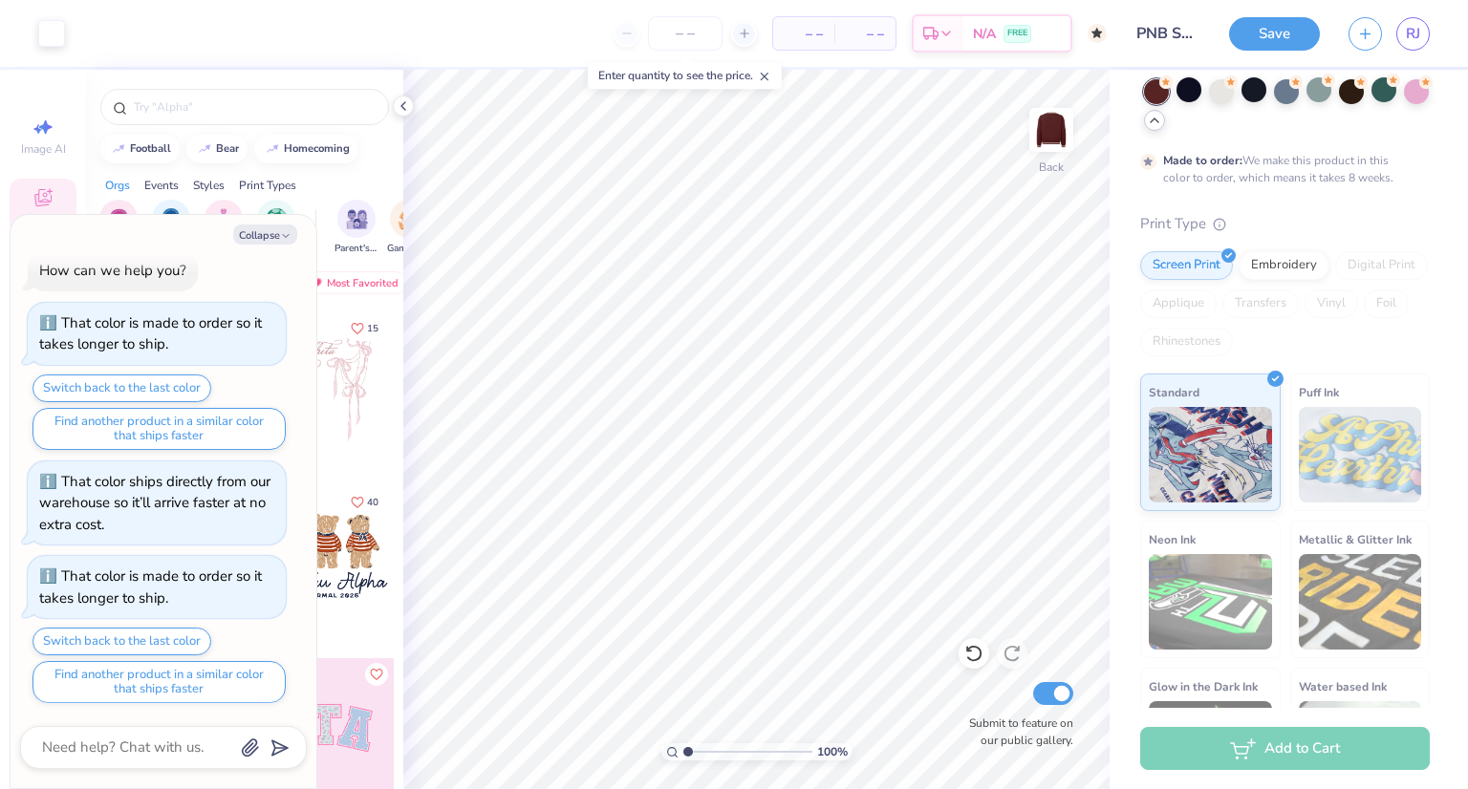
scroll to position [0, 0]
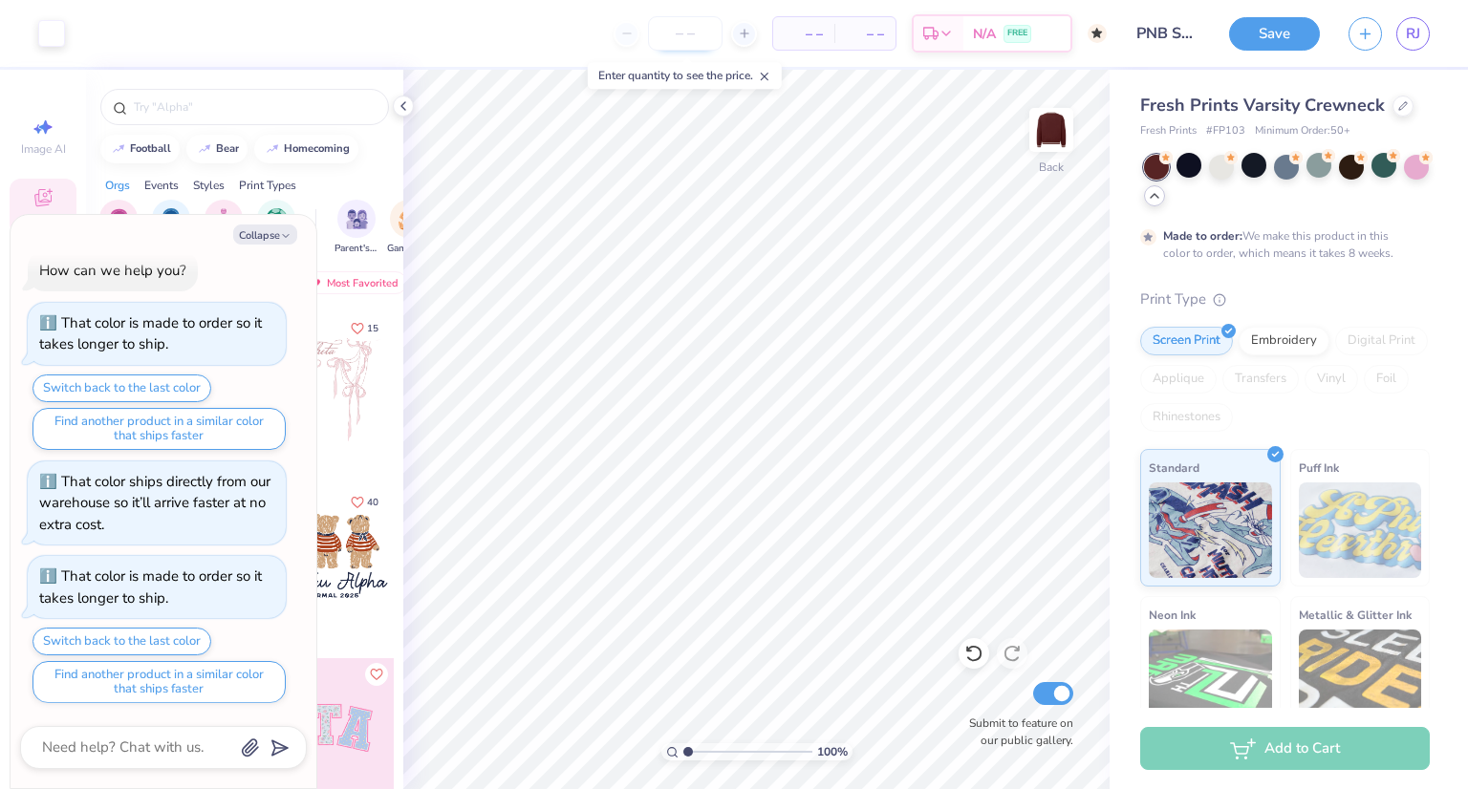
click at [701, 34] on input "number" at bounding box center [685, 33] width 75 height 34
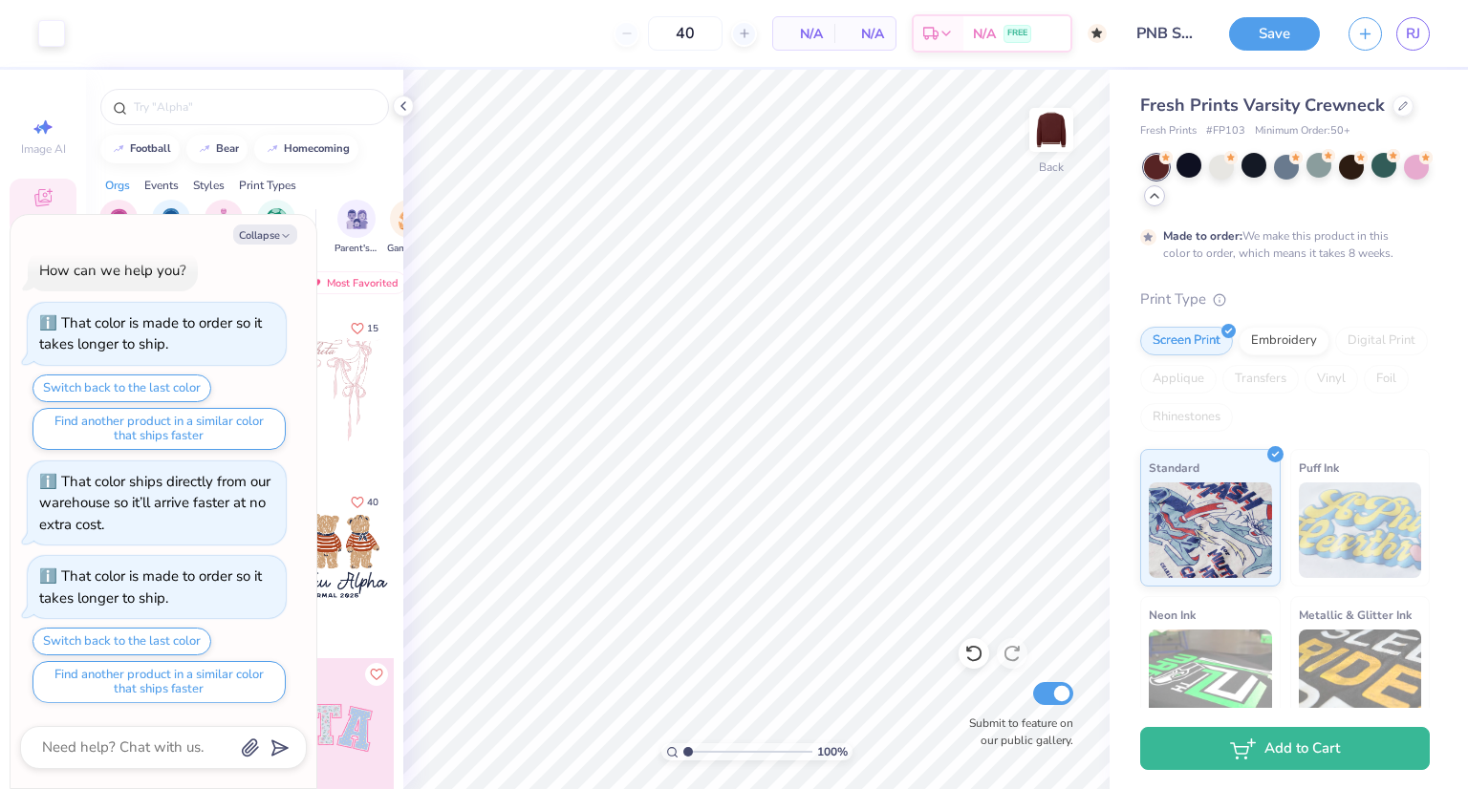
type input "50"
click at [797, 49] on div "N/A Per Item" at bounding box center [803, 33] width 61 height 32
drag, startPoint x: 813, startPoint y: 40, endPoint x: 864, endPoint y: 32, distance: 51.4
click at [833, 32] on span "$2,548.00" at bounding box center [803, 34] width 59 height 20
click at [731, 35] on div "$50.96 Per Item" at bounding box center [730, 33] width 64 height 32
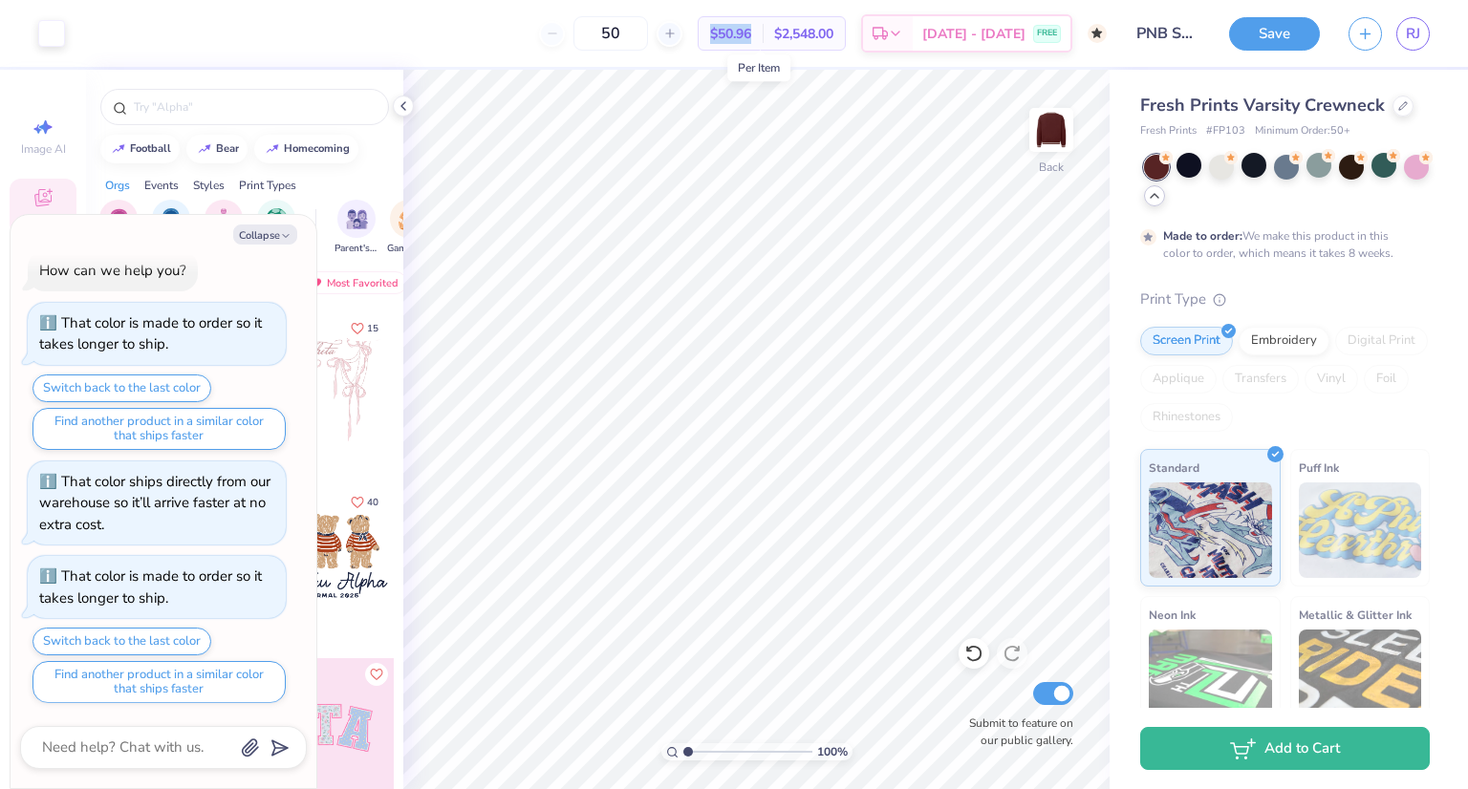
drag, startPoint x: 738, startPoint y: 33, endPoint x: 790, endPoint y: 28, distance: 52.9
click at [762, 28] on div "$50.96 Per Item" at bounding box center [730, 33] width 64 height 32
click at [703, 55] on div "50 $50.96 Per Item $2,548.00 Total Est. Delivery Oct 21 - 24 FREE" at bounding box center [592, 33] width 1027 height 67
click at [282, 236] on icon "button" at bounding box center [285, 235] width 11 height 11
type textarea "x"
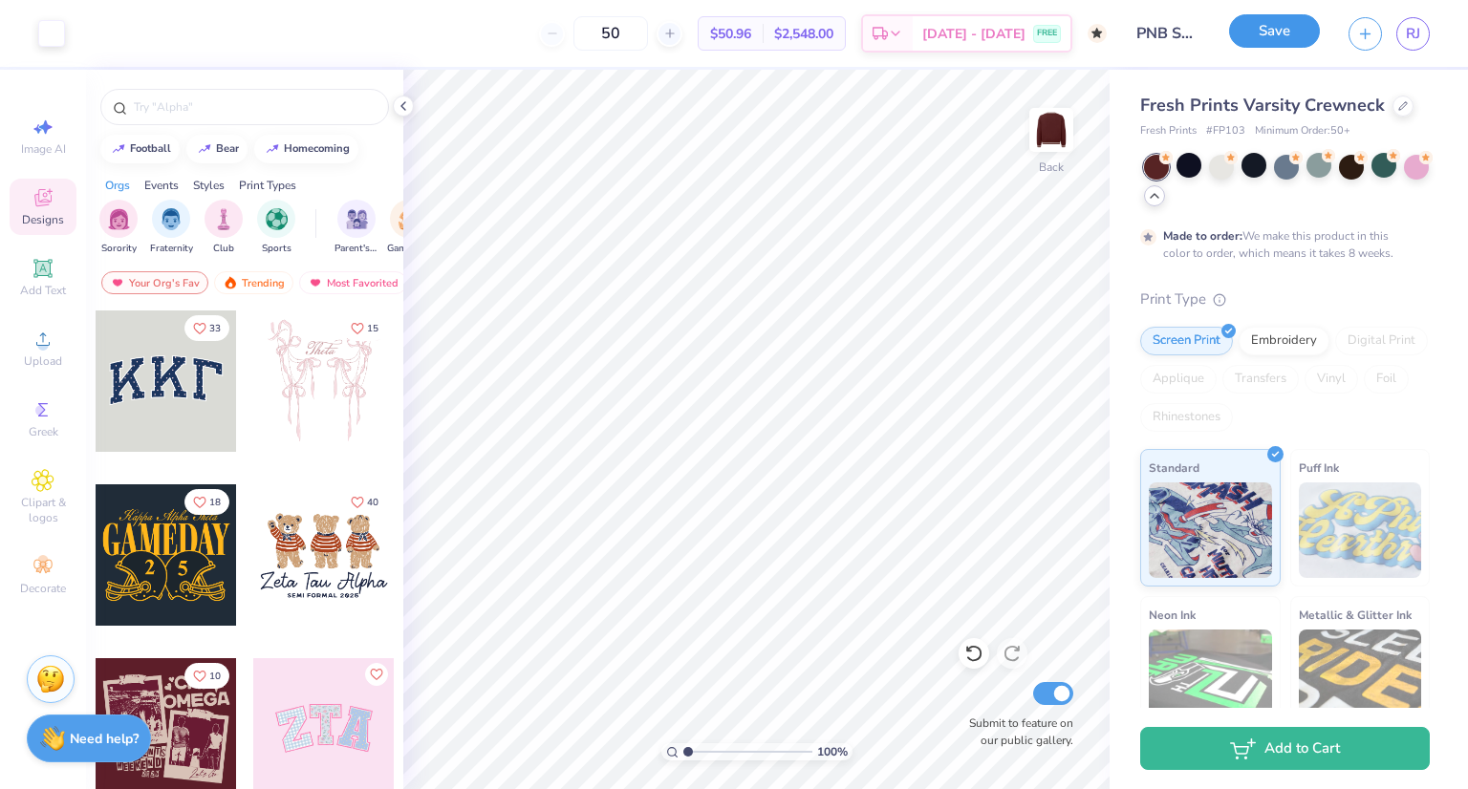
click at [1251, 29] on button "Save" at bounding box center [1274, 30] width 91 height 33
